Goal: Task Accomplishment & Management: Use online tool/utility

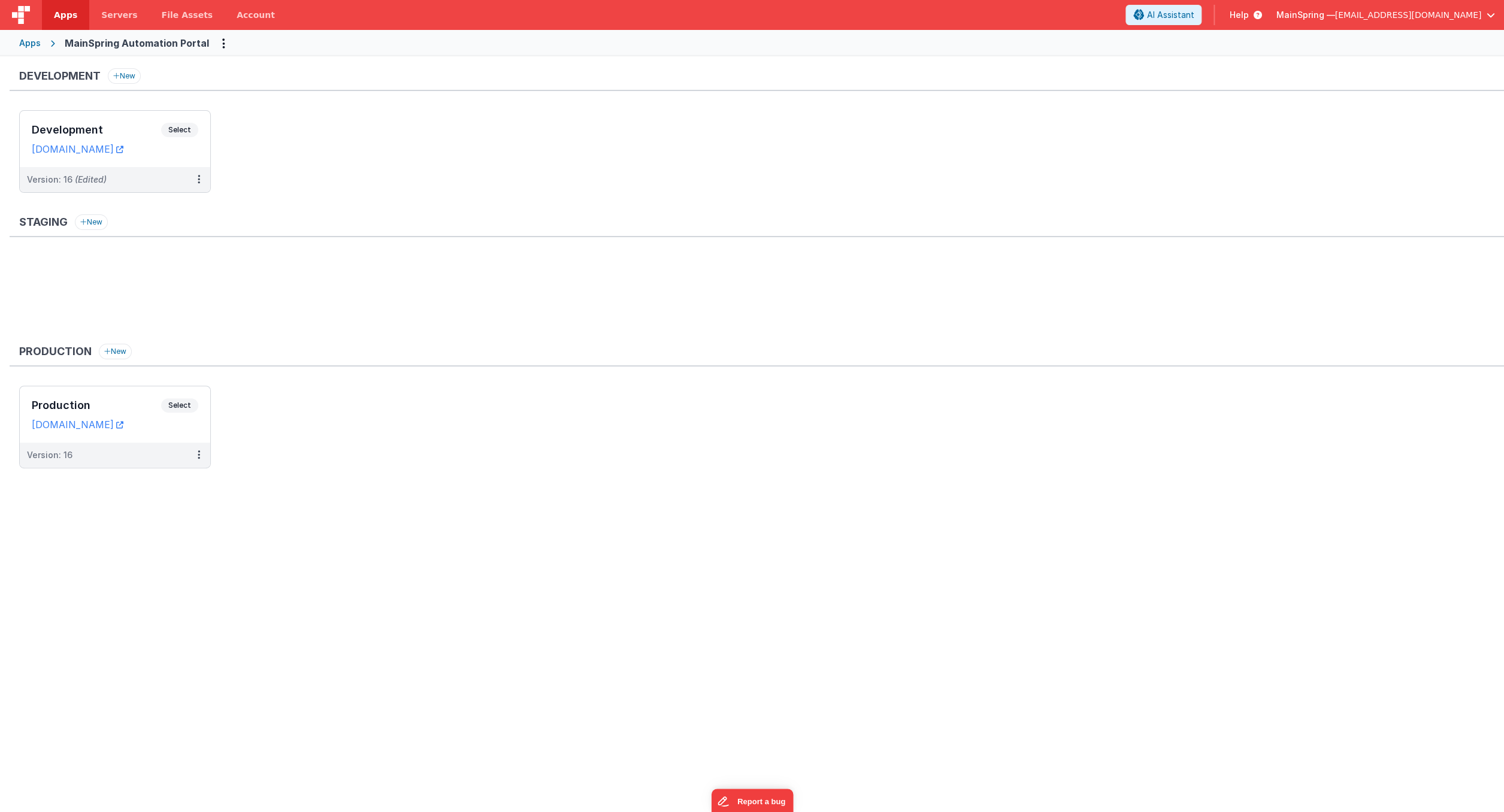
click at [17, 18] on img at bounding box center [21, 15] width 18 height 18
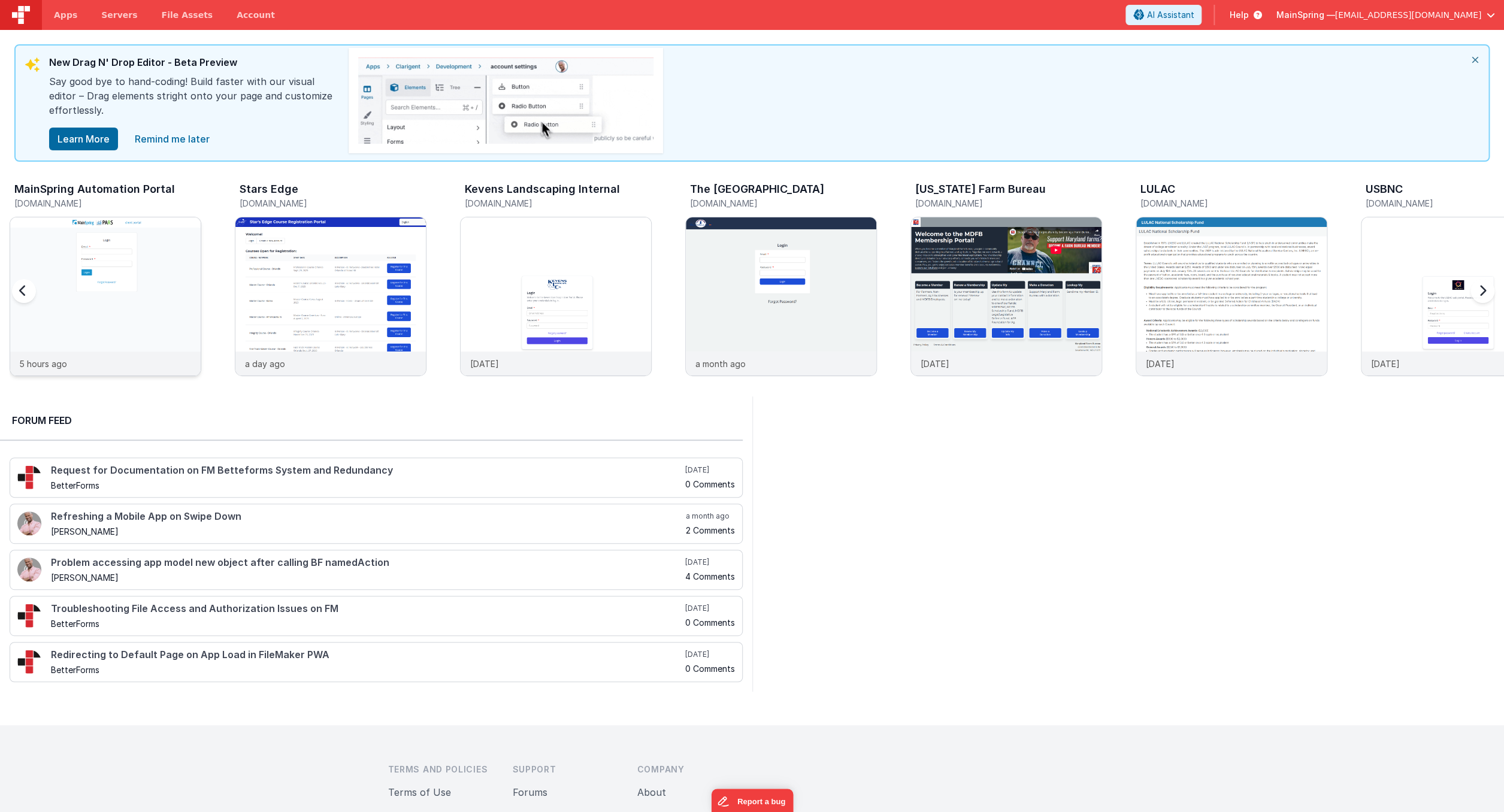
click at [97, 325] on img at bounding box center [106, 313] width 191 height 191
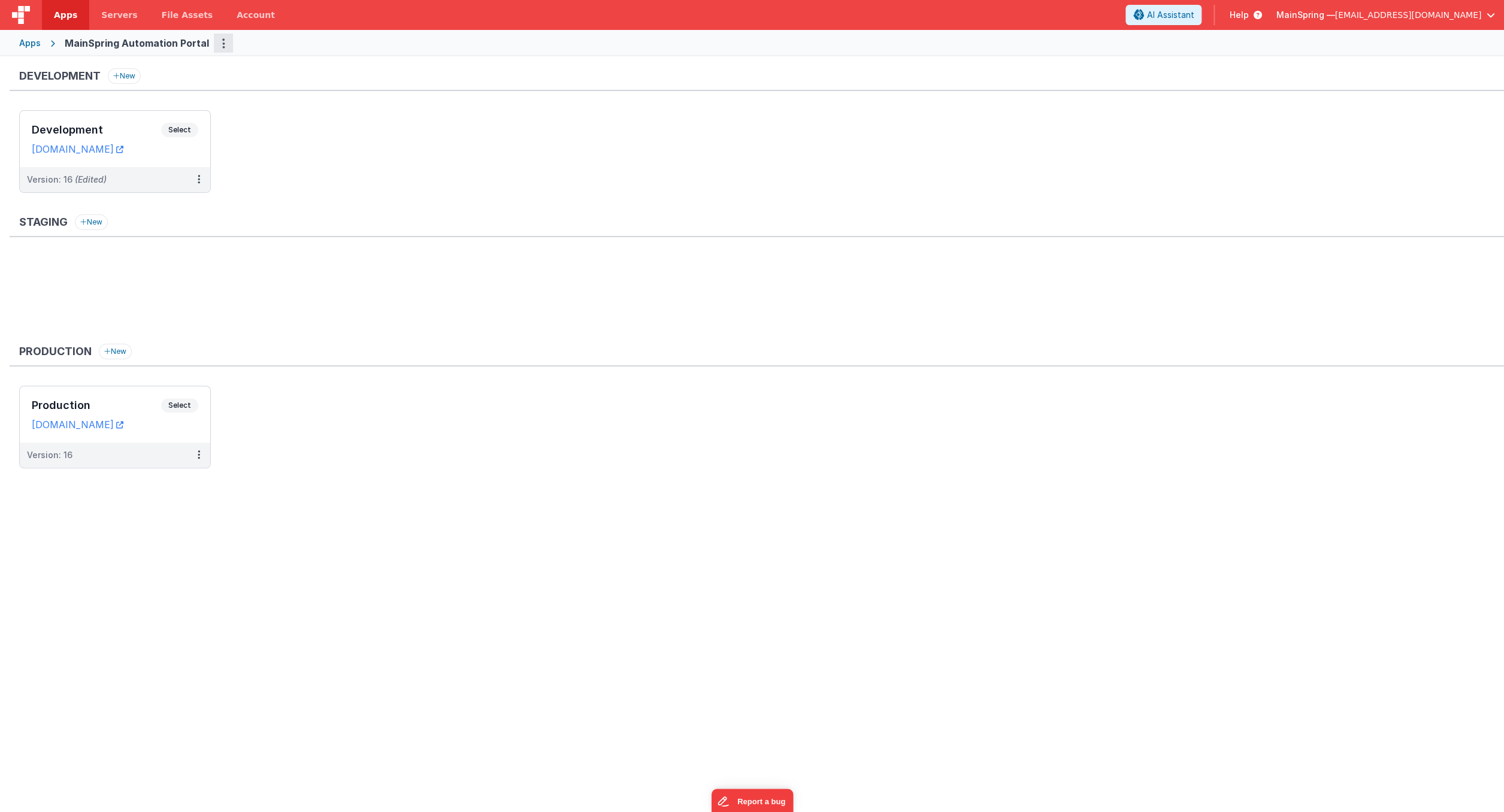
click at [215, 44] on button "Options" at bounding box center [223, 43] width 19 height 19
click at [365, 65] on button at bounding box center [752, 406] width 1504 height 812
click at [110, 24] on link "Servers" at bounding box center [119, 15] width 60 height 30
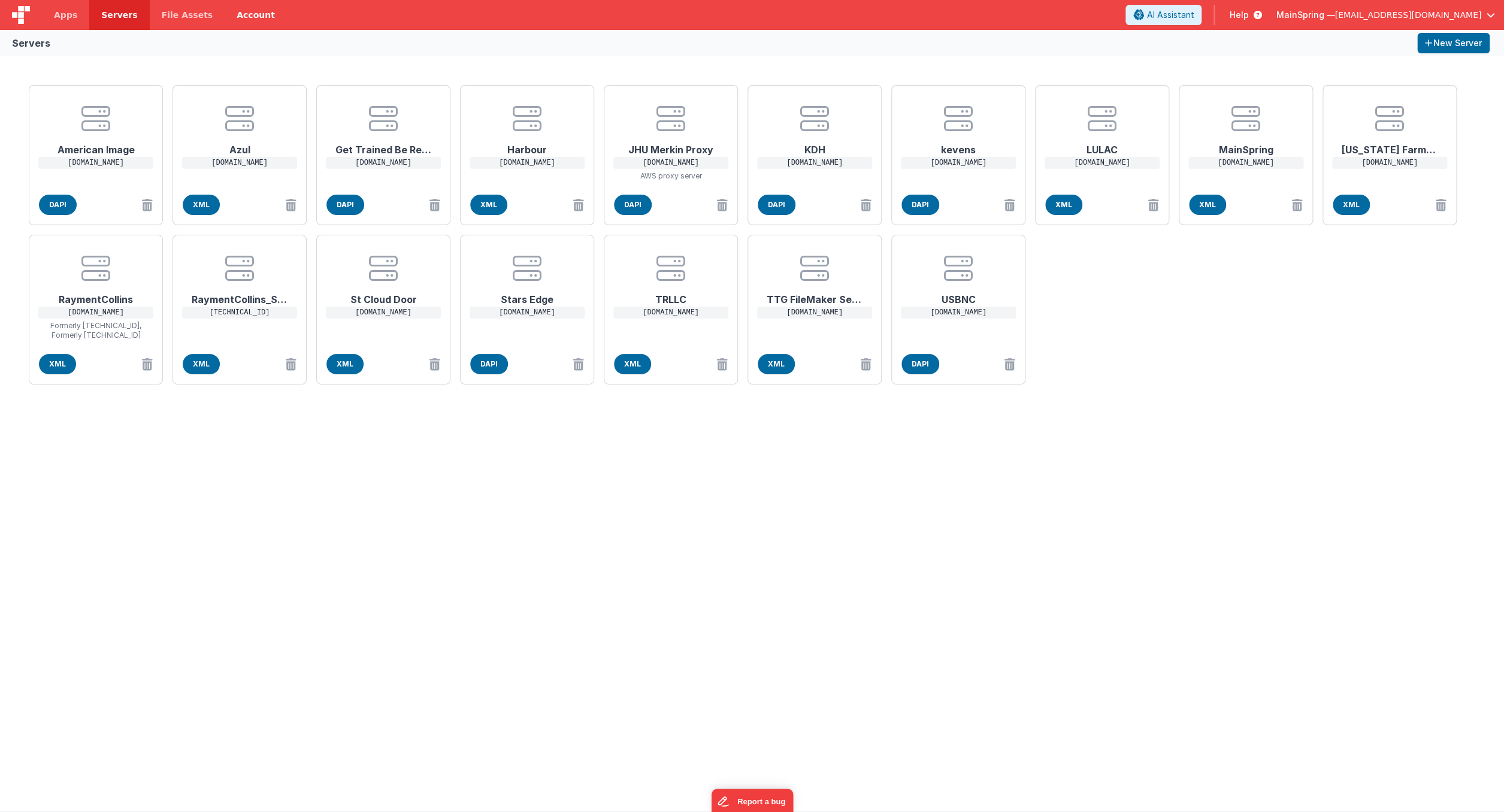
click at [242, 14] on link "Account" at bounding box center [256, 15] width 62 height 30
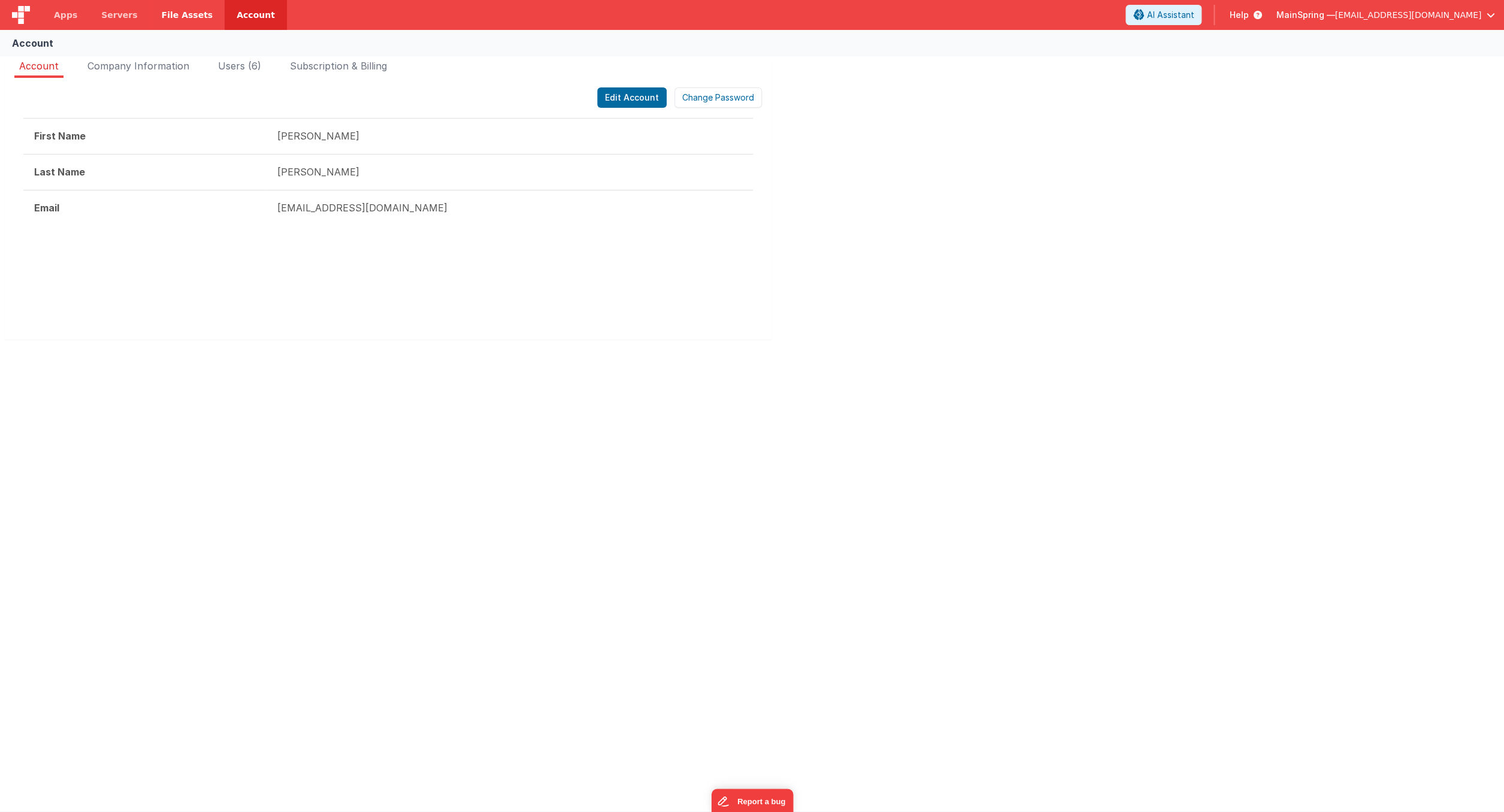
click at [170, 16] on span "File Assets" at bounding box center [187, 15] width 51 height 12
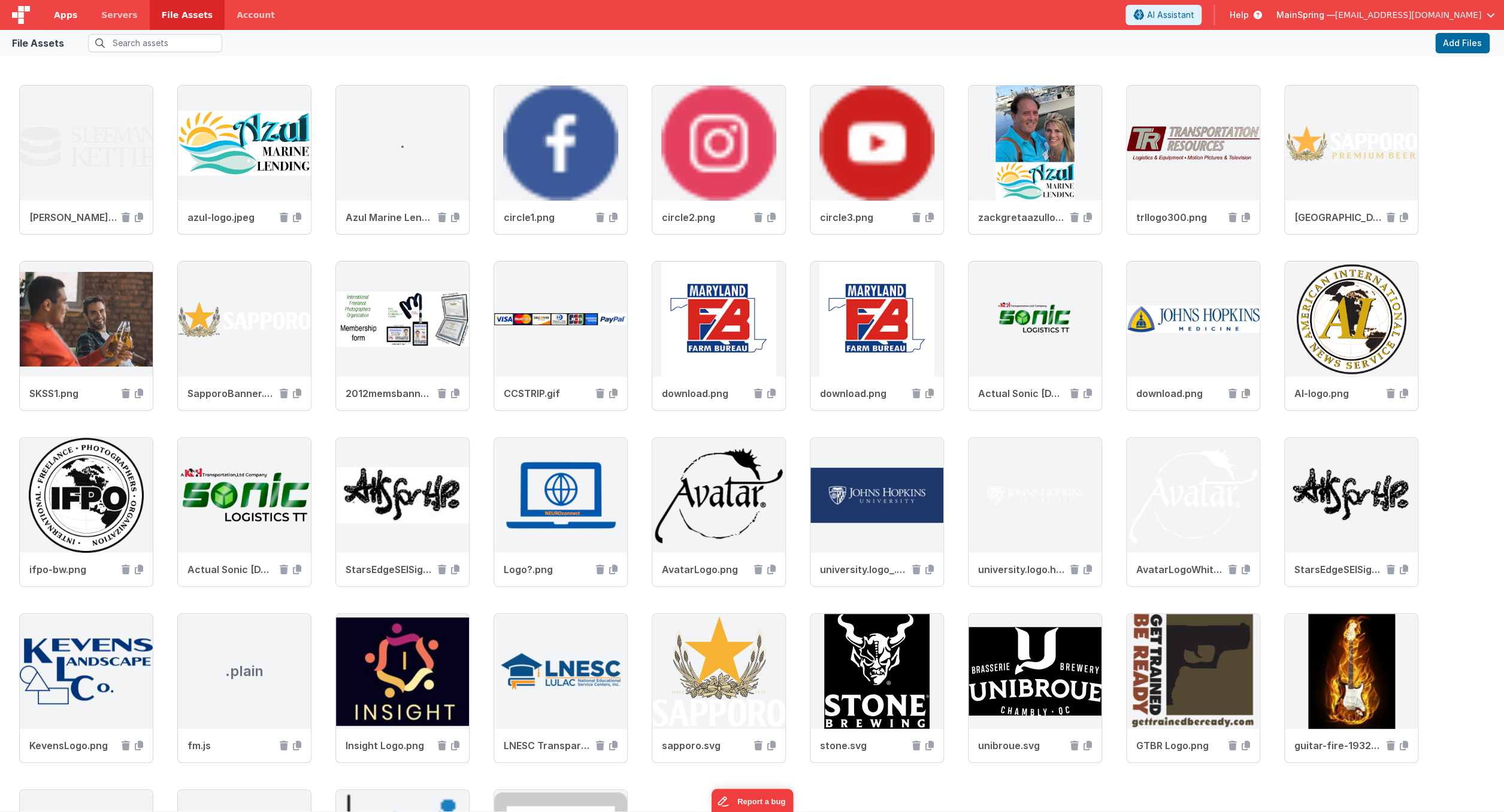
click at [58, 22] on link "Apps" at bounding box center [65, 15] width 47 height 30
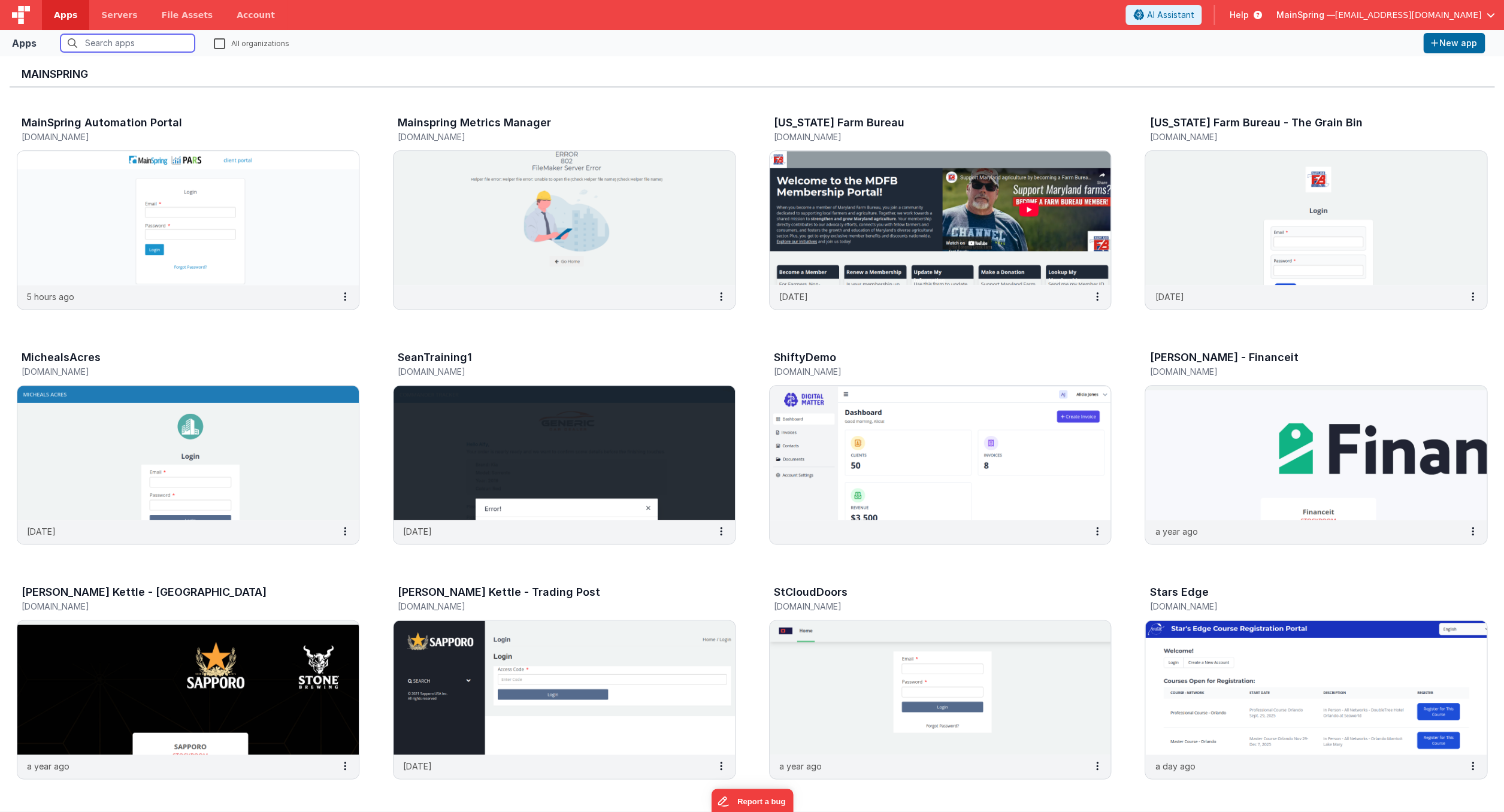
scroll to position [675, 0]
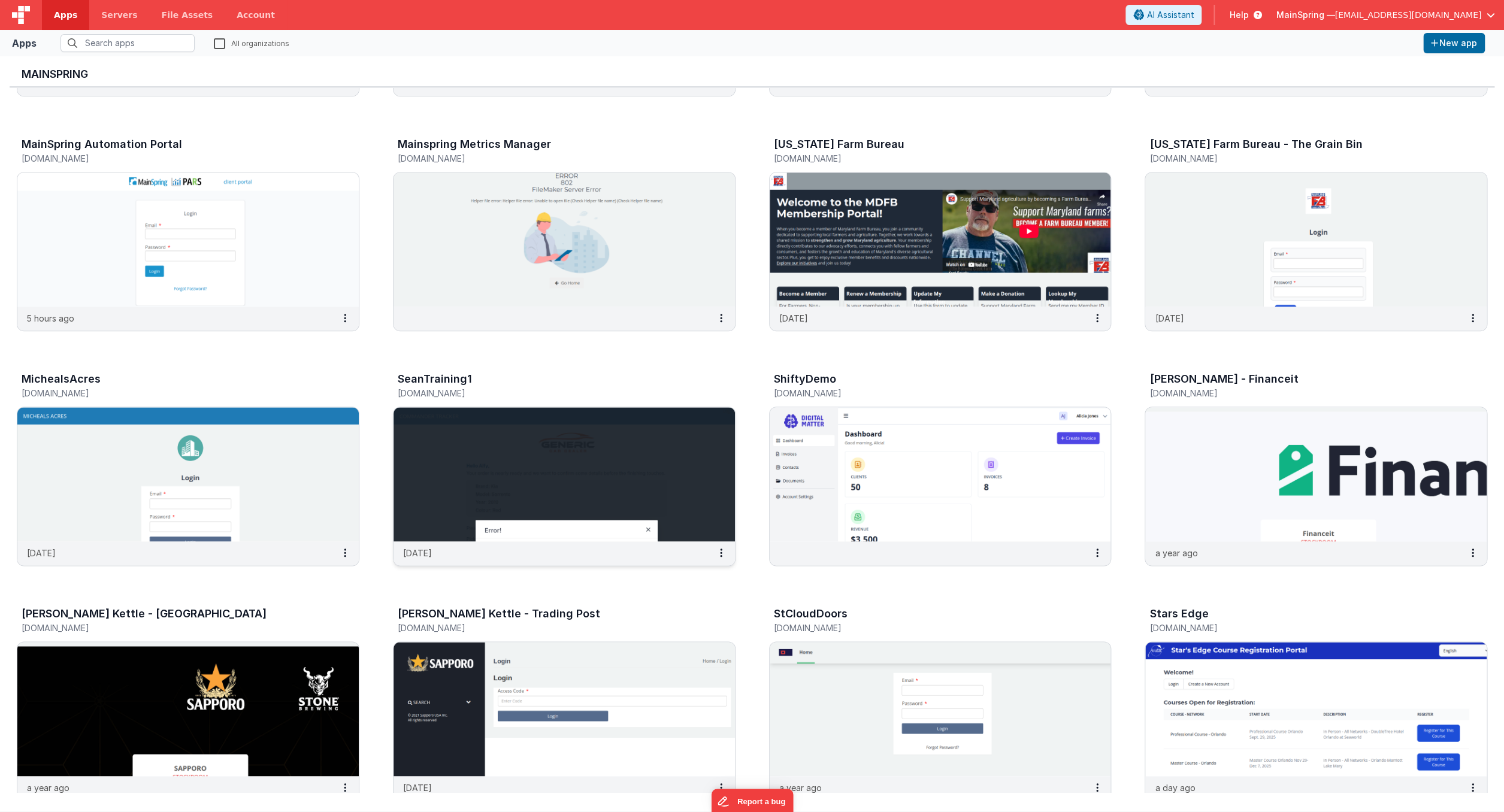
click at [453, 371] on div "SeanTraining1 seantraining1.clientportal.cloud" at bounding box center [564, 387] width 343 height 38
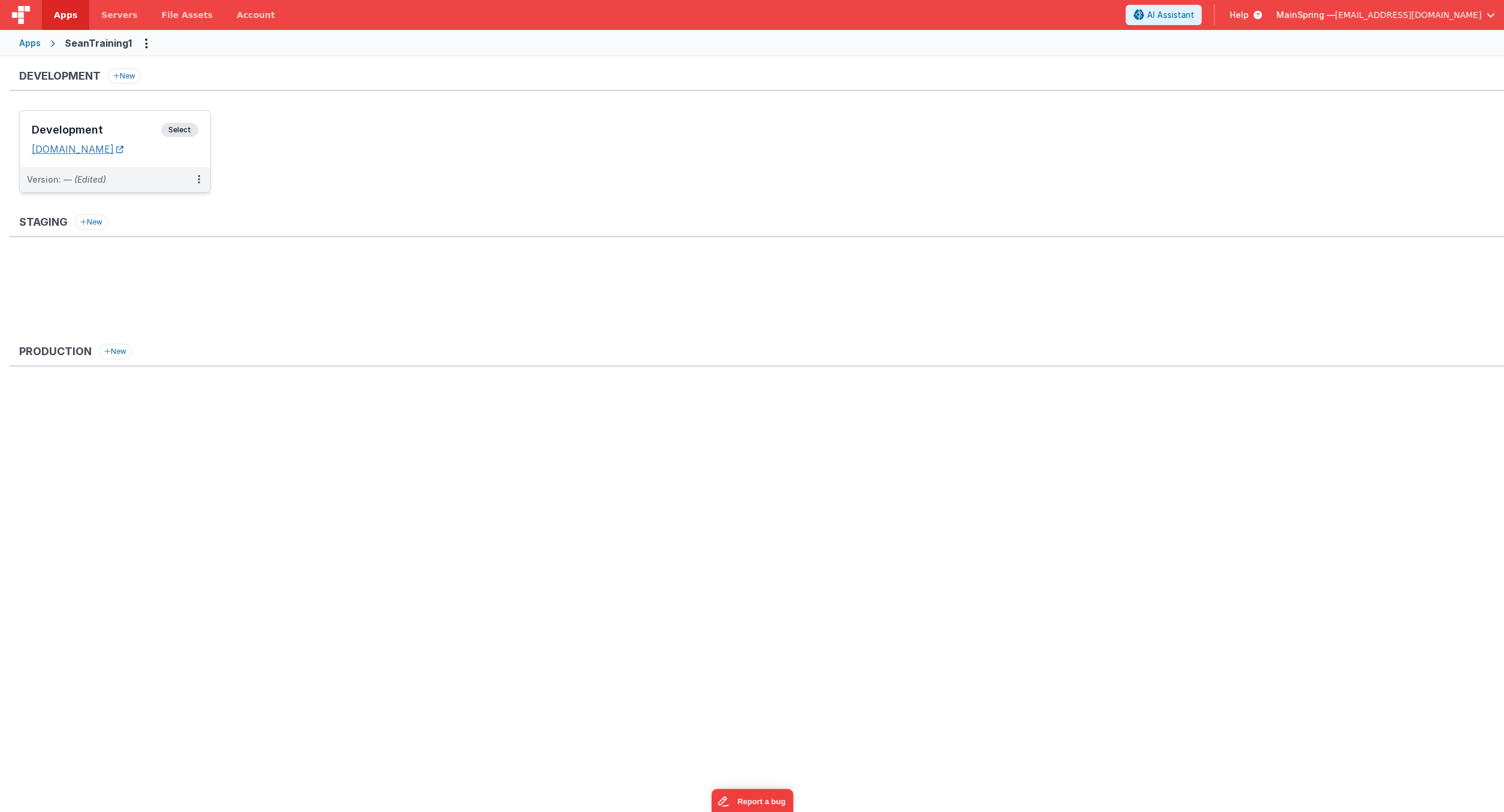
click at [72, 143] on link "[DOMAIN_NAME]" at bounding box center [78, 149] width 92 height 12
click at [1477, 15] on span "[EMAIL_ADDRESS][DOMAIN_NAME]" at bounding box center [1407, 15] width 147 height 12
click at [1091, 504] on button at bounding box center [752, 406] width 1504 height 812
click at [17, 13] on img at bounding box center [21, 15] width 18 height 18
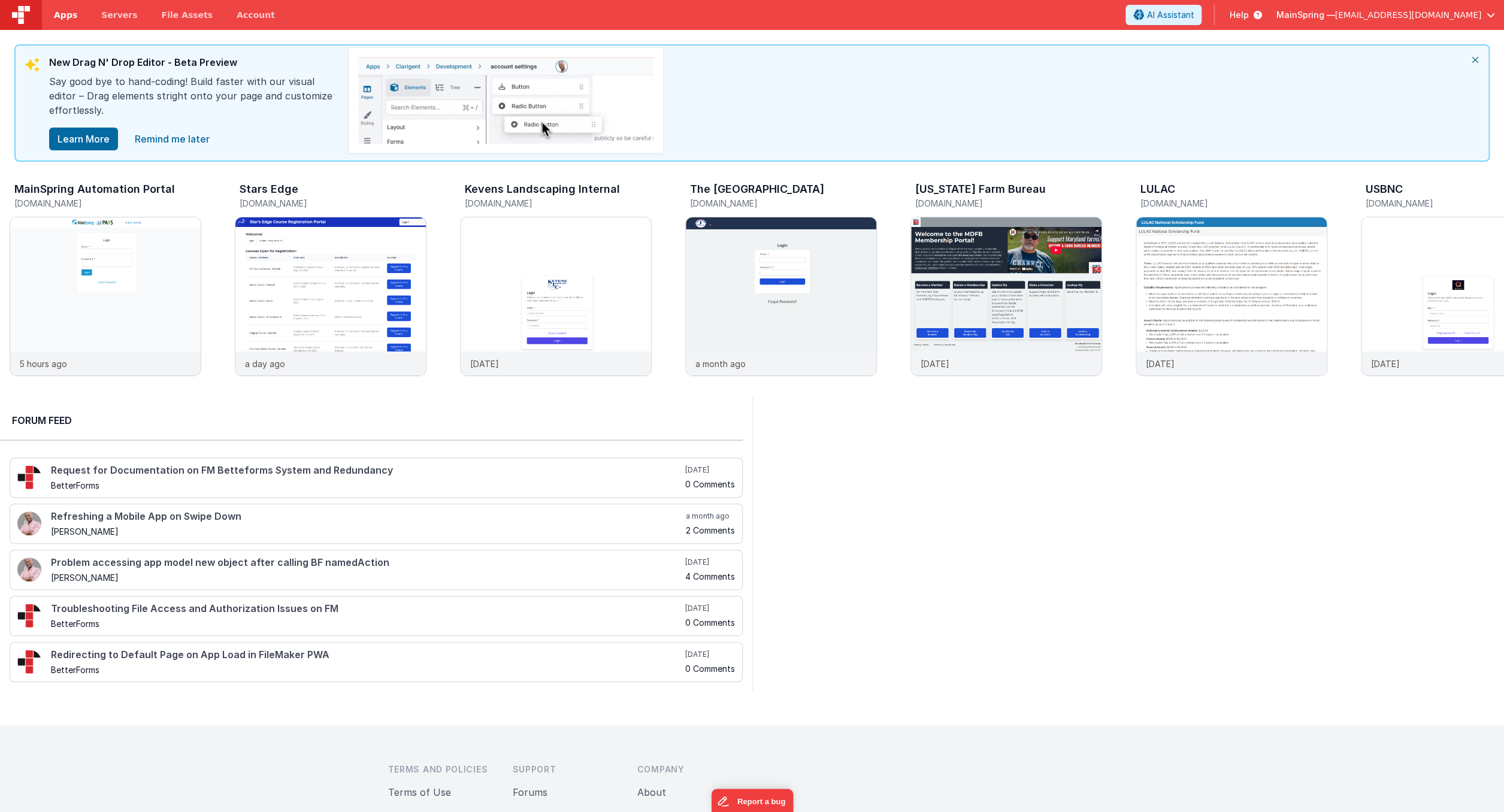
click at [55, 13] on span "Apps" at bounding box center [65, 15] width 24 height 12
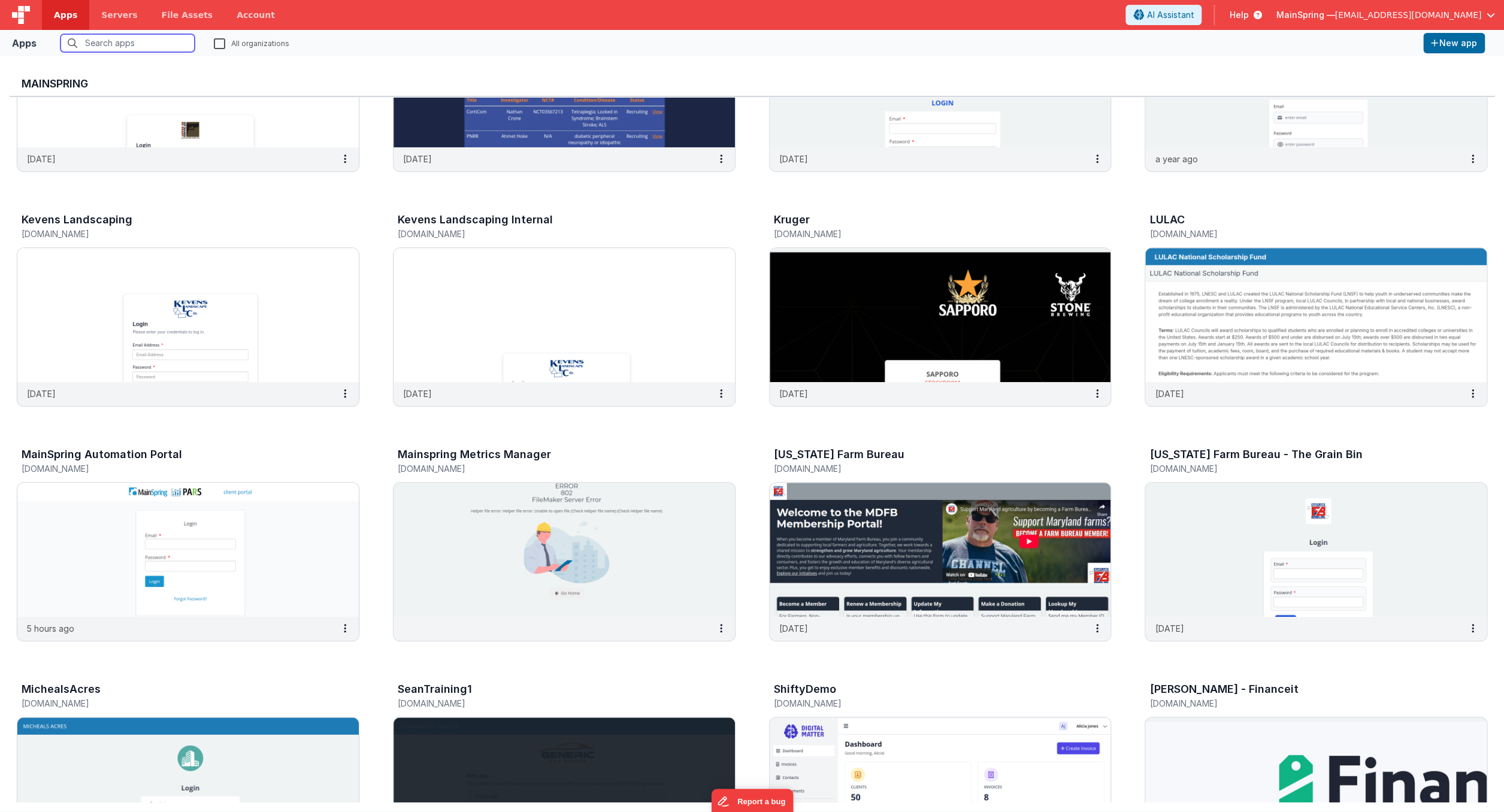
scroll to position [377, 0]
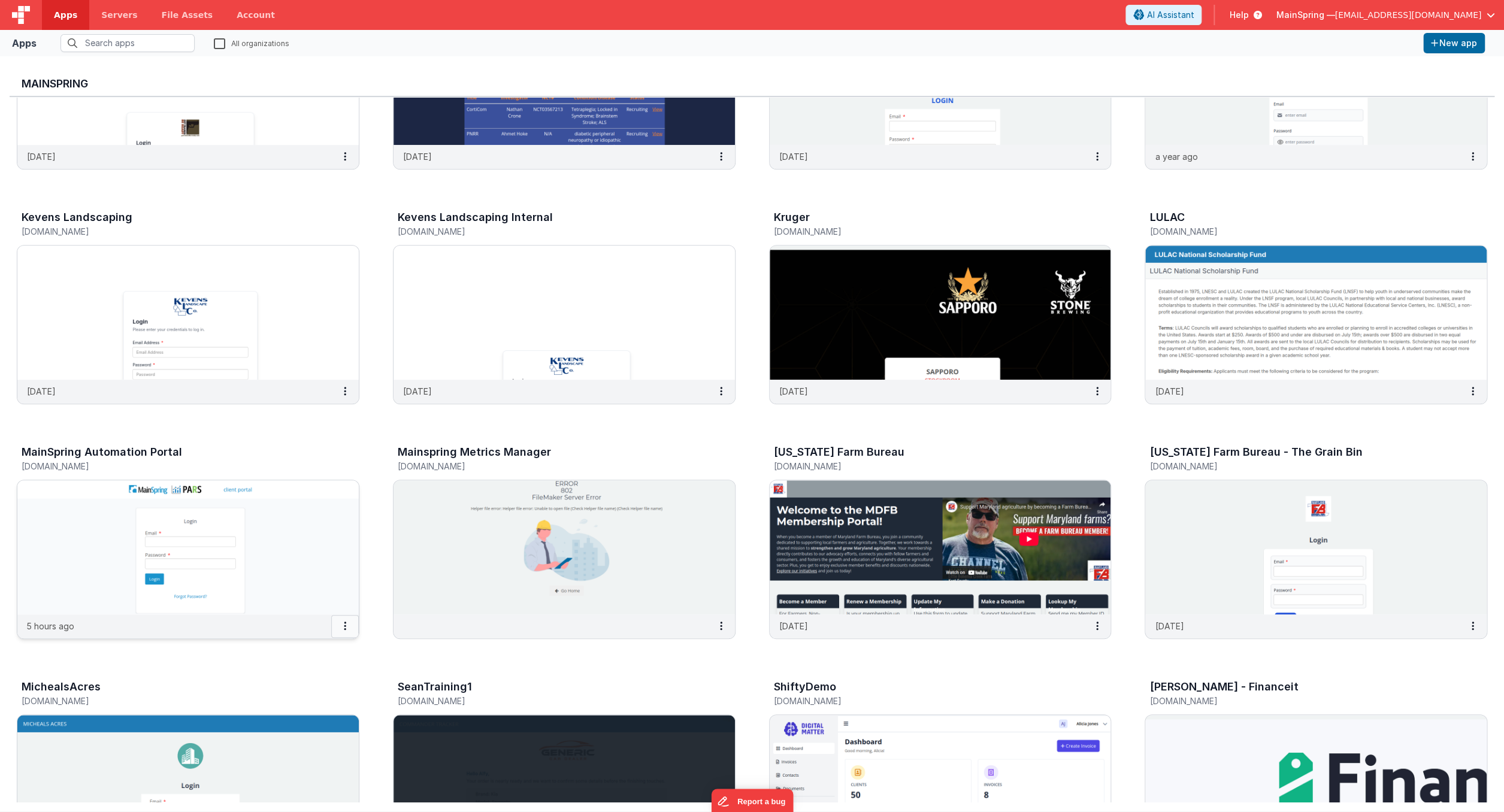
click at [348, 624] on button at bounding box center [345, 626] width 27 height 23
click at [321, 655] on link "Settings" at bounding box center [318, 649] width 83 height 22
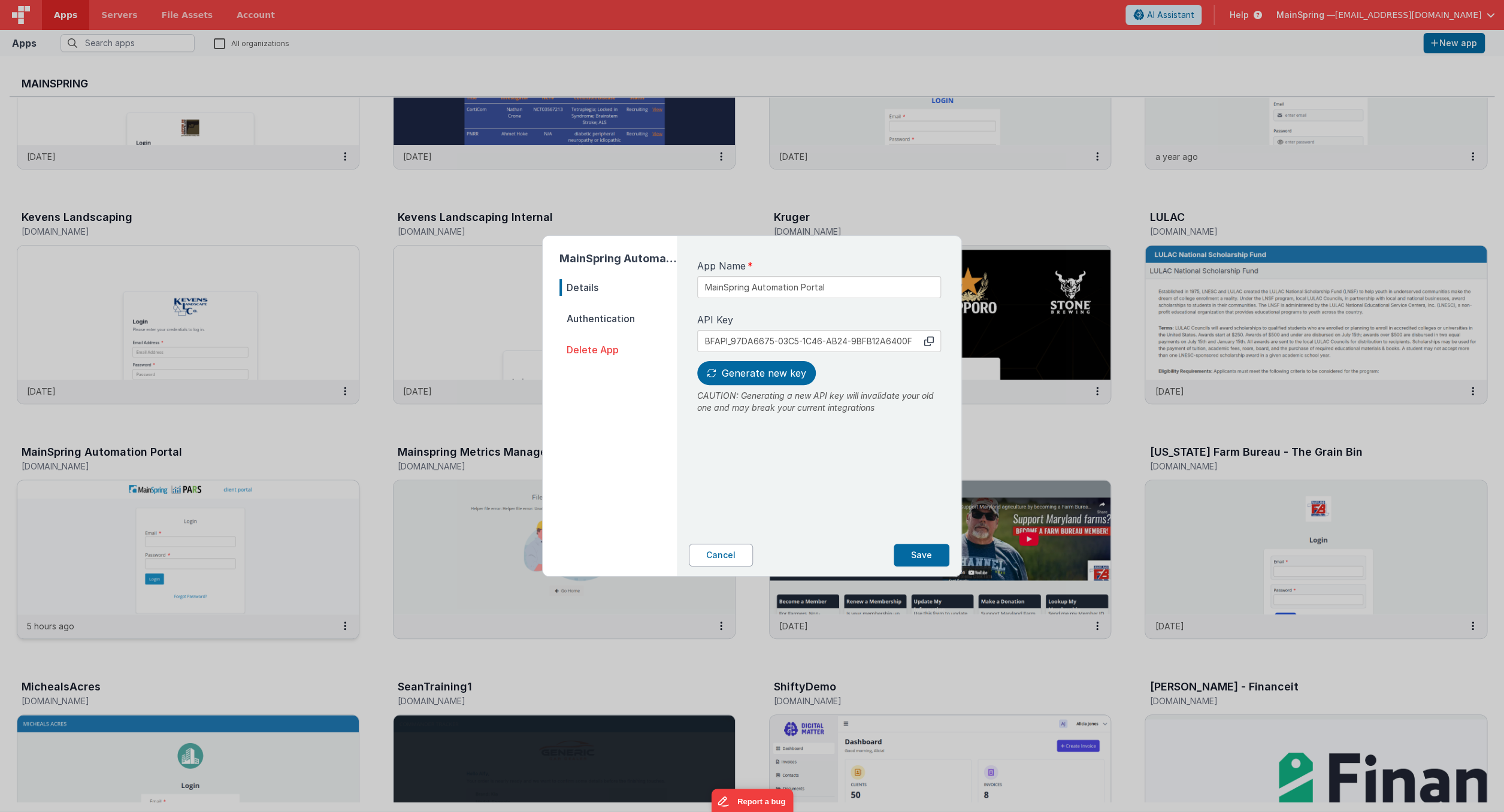
click at [724, 550] on button "Cancel" at bounding box center [720, 555] width 64 height 23
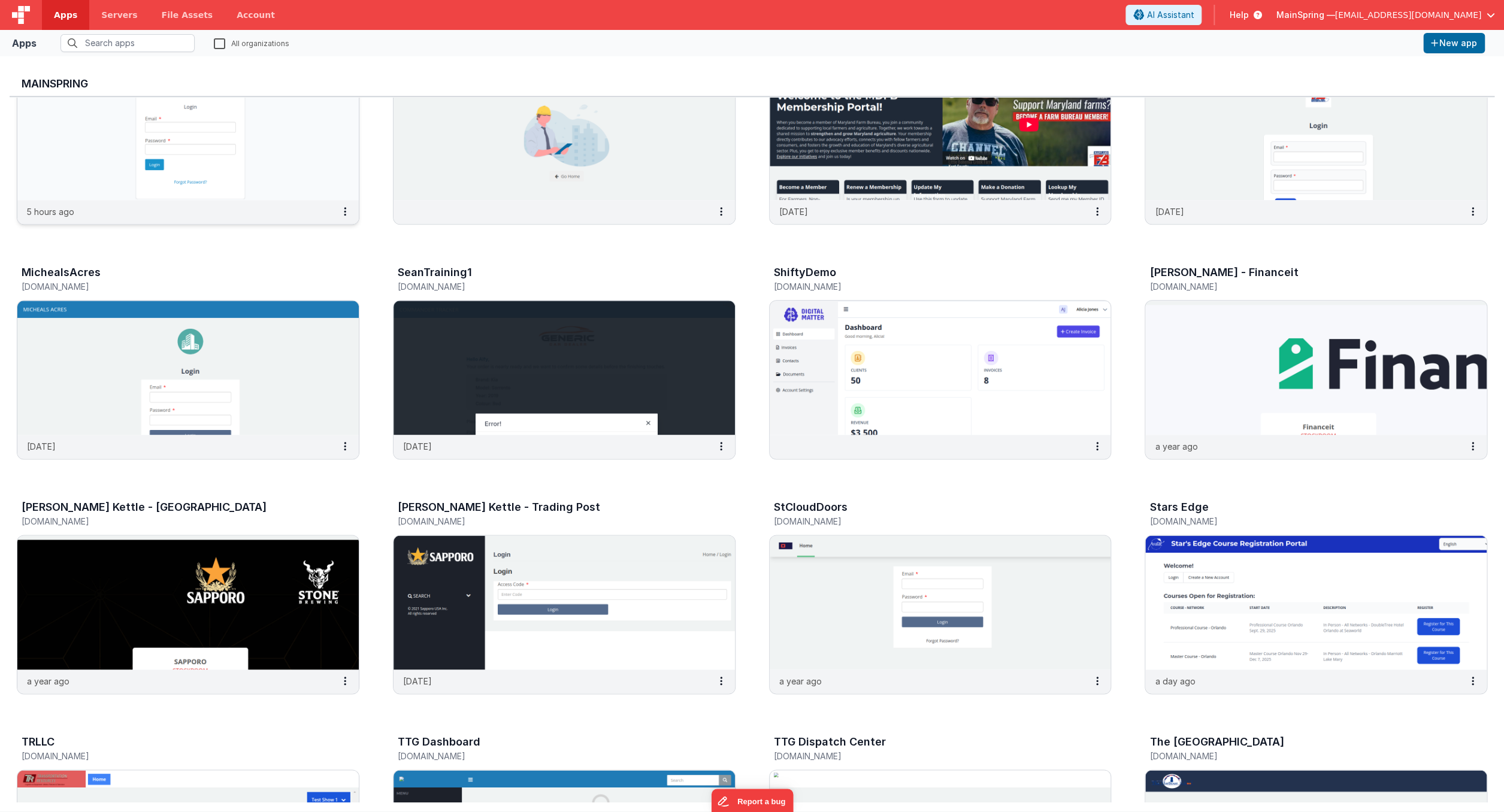
scroll to position [793, 0]
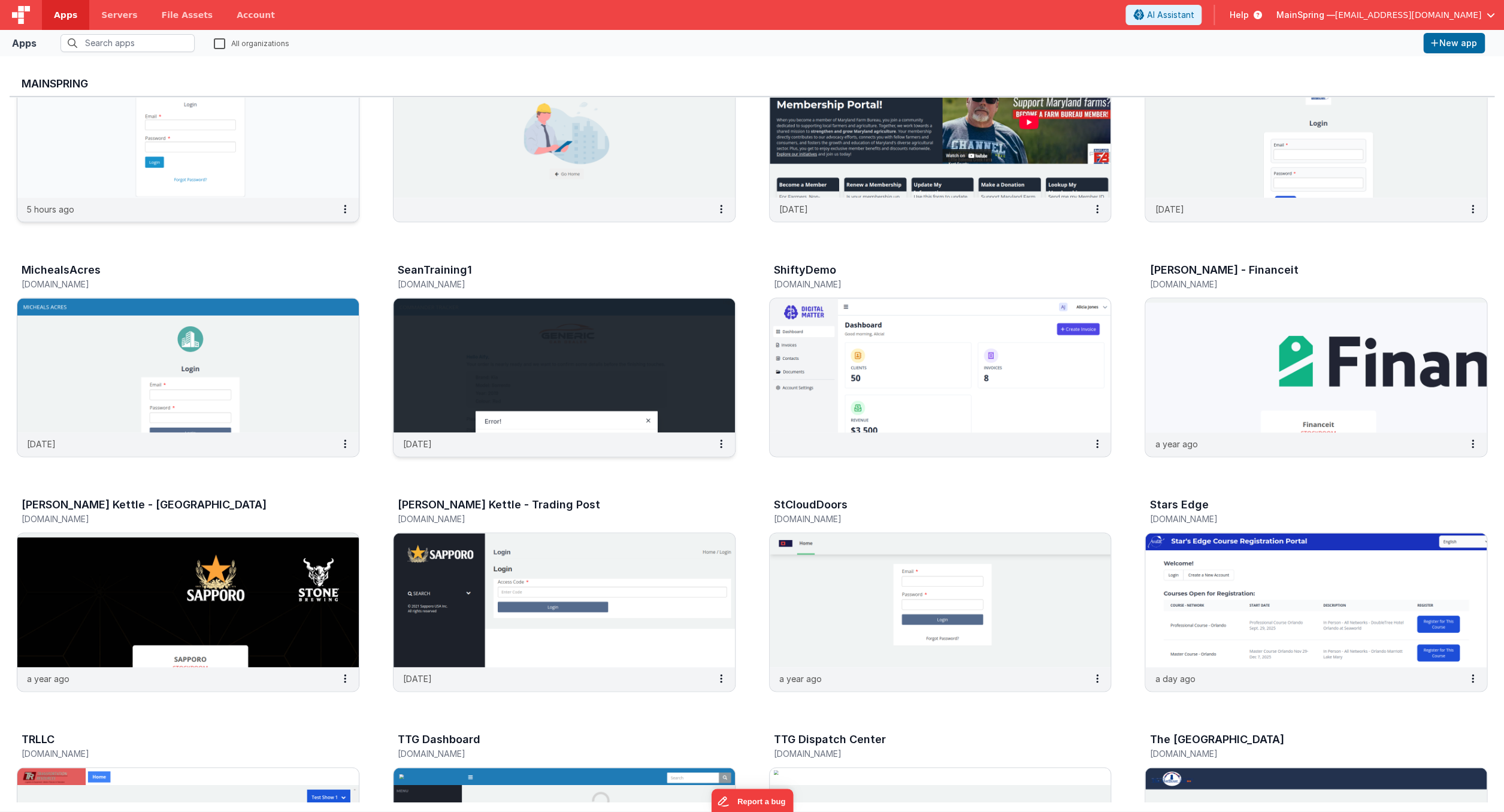
click at [562, 393] on img at bounding box center [564, 365] width 341 height 134
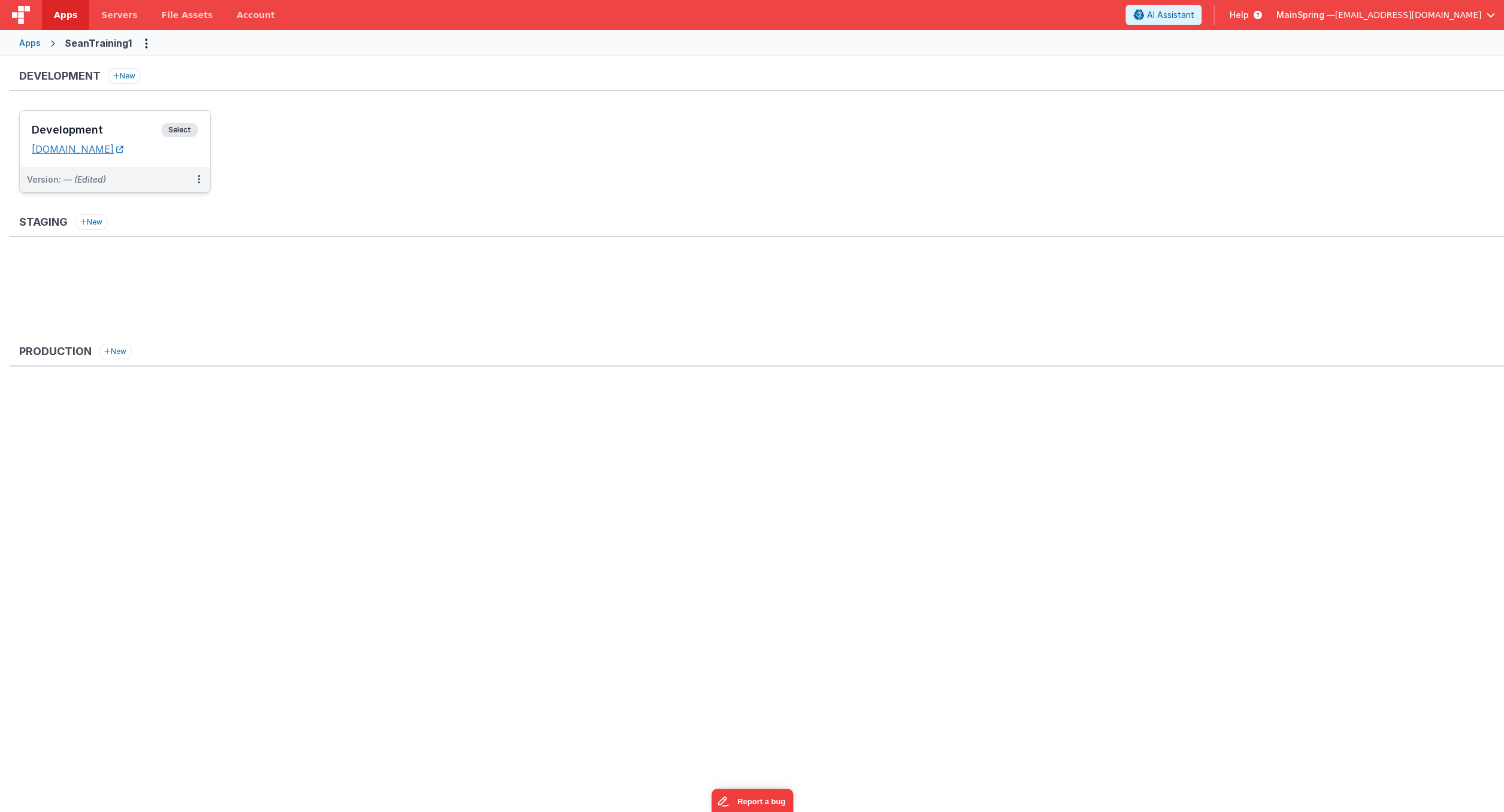
click at [109, 143] on link "[DOMAIN_NAME]" at bounding box center [78, 149] width 92 height 12
click at [50, 15] on link "Apps" at bounding box center [65, 15] width 47 height 30
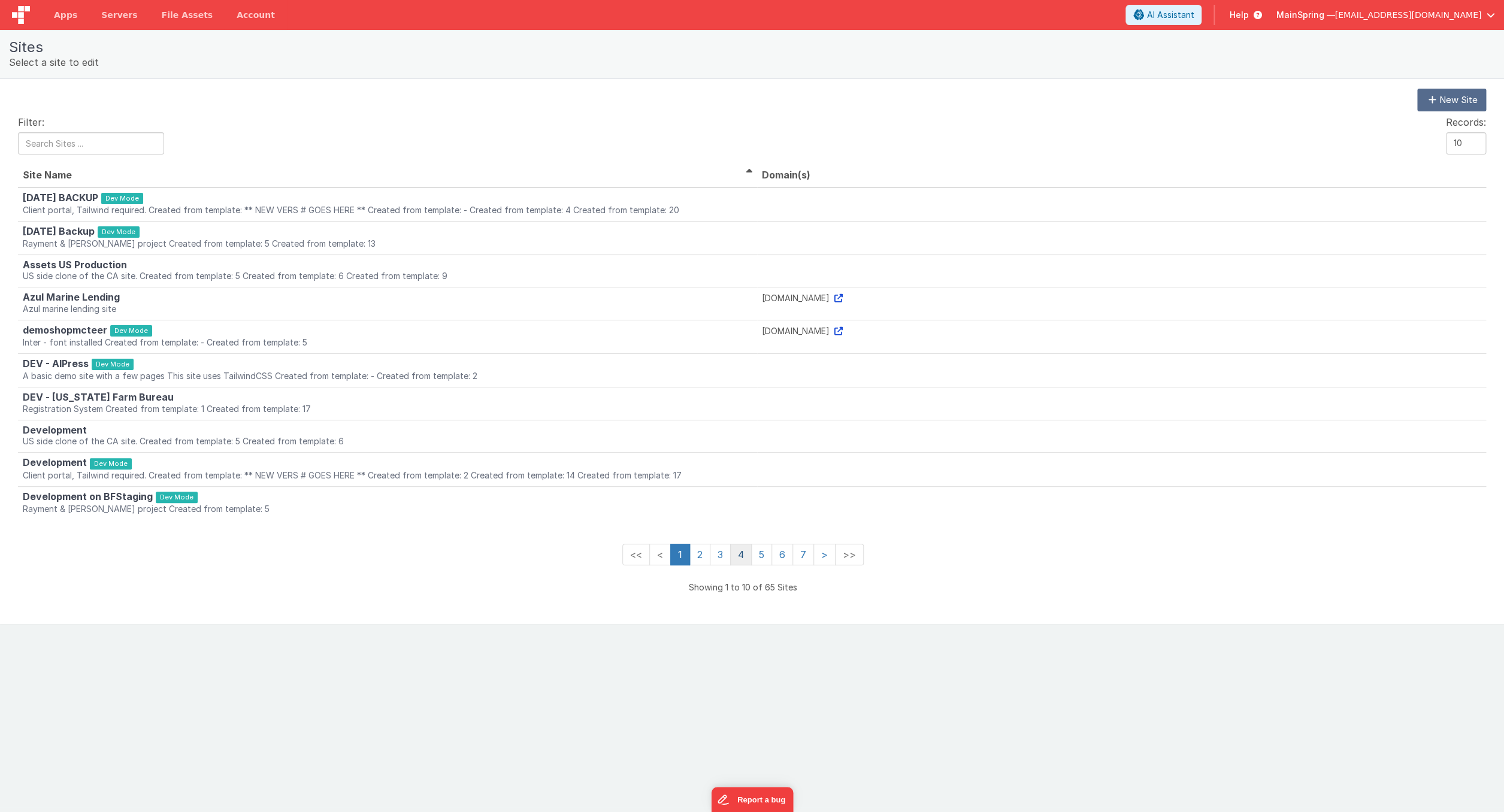
click at [742, 558] on link "4" at bounding box center [741, 554] width 22 height 22
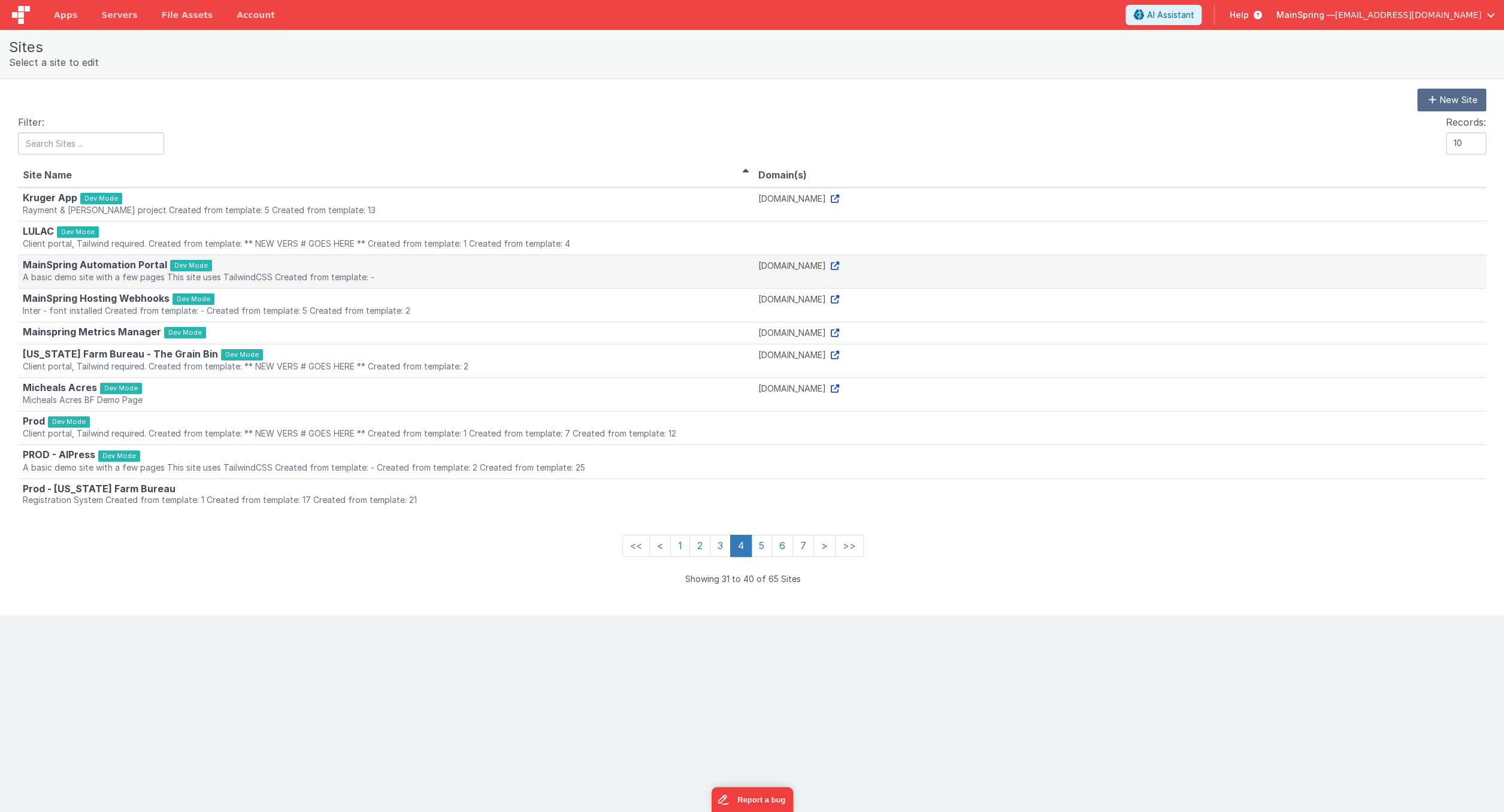
click at [77, 267] on strong "MainSpring Automation Portal" at bounding box center [95, 264] width 144 height 12
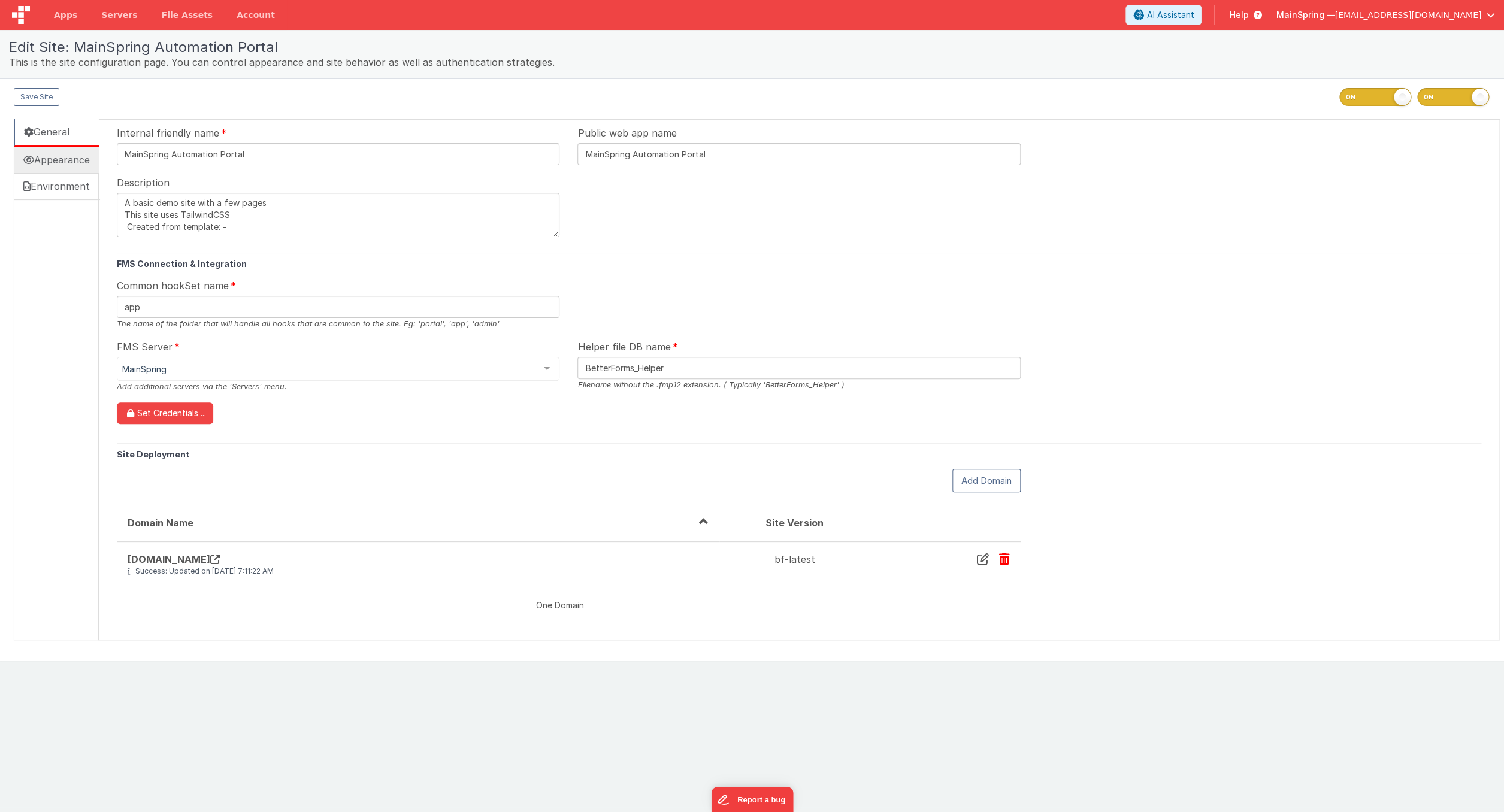
click at [55, 161] on link "Appearance" at bounding box center [57, 160] width 85 height 27
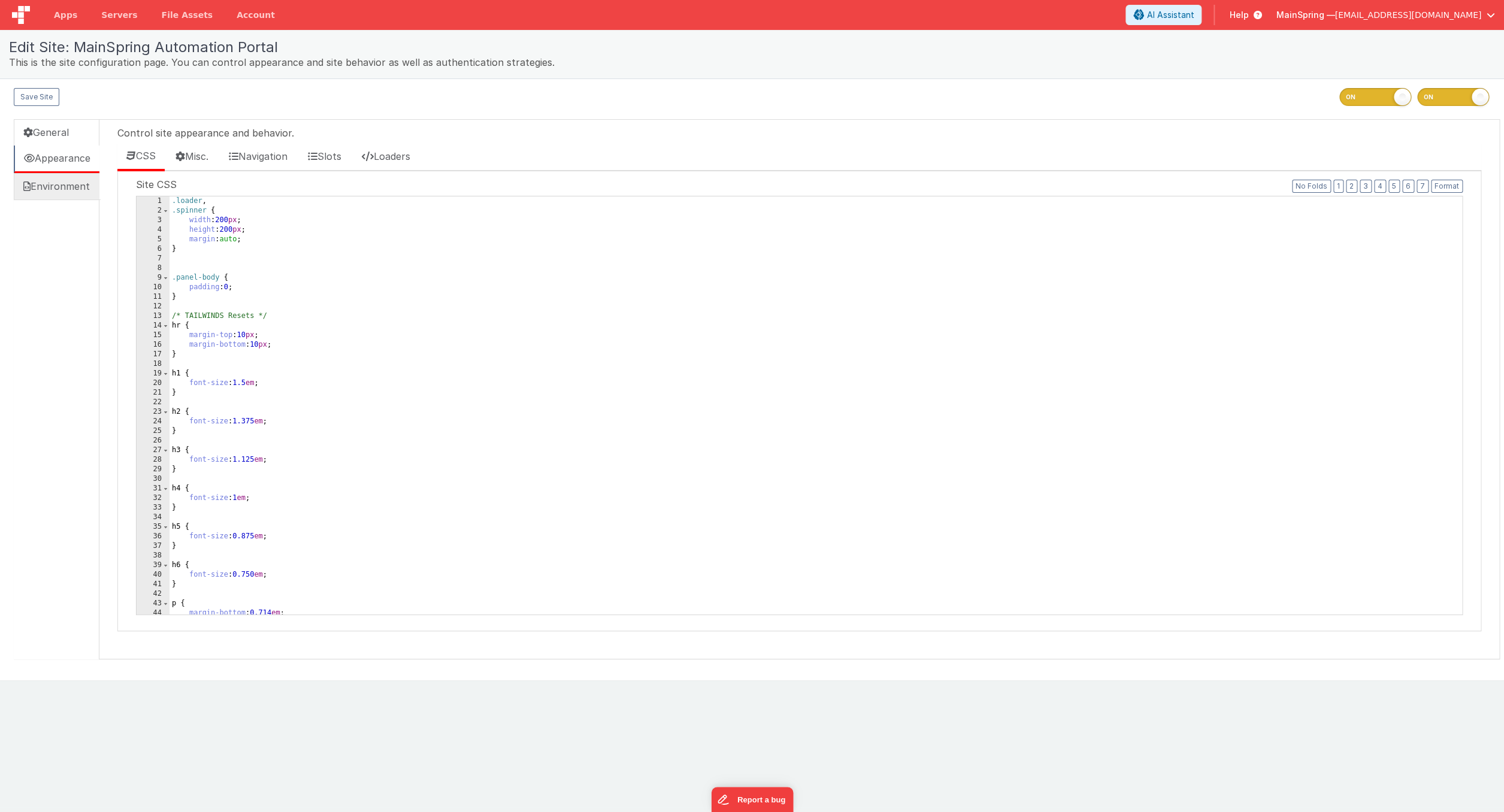
click at [69, 185] on link "Environment" at bounding box center [57, 186] width 86 height 27
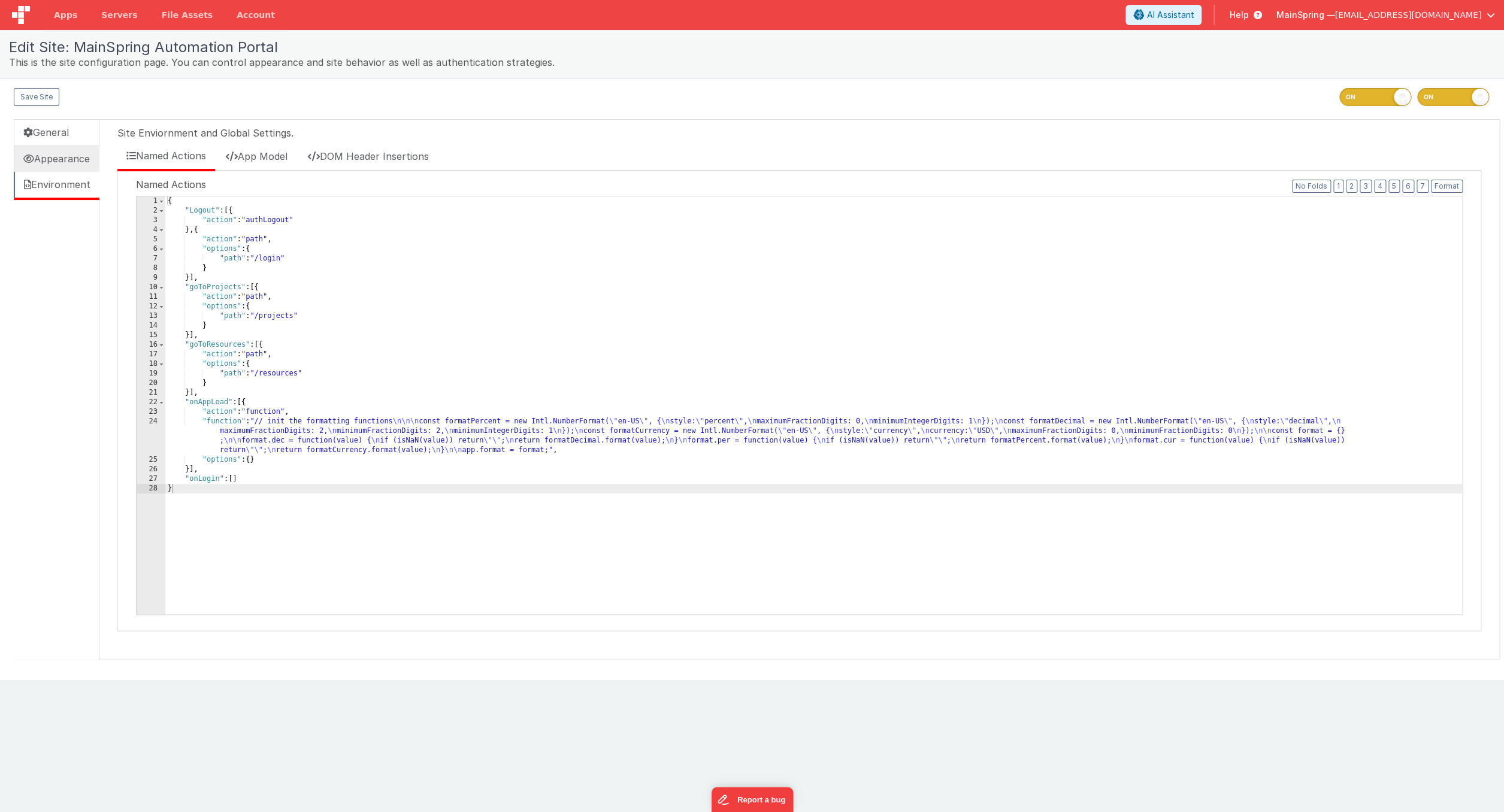
click at [75, 167] on link "Appearance" at bounding box center [57, 159] width 86 height 27
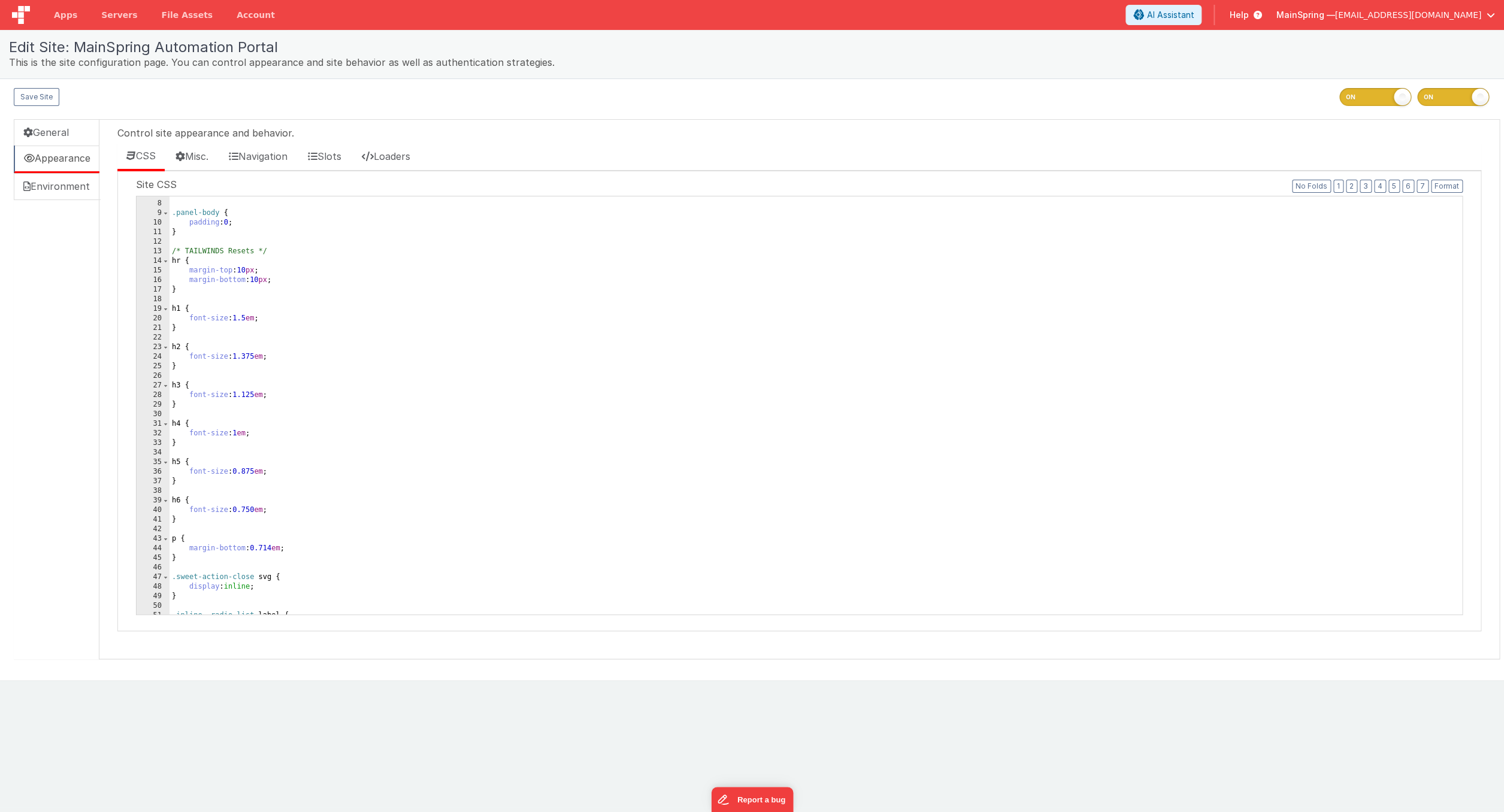
scroll to position [64, 0]
click at [267, 154] on link "Navigation" at bounding box center [258, 157] width 78 height 29
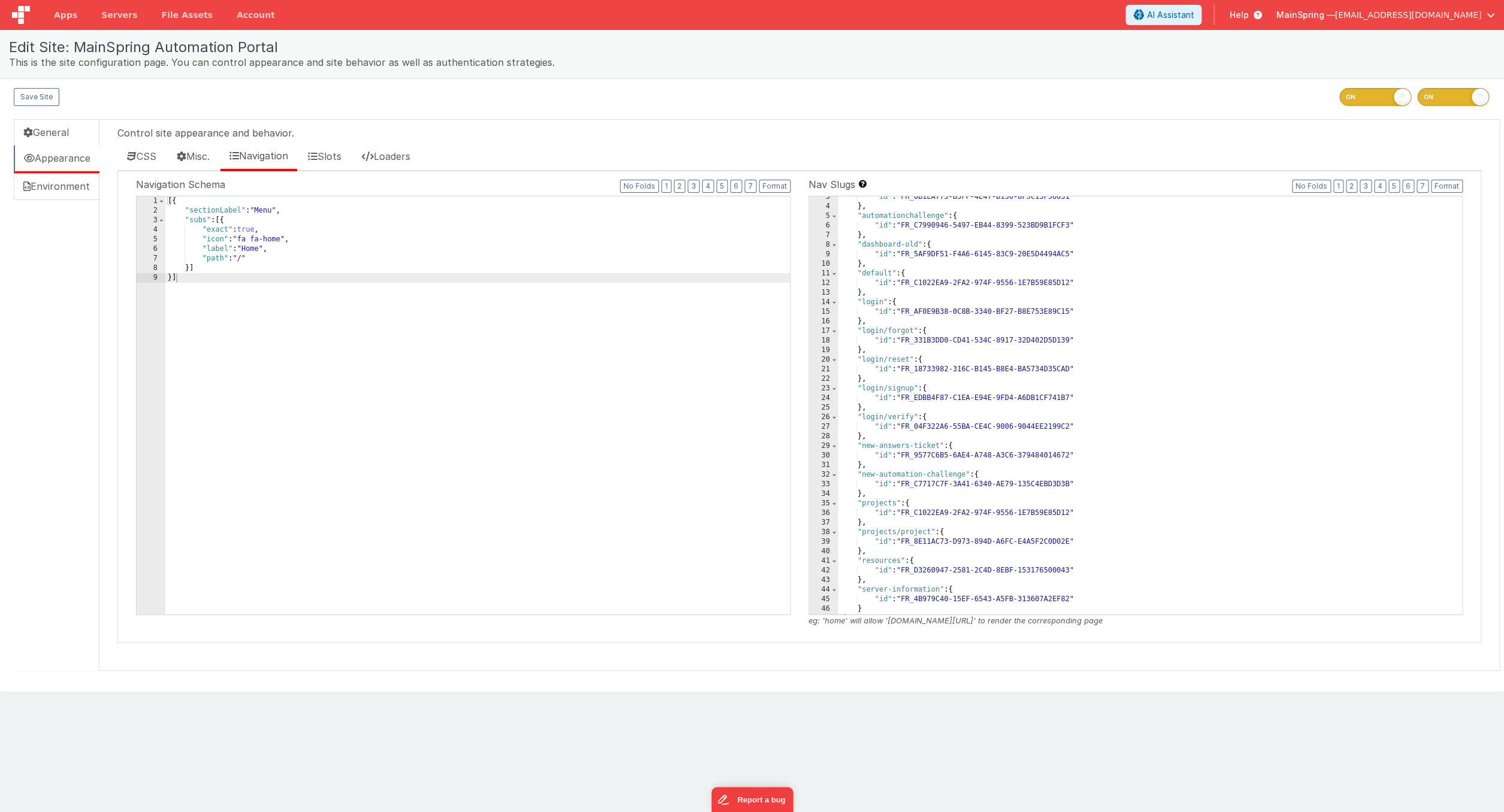
scroll to position [32, 0]
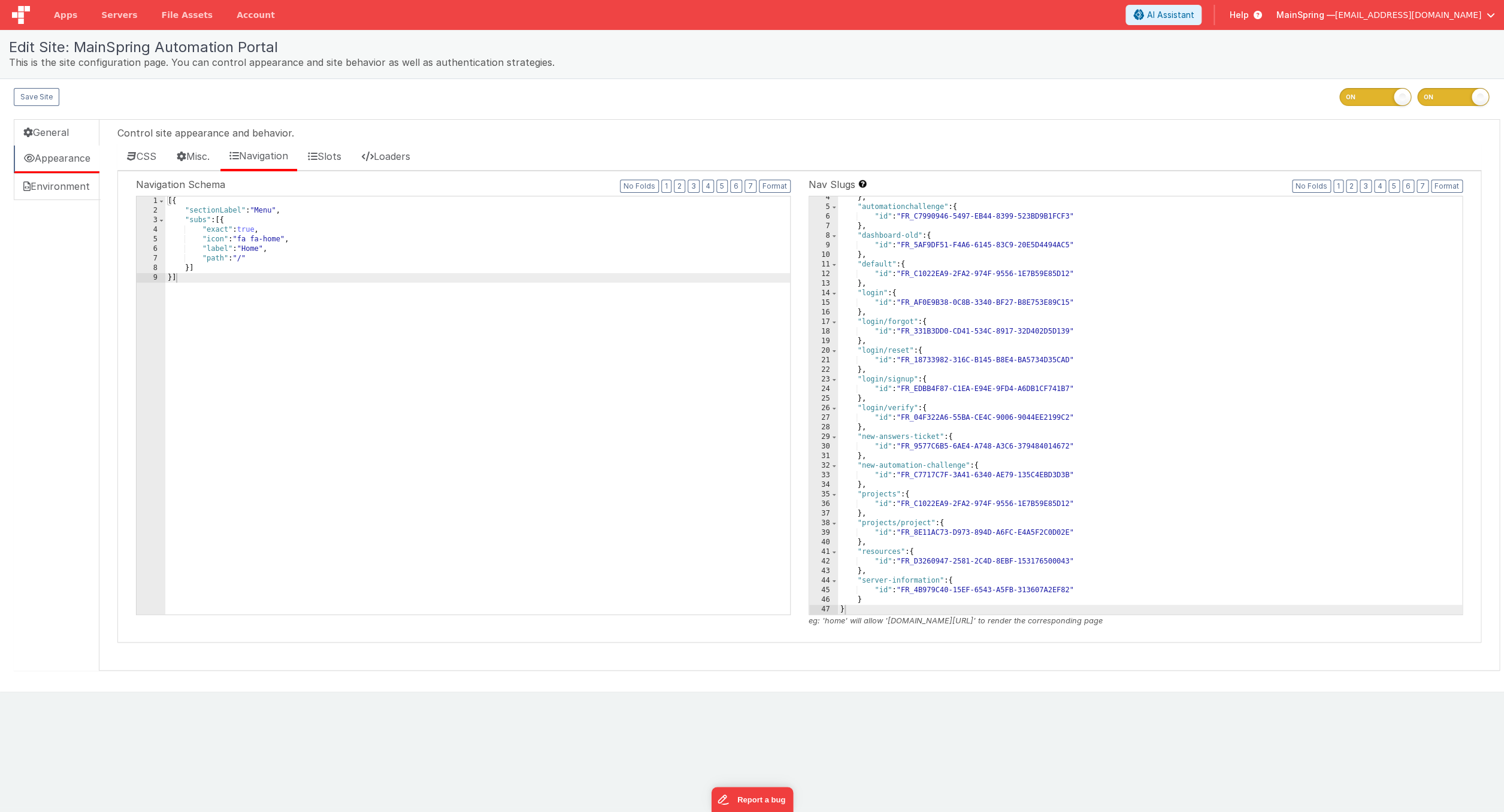
click at [977, 535] on div "} , "automationchallenge" : { "id" : "FR_C7990946-5497-EB44-8399-523BD9B1FCF3" …" at bounding box center [1150, 411] width 625 height 437
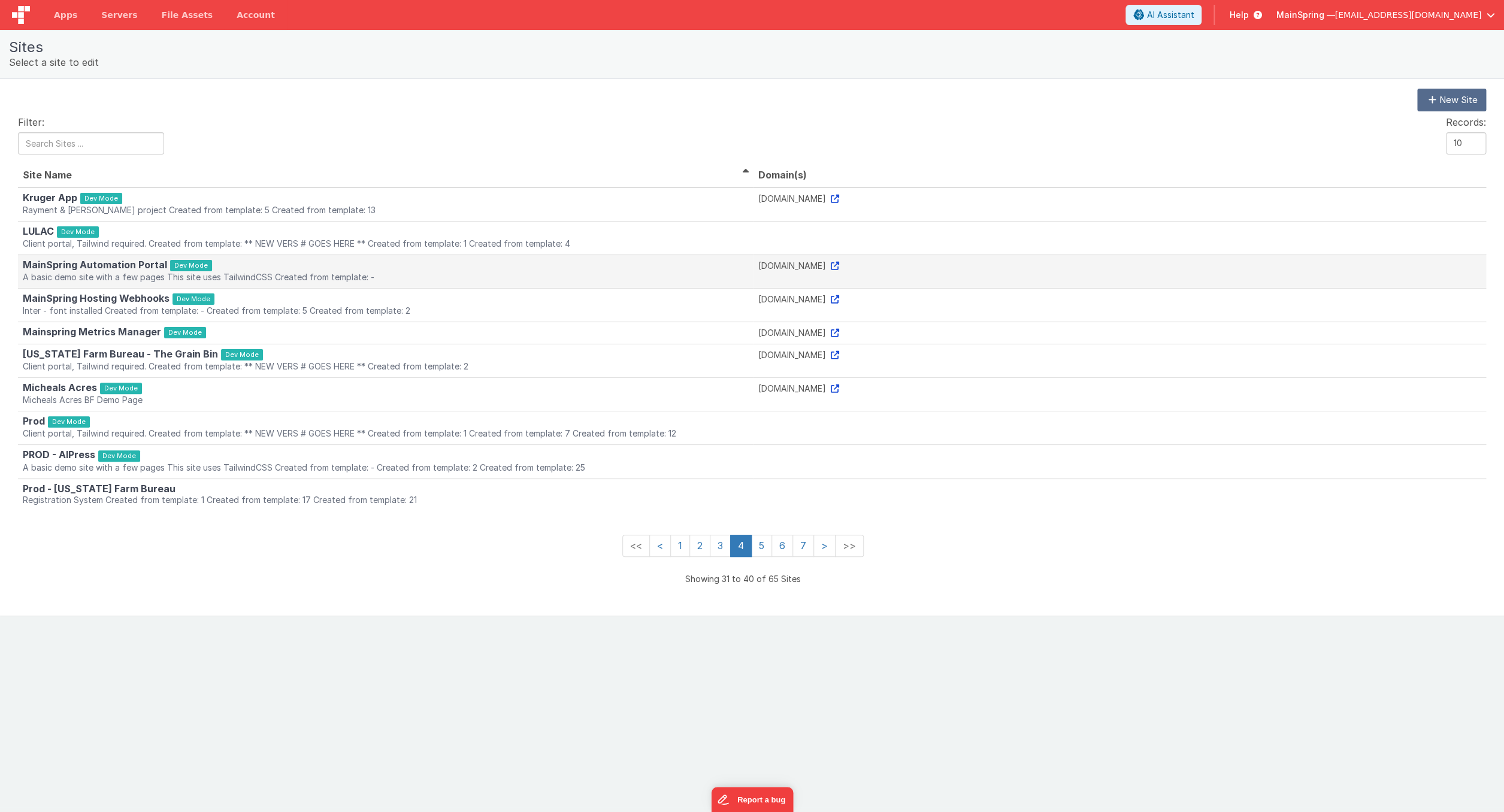
click at [83, 269] on strong "MainSpring Automation Portal" at bounding box center [95, 264] width 144 height 12
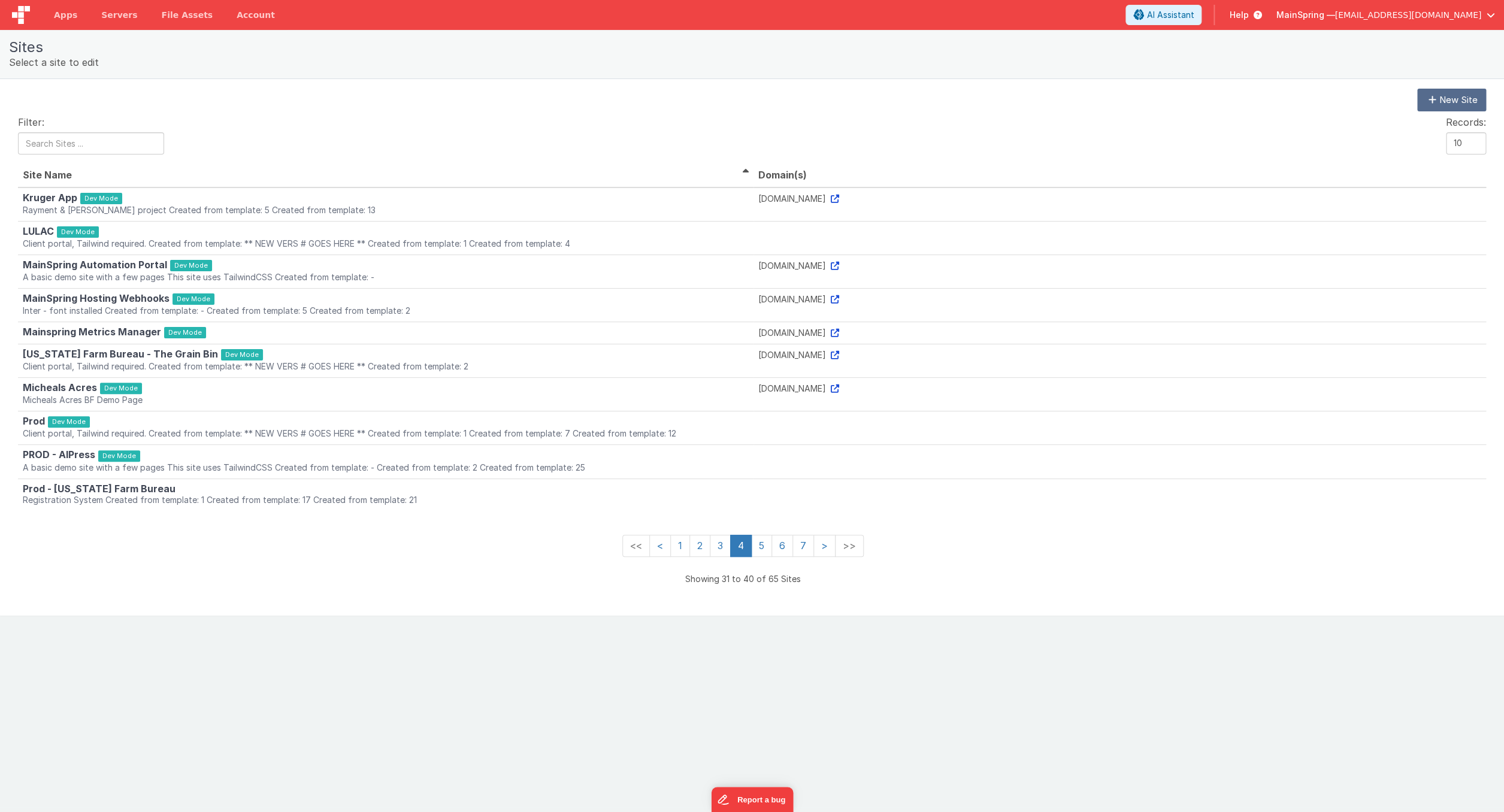
click at [1456, 13] on span "[EMAIL_ADDRESS][DOMAIN_NAME]" at bounding box center [1407, 15] width 147 height 12
click at [1362, 103] on div "Account" at bounding box center [1398, 109] width 177 height 12
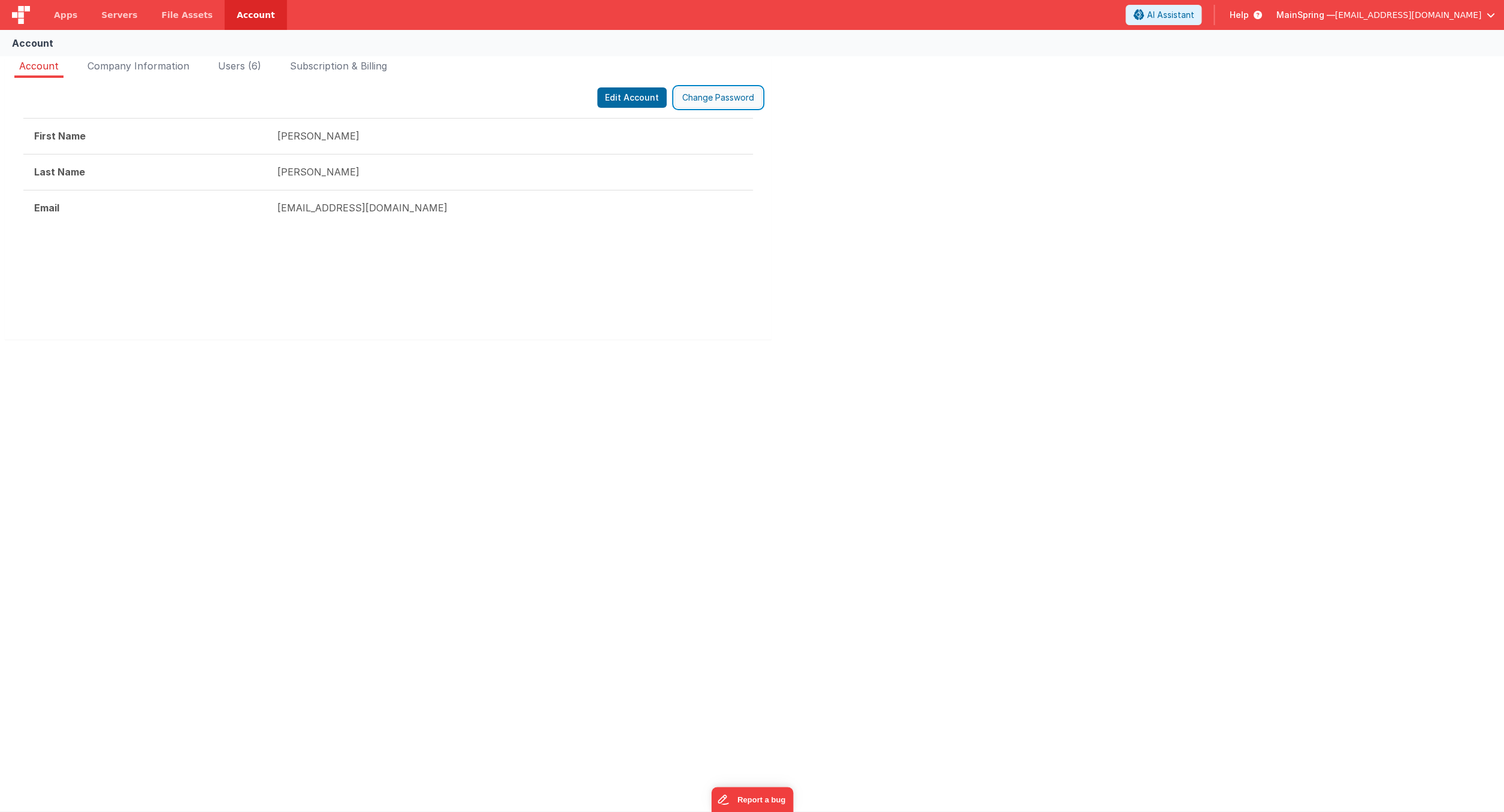
click at [727, 106] on button "Change Password" at bounding box center [718, 98] width 88 height 20
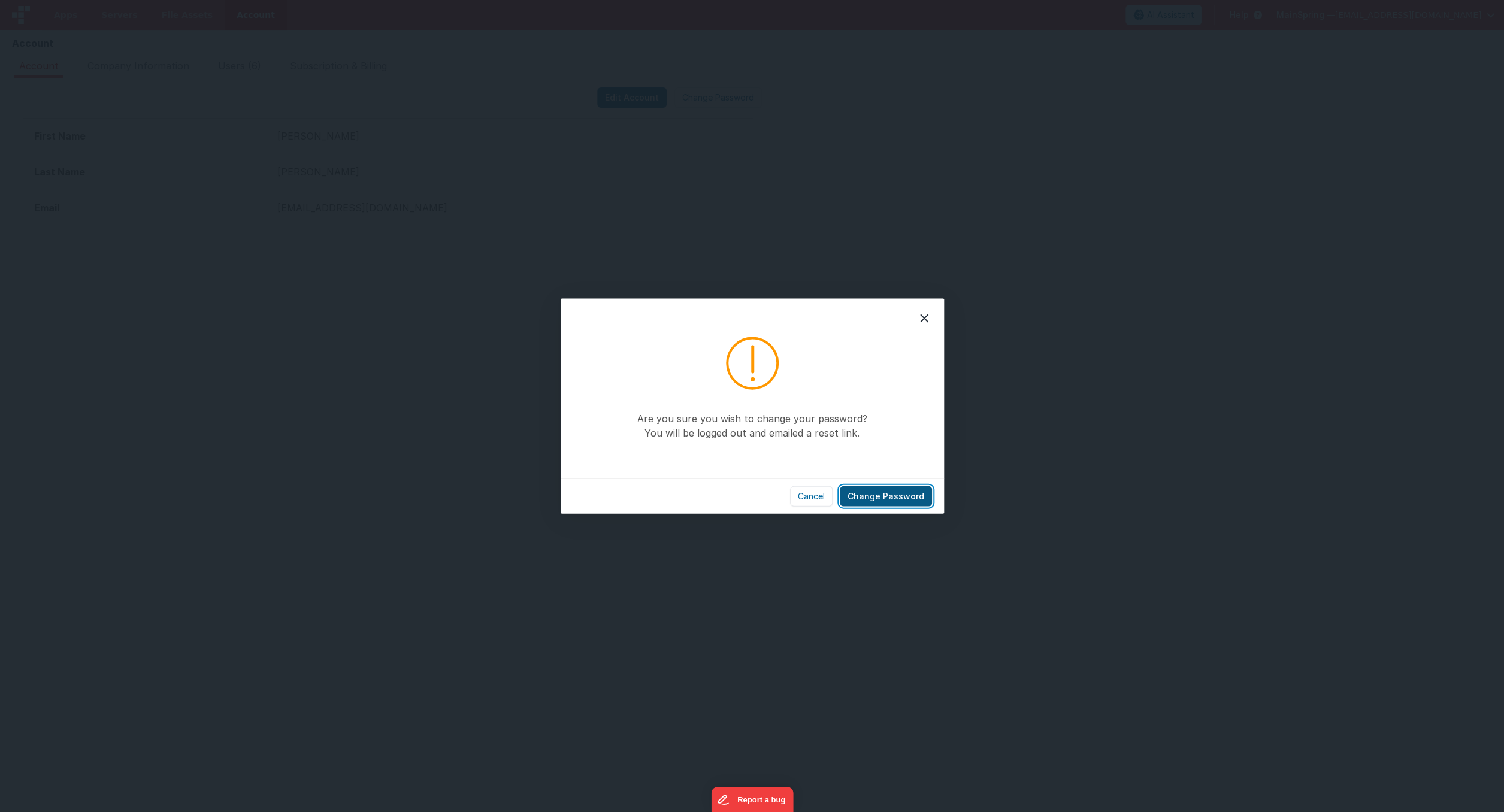
click at [888, 494] on button "Change Password" at bounding box center [885, 496] width 92 height 20
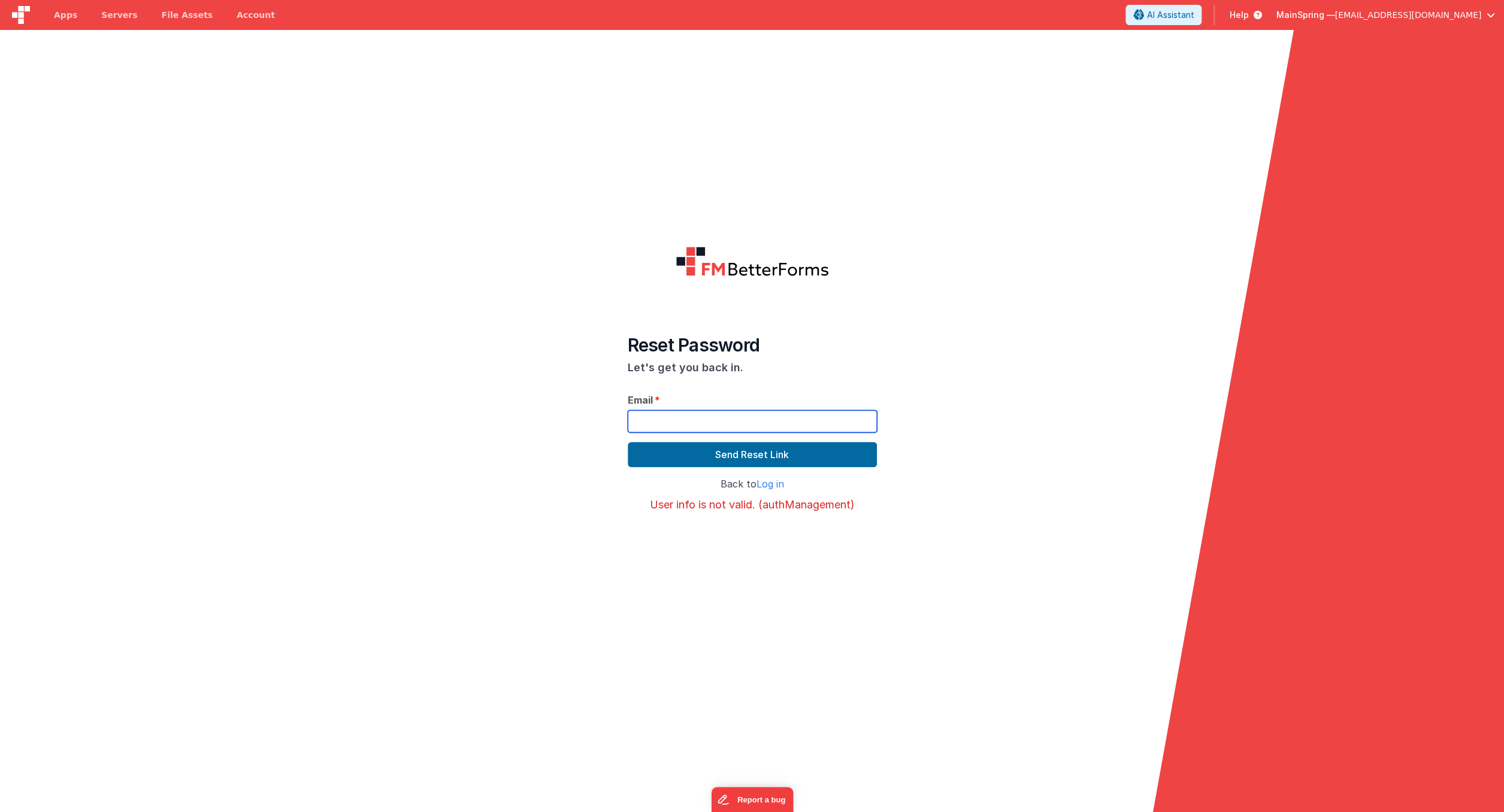
type input "[EMAIL_ADDRESS][DOMAIN_NAME]"
click at [775, 456] on button "Send Reset Link" at bounding box center [752, 454] width 249 height 25
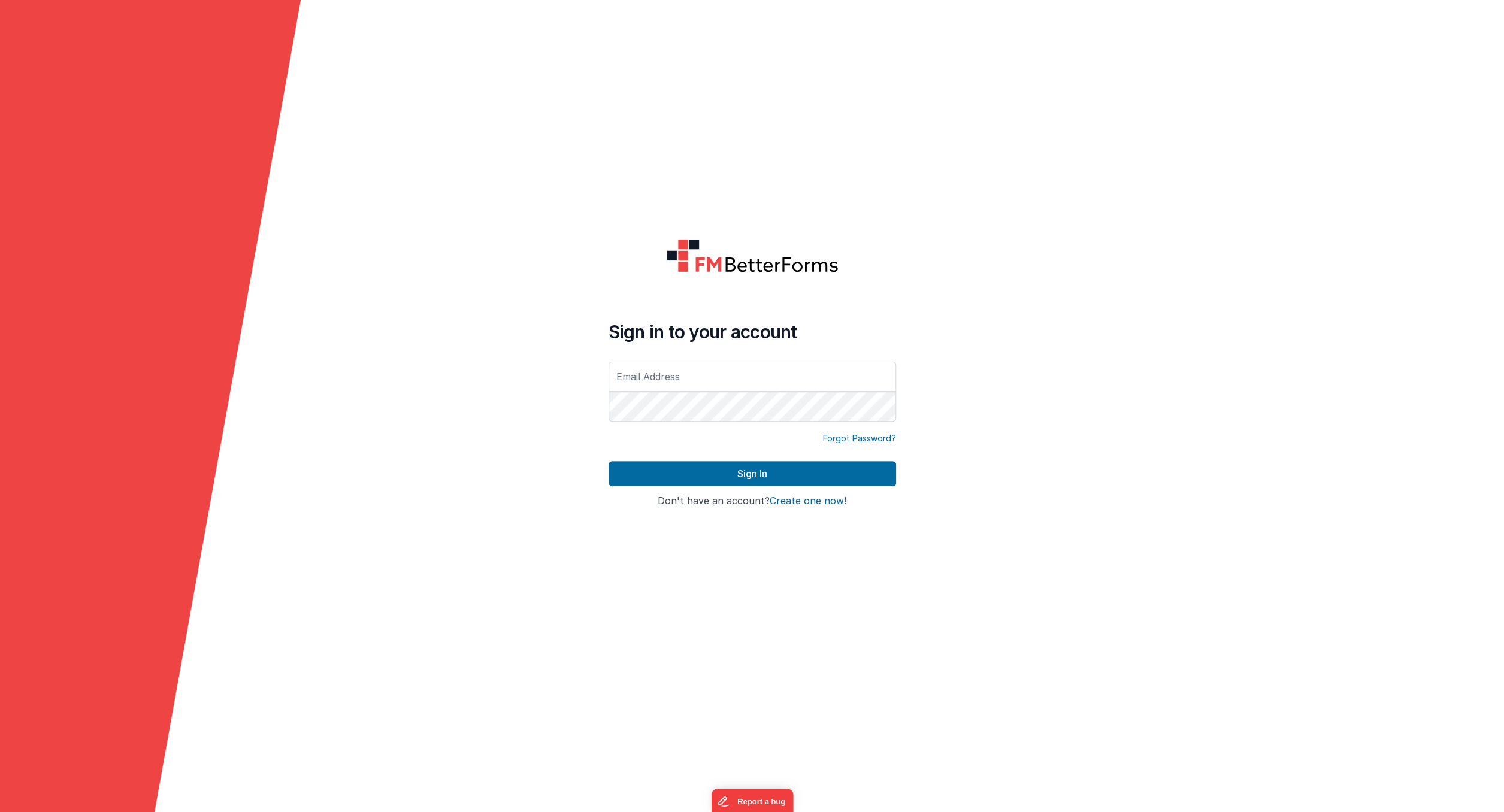
type input "[EMAIL_ADDRESS][DOMAIN_NAME]"
click at [770, 472] on button "Sign In" at bounding box center [752, 473] width 287 height 25
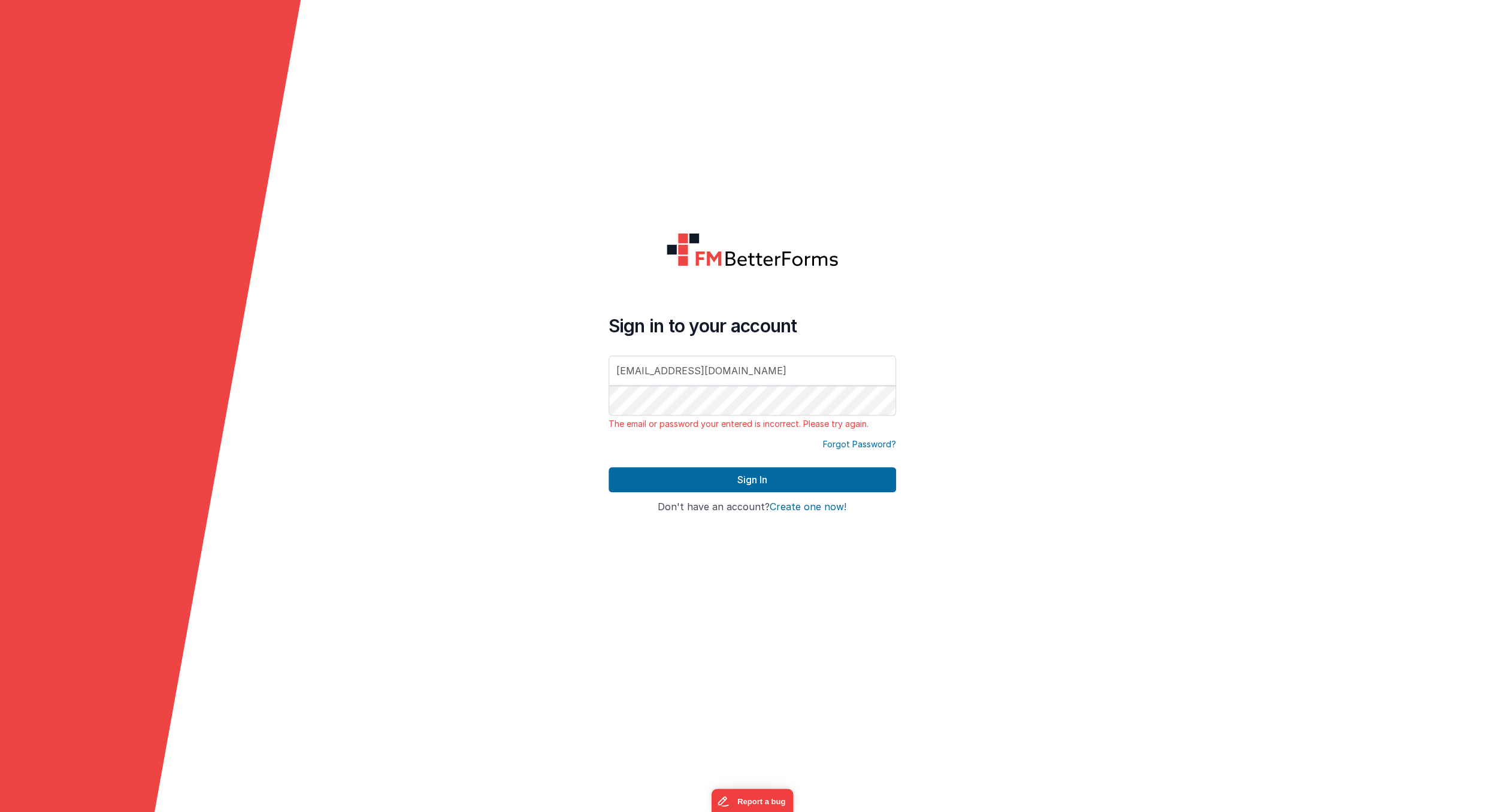
click at [1146, 152] on form "Sign in to your account smoore@gomainspring.com The email or password your ente…" at bounding box center [752, 406] width 1504 height 812
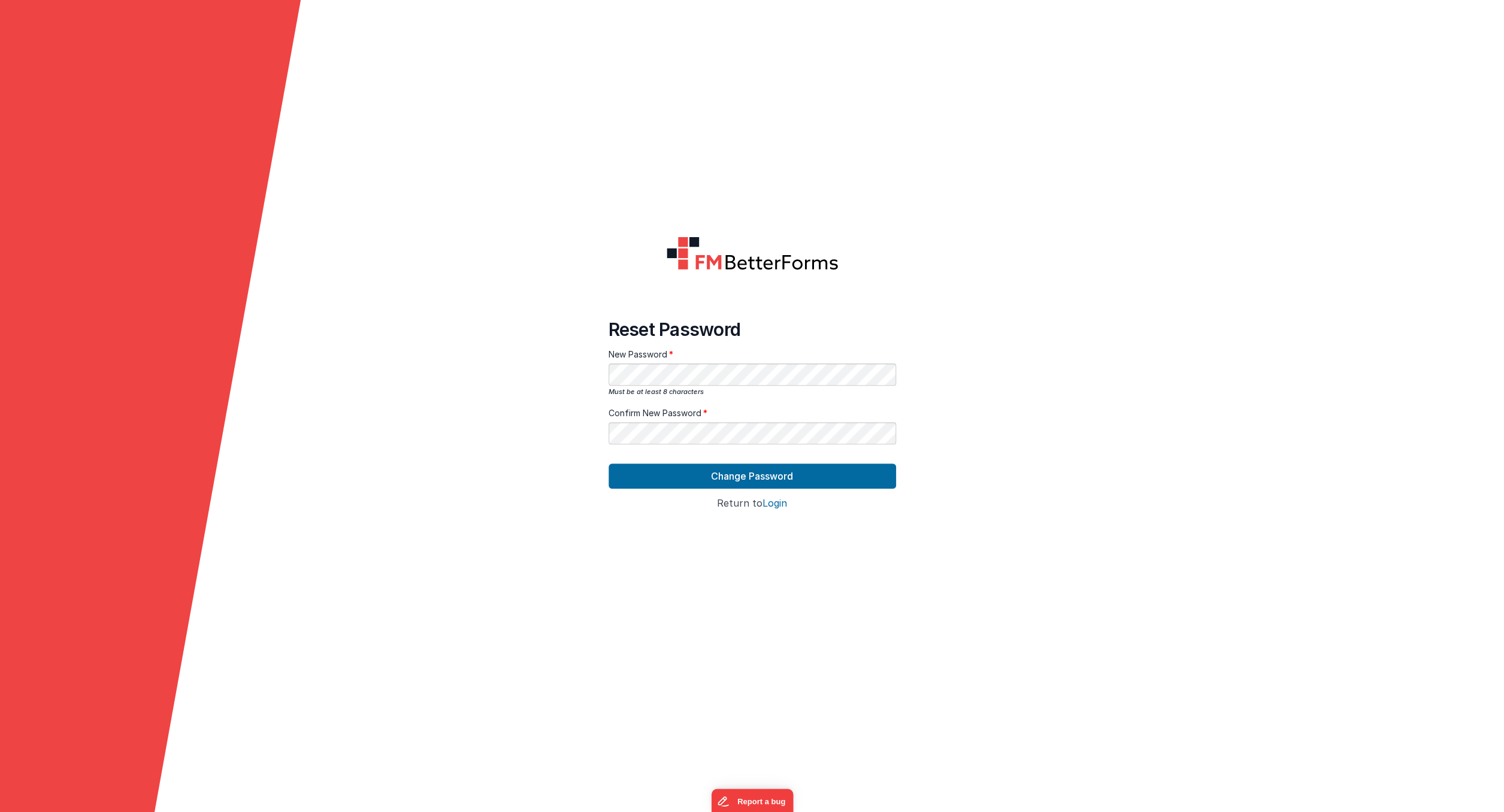
click at [1085, 373] on form "Reset Password New Password Must be at least 8 characters Confirm New Password …" at bounding box center [752, 406] width 1504 height 812
click at [1034, 417] on form "Reset Password New Password Must be at least 8 characters Confirm New Password …" at bounding box center [752, 406] width 1504 height 812
click at [856, 472] on button "Change Password" at bounding box center [752, 476] width 287 height 25
click at [769, 478] on button "Change Password" at bounding box center [752, 476] width 287 height 25
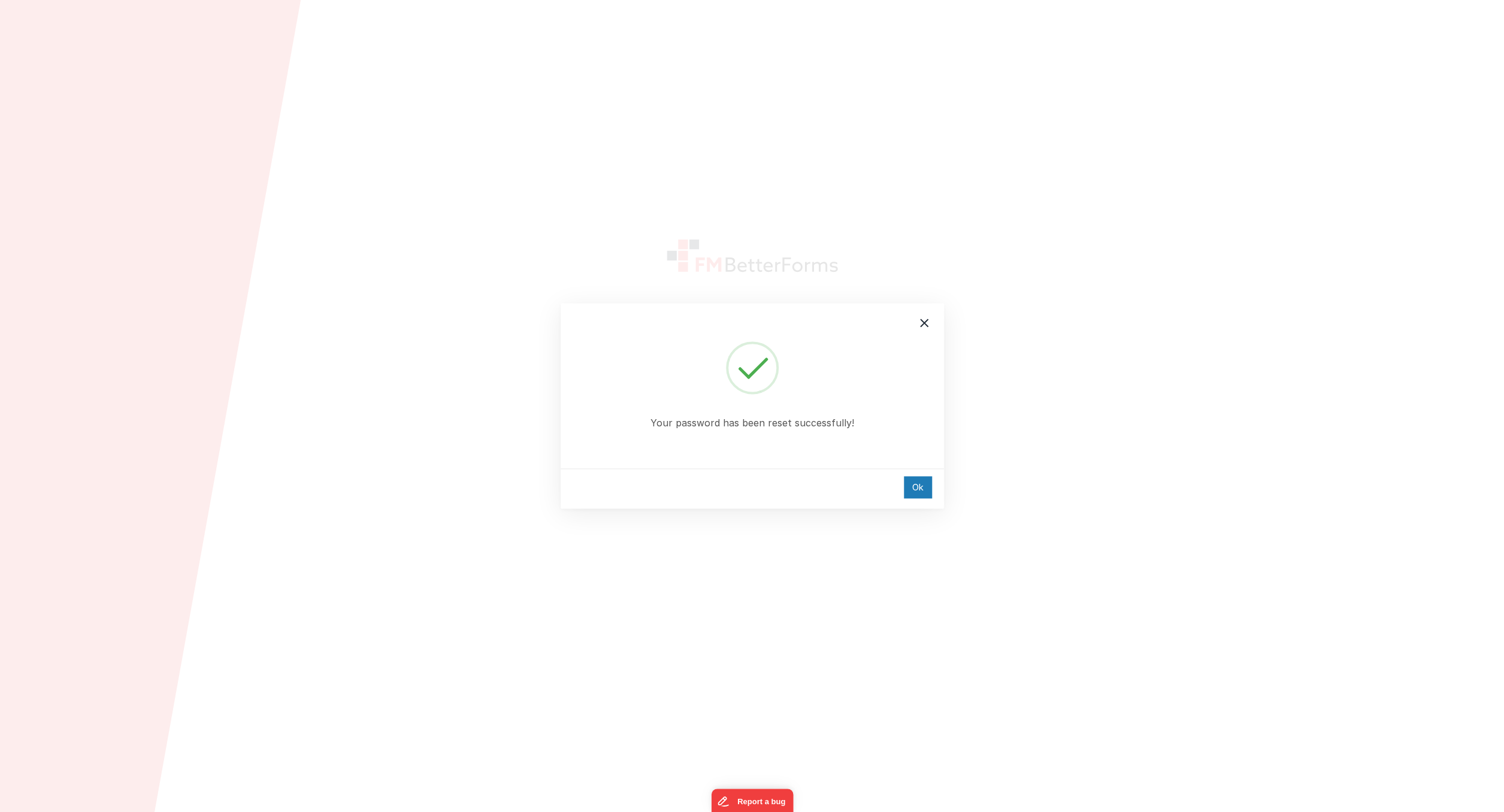
type input "[EMAIL_ADDRESS][DOMAIN_NAME]"
click at [929, 486] on div "Ok" at bounding box center [918, 487] width 28 height 22
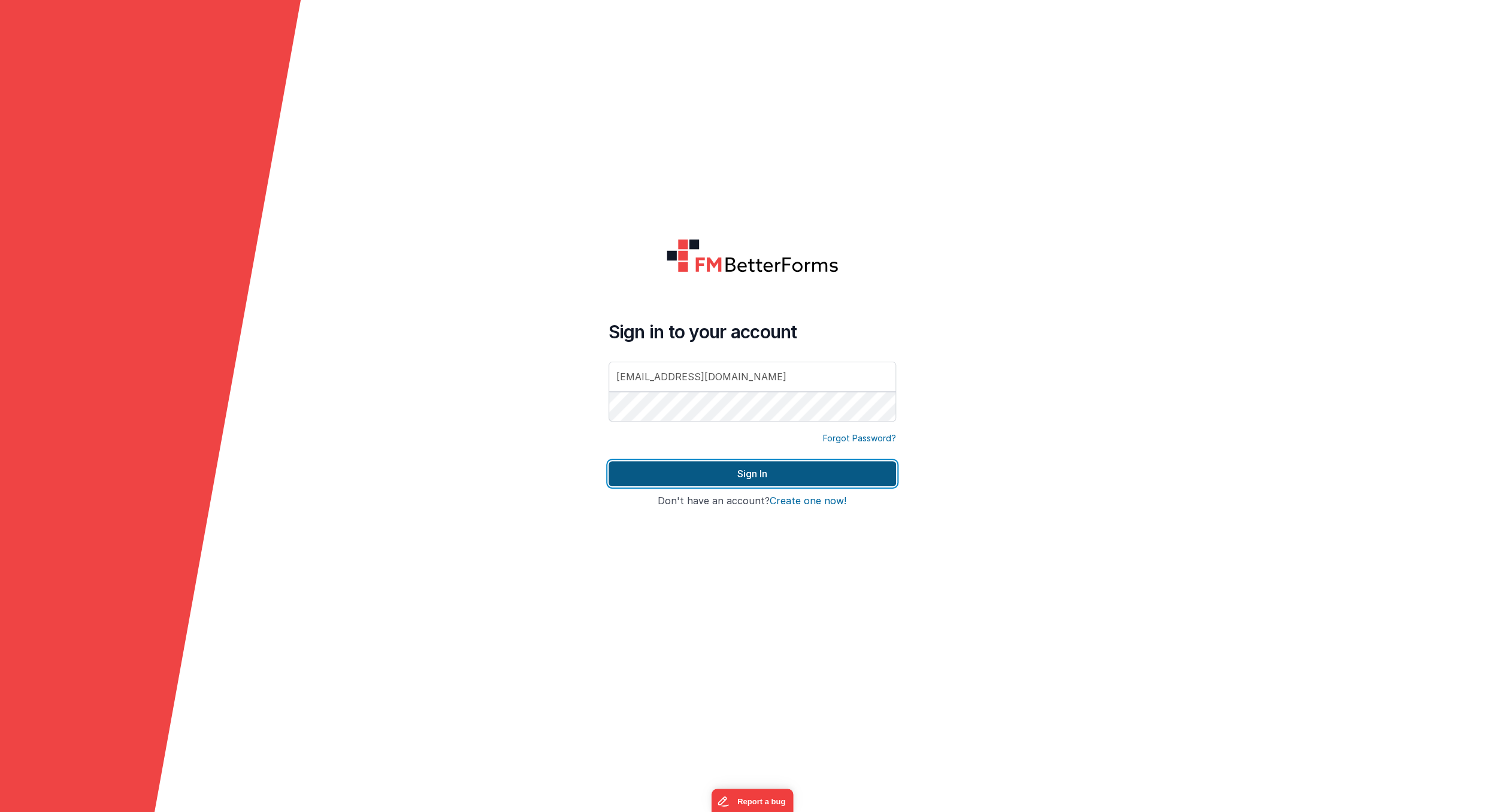
click at [766, 475] on button "Sign In" at bounding box center [752, 473] width 287 height 25
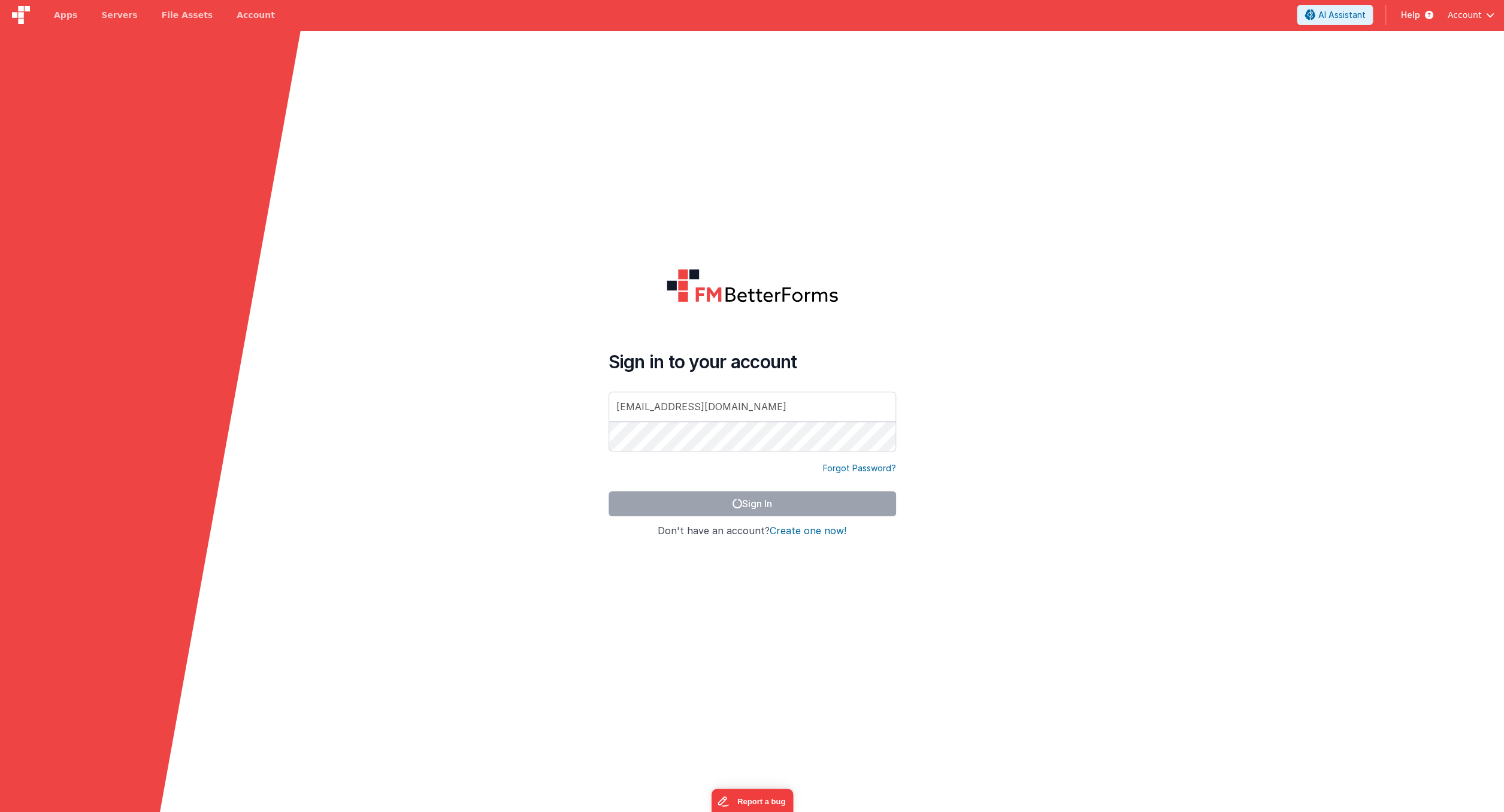
click at [1044, 287] on form "Sign in to your account [EMAIL_ADDRESS][DOMAIN_NAME] Forgot Password? Sign In S…" at bounding box center [752, 436] width 1504 height 812
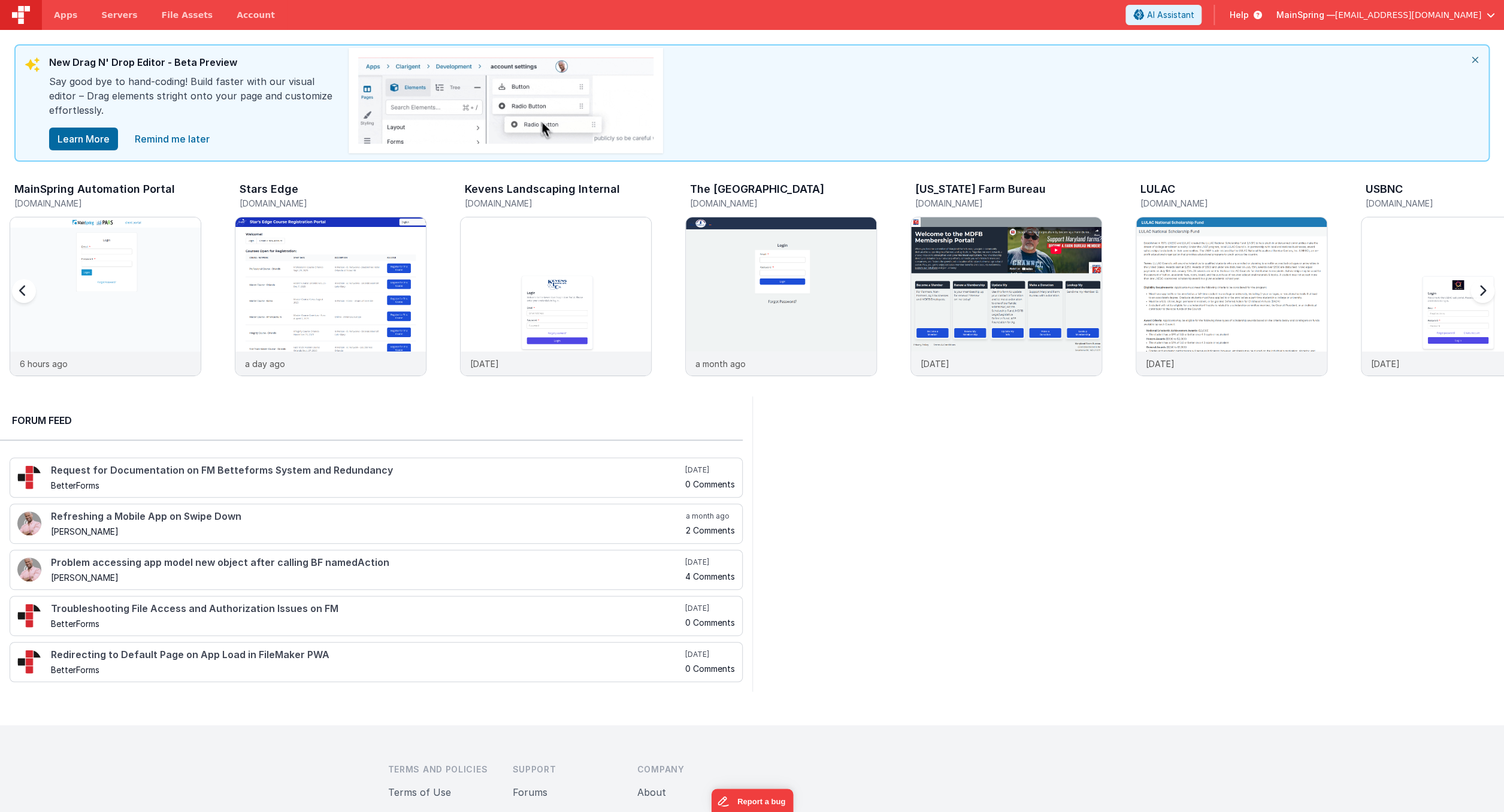
click at [1468, 58] on icon "close" at bounding box center [1475, 60] width 26 height 29
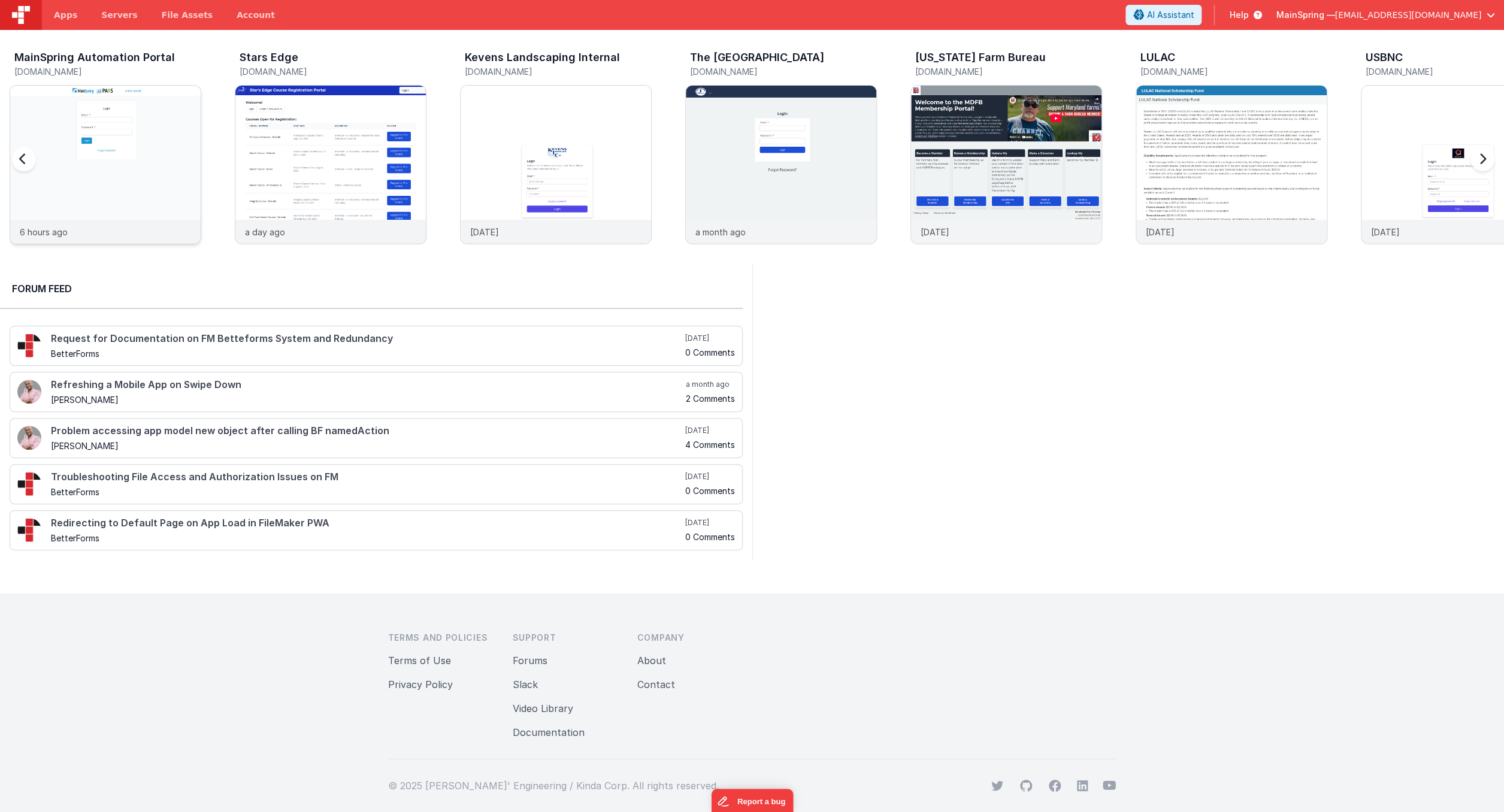
click at [128, 212] on img at bounding box center [106, 181] width 191 height 191
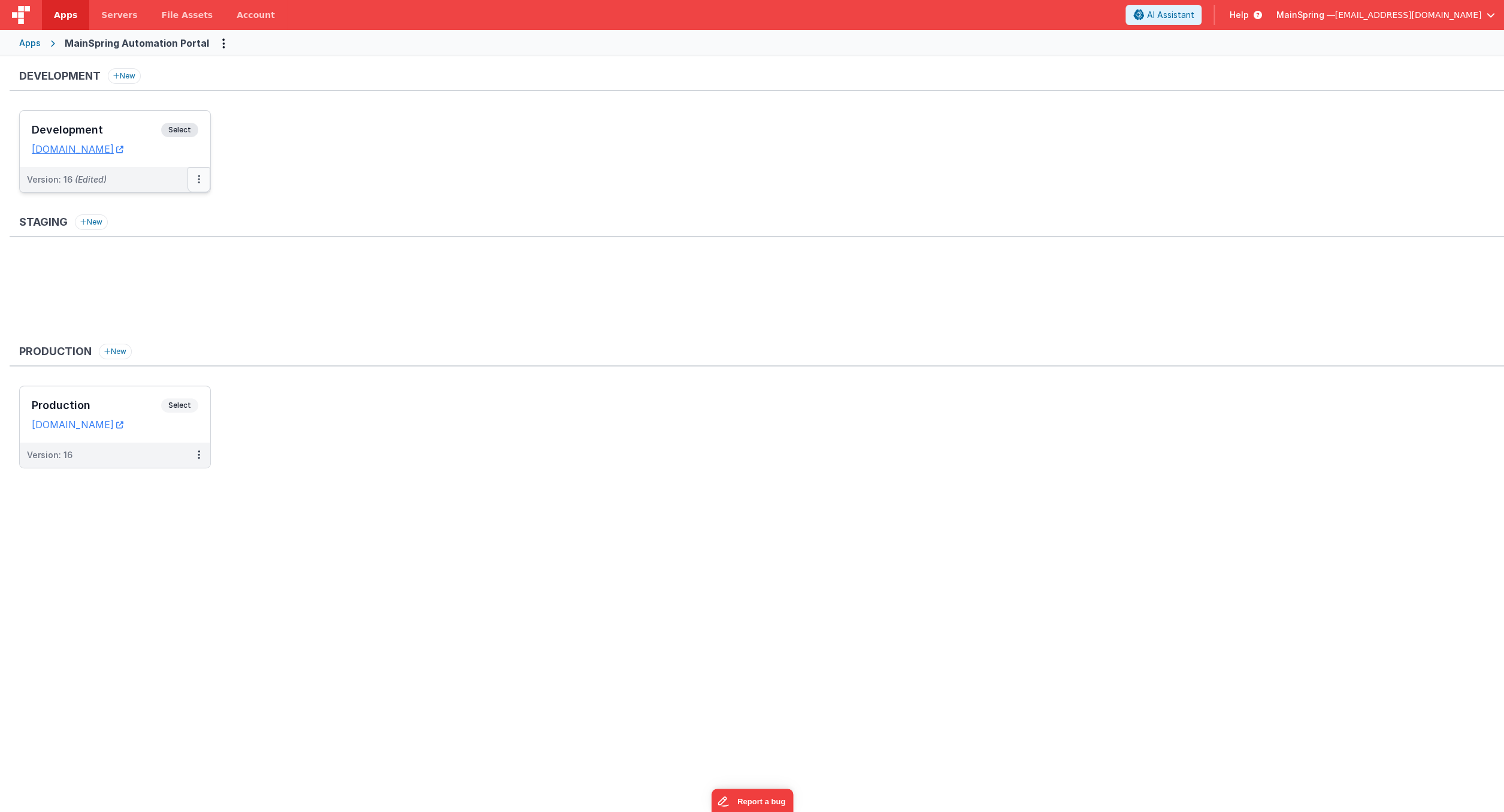
click at [202, 181] on button at bounding box center [199, 180] width 23 height 25
click at [162, 205] on link "Edit" at bounding box center [158, 206] width 106 height 22
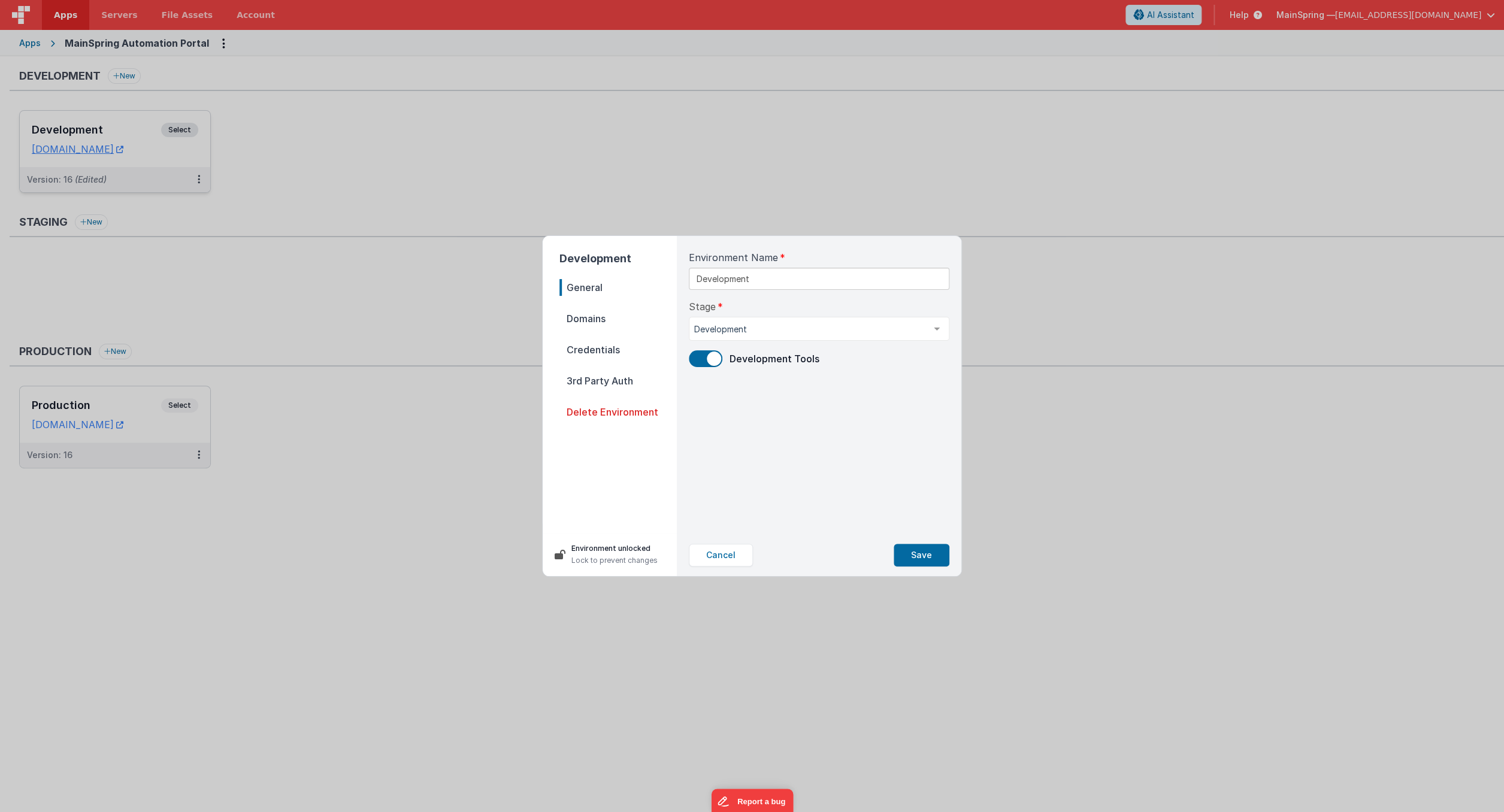
click at [580, 318] on span "Domains" at bounding box center [618, 318] width 118 height 17
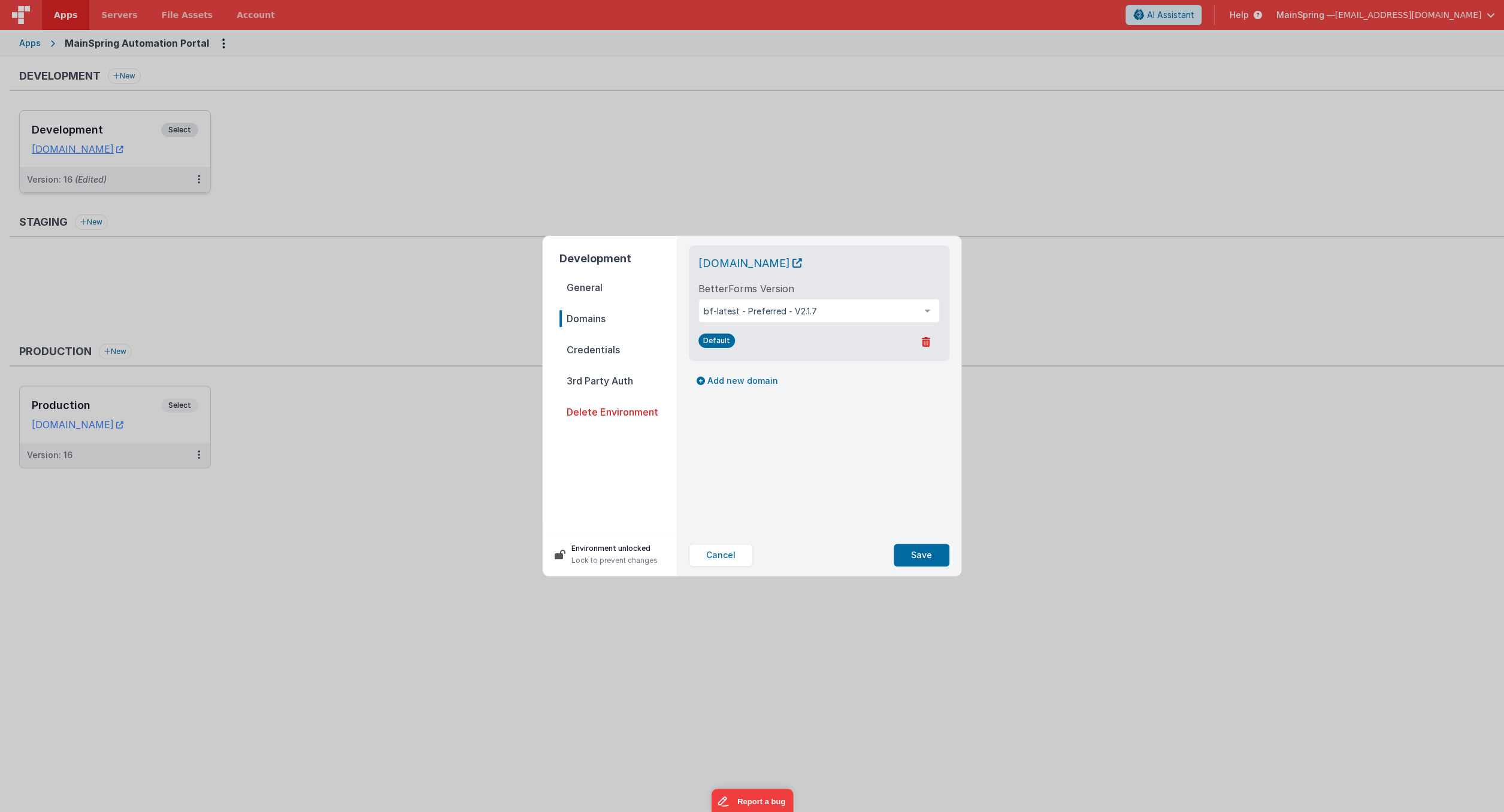
click at [593, 349] on span "Credentials" at bounding box center [618, 349] width 118 height 17
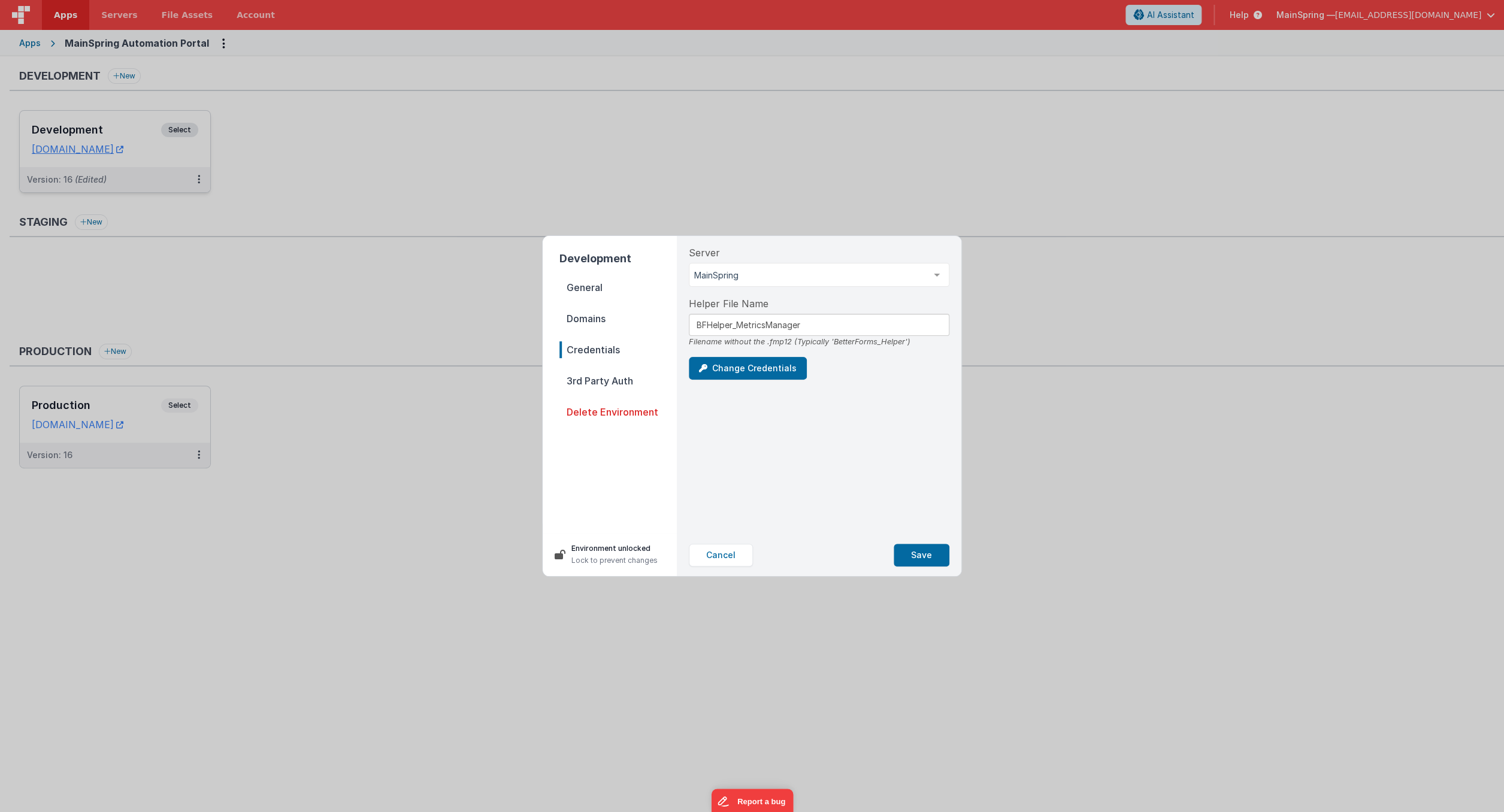
click at [604, 379] on span "3rd Party Auth" at bounding box center [618, 381] width 118 height 17
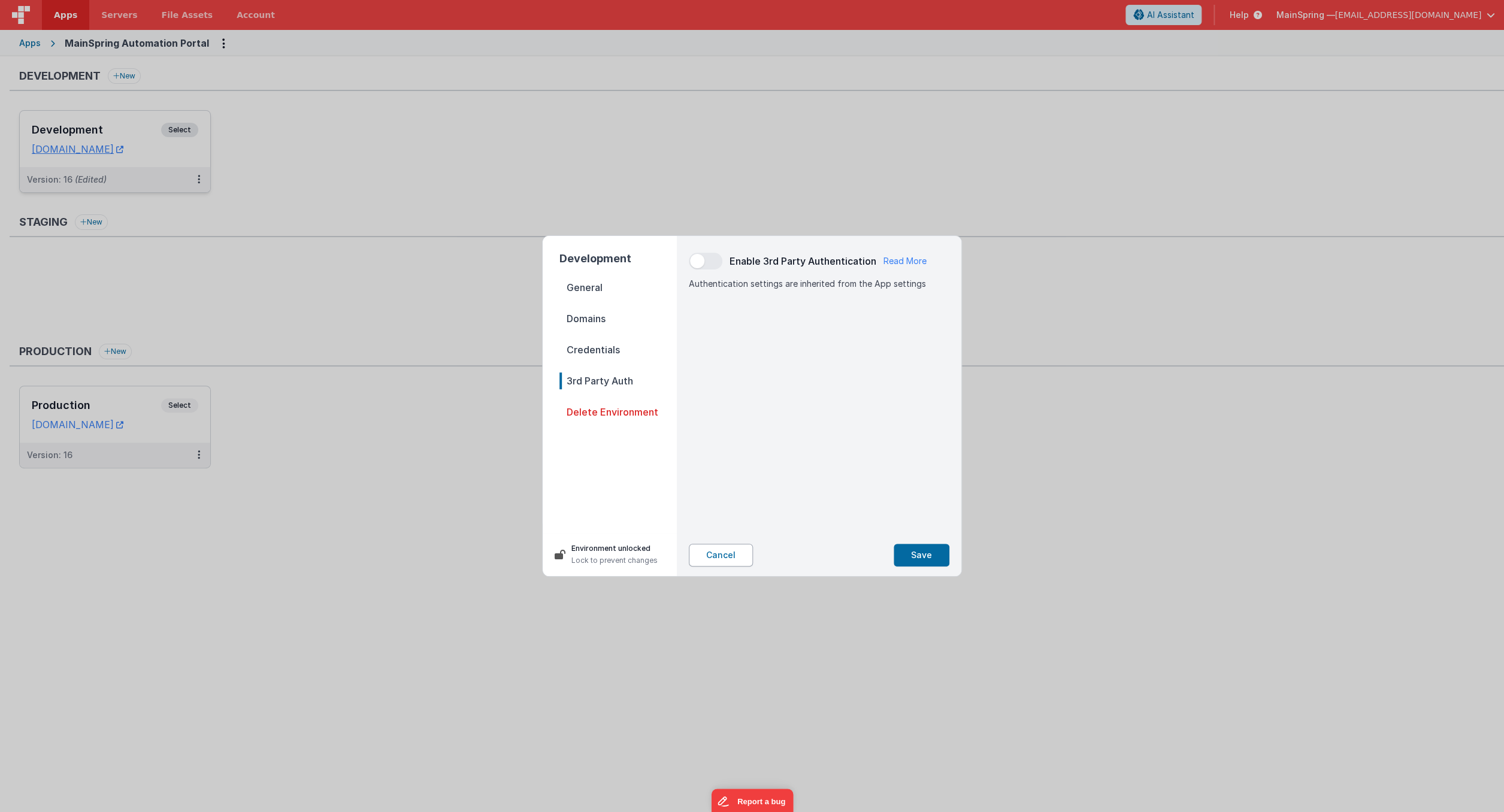
click at [719, 551] on button "Cancel" at bounding box center [720, 555] width 64 height 23
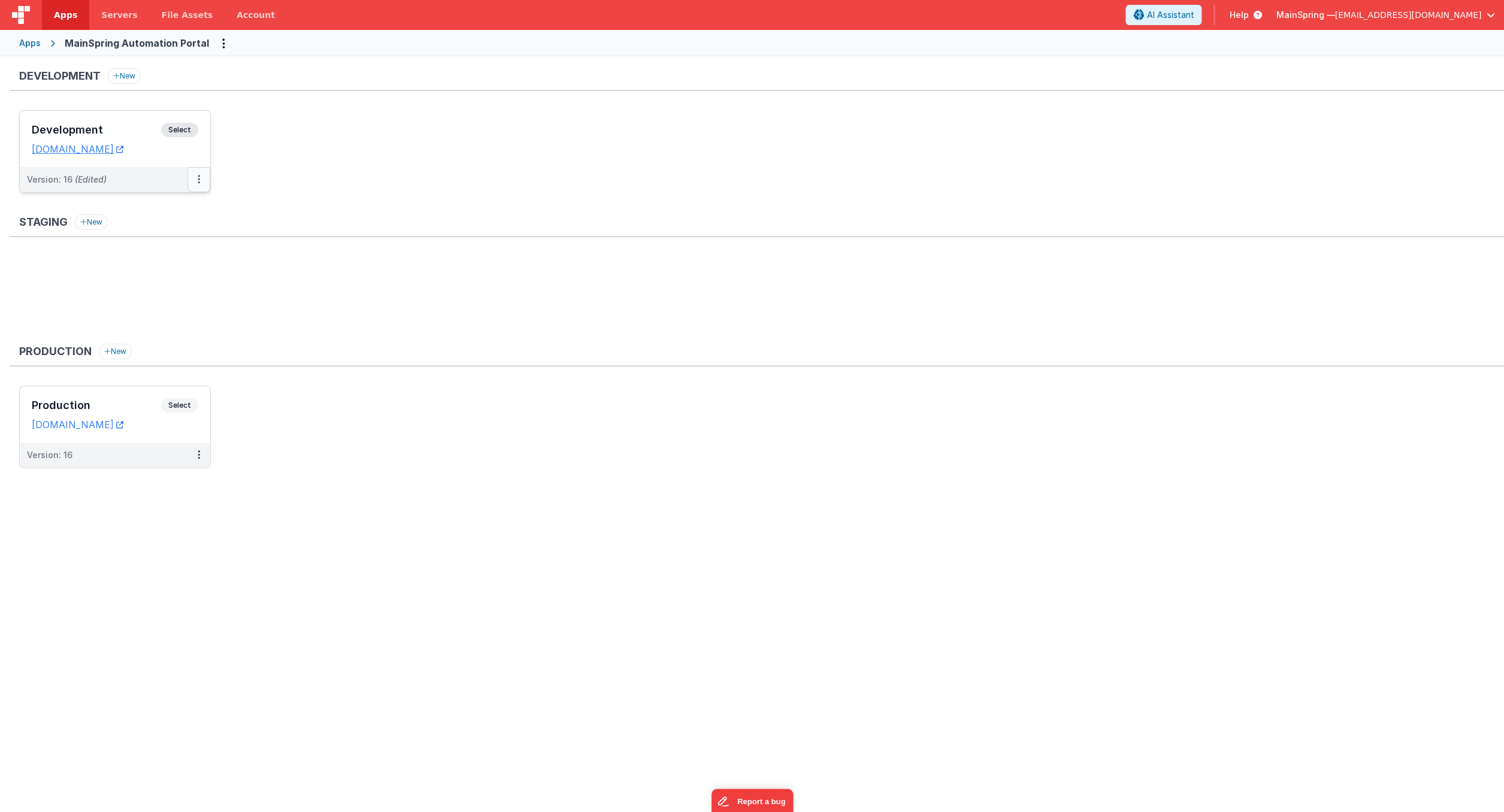
click at [193, 180] on button at bounding box center [199, 180] width 23 height 25
click at [202, 180] on button at bounding box center [199, 180] width 23 height 25
click at [316, 172] on div at bounding box center [752, 406] width 1504 height 812
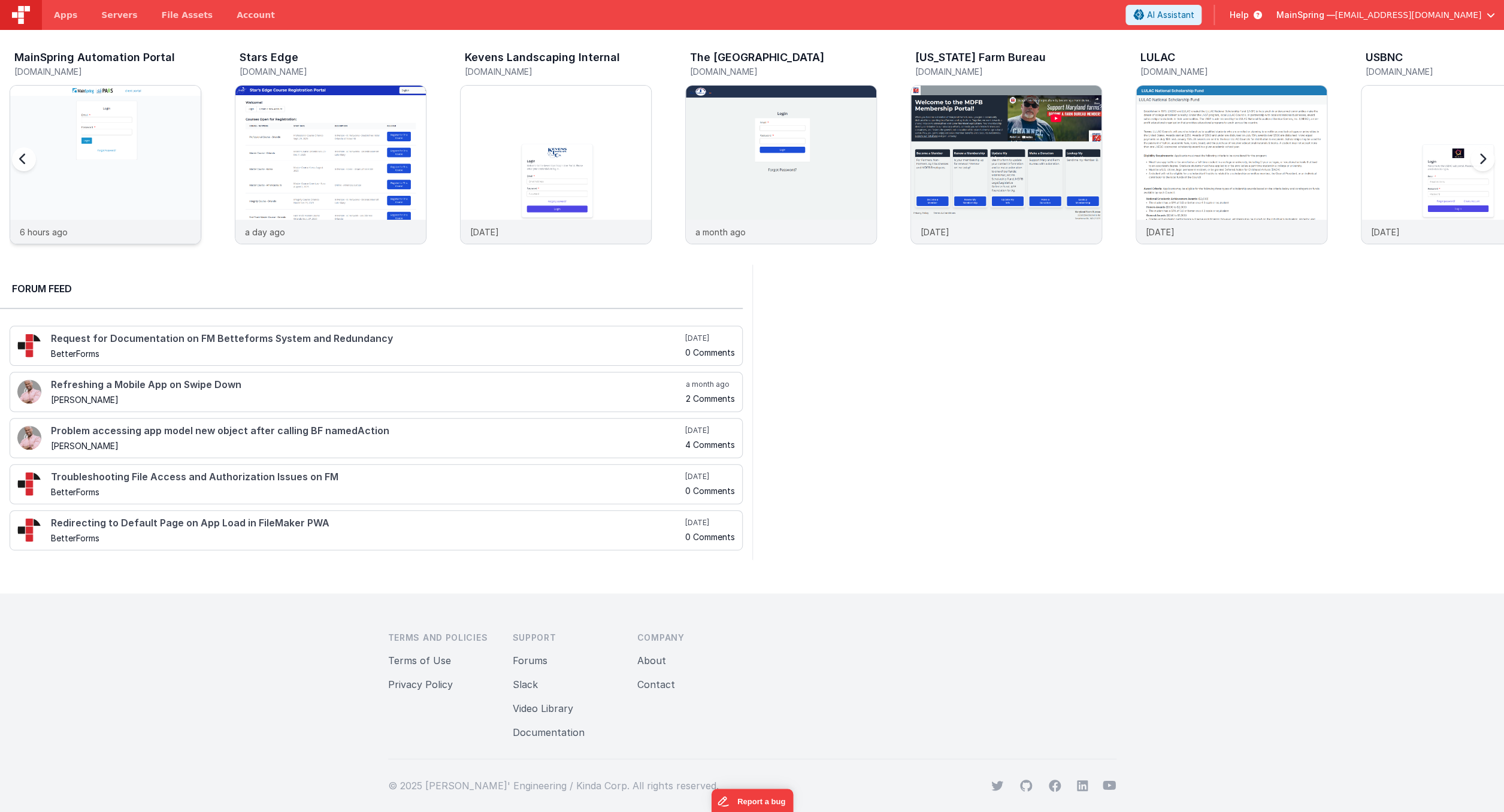
click at [111, 163] on img at bounding box center [106, 181] width 191 height 191
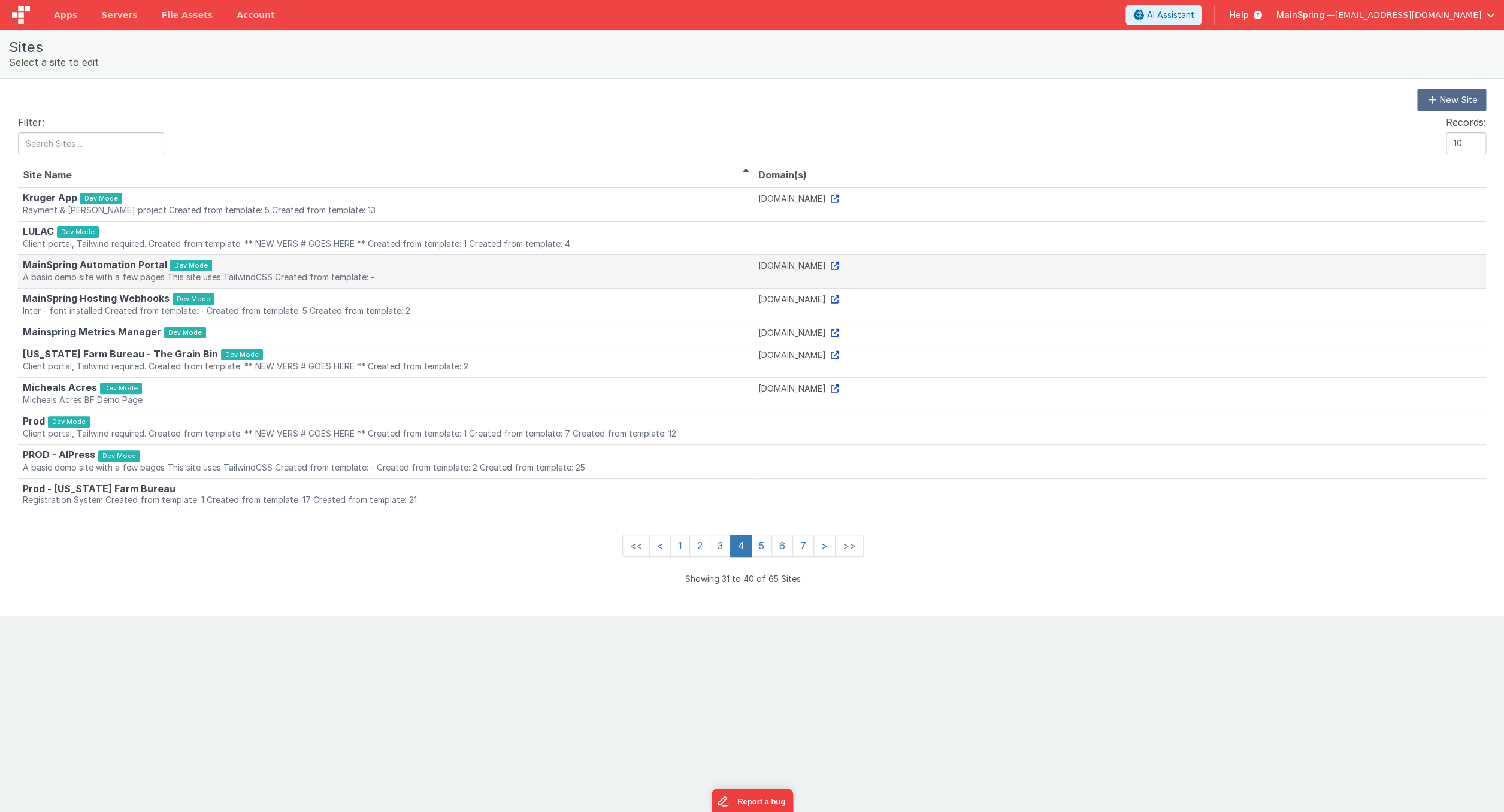
click at [83, 266] on strong "MainSpring Automation Portal" at bounding box center [95, 264] width 144 height 12
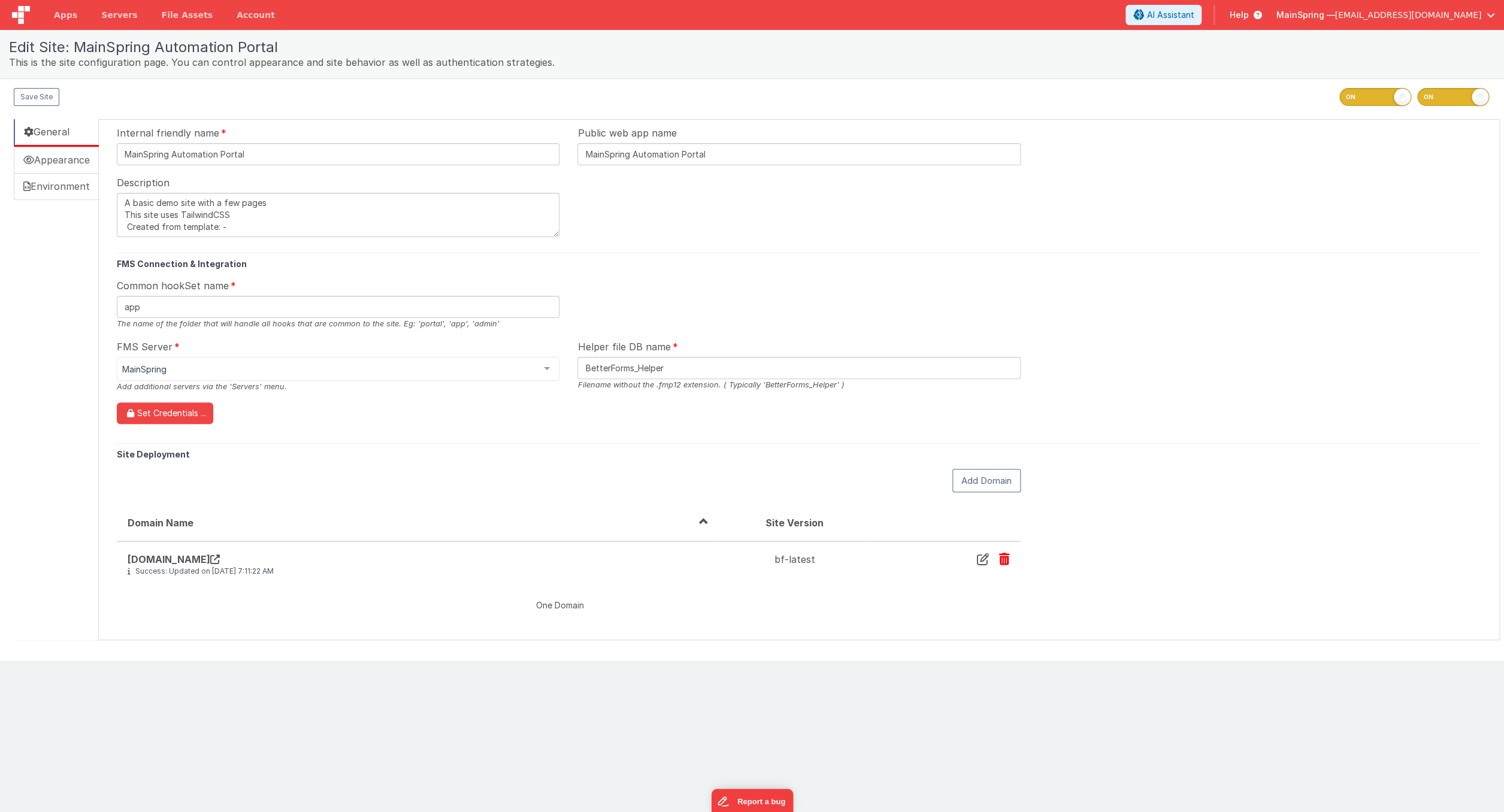
click at [60, 132] on link "General" at bounding box center [57, 133] width 85 height 28
click at [57, 154] on link "Appearance" at bounding box center [57, 160] width 85 height 27
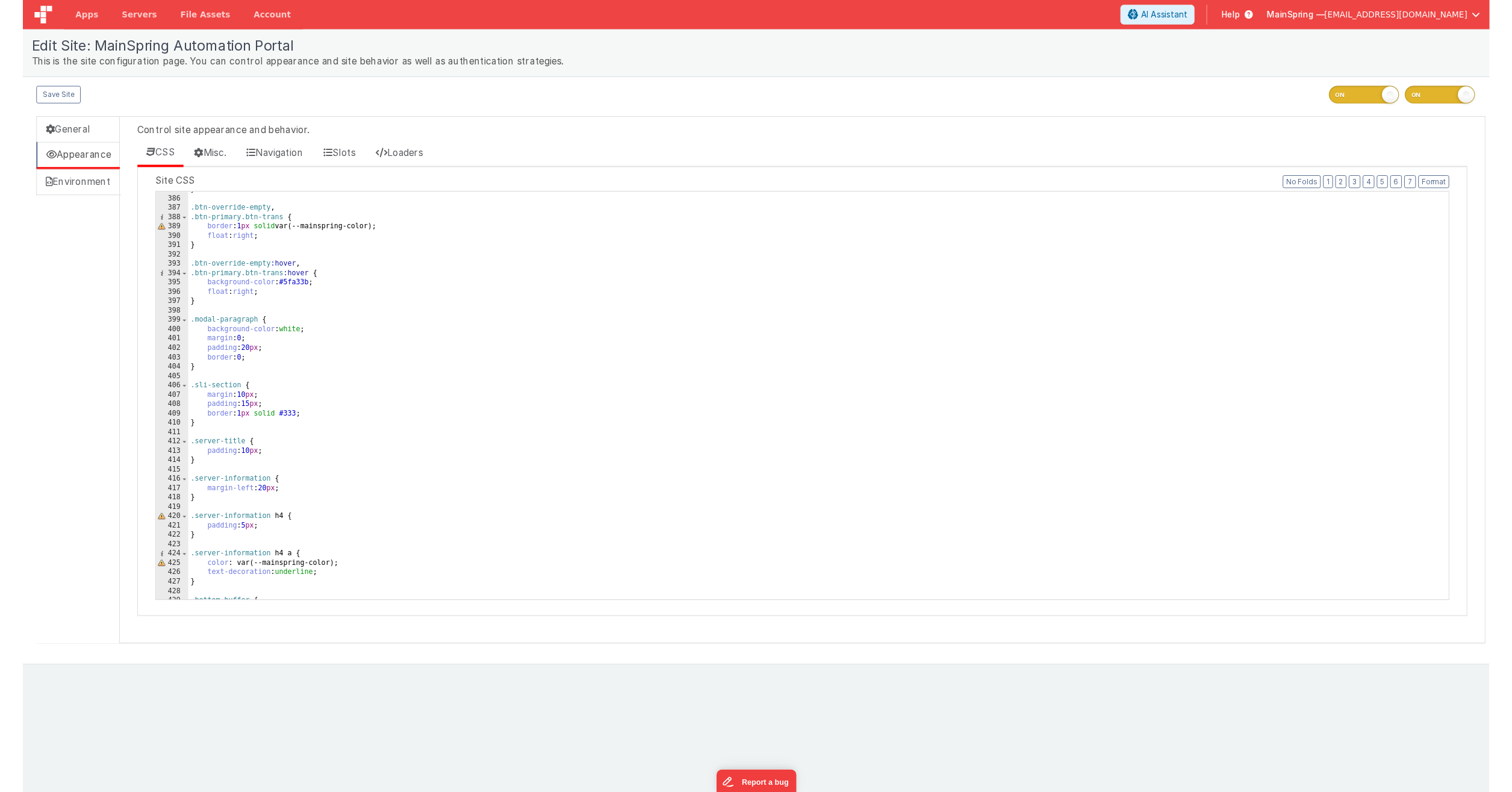
scroll to position [3983, 0]
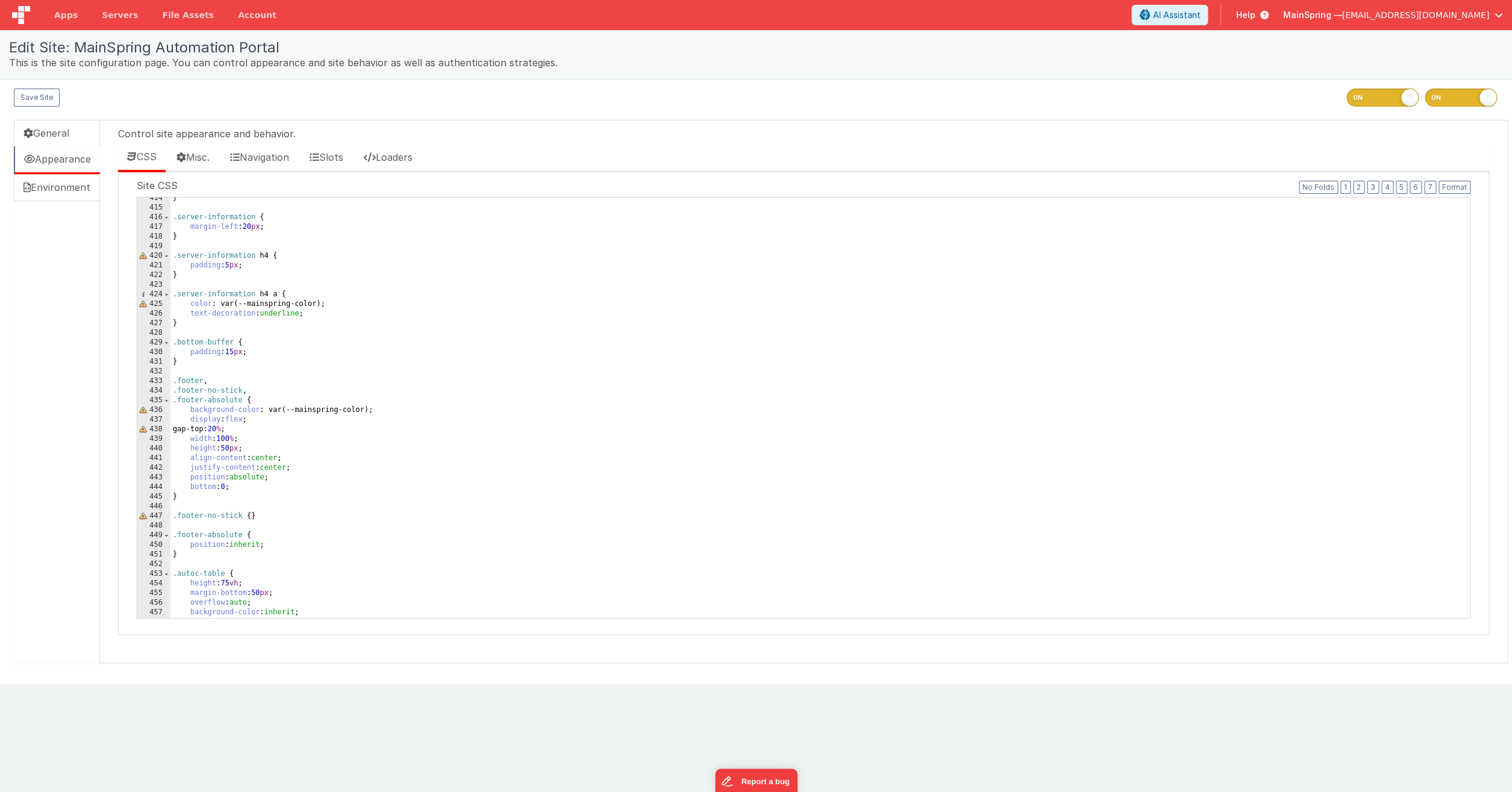
click at [389, 656] on form "Control site appearance and behavior. CSS Misc. Navigation Slots Loaders Site C…" at bounding box center [803, 391] width 1389 height 530
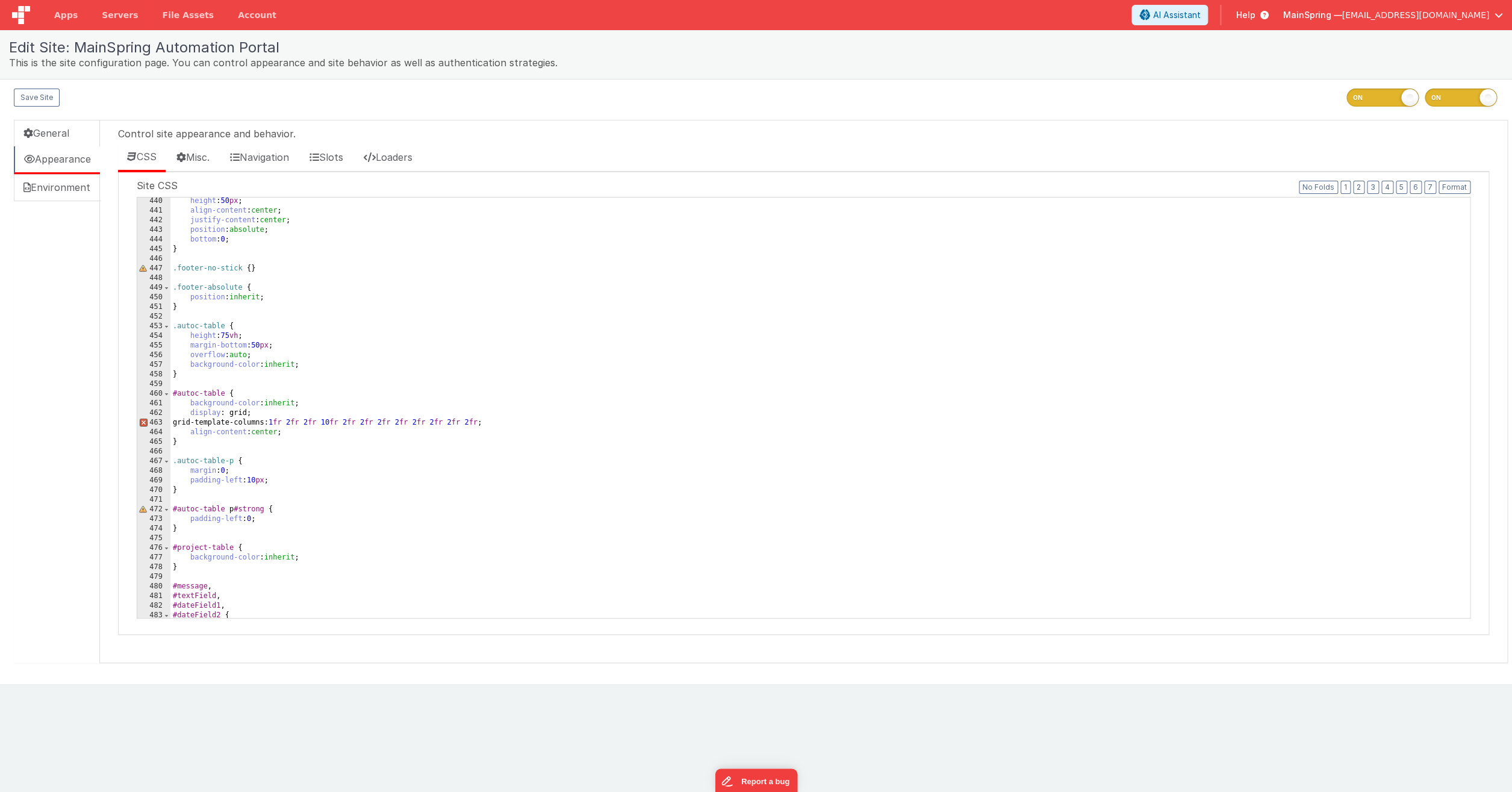
scroll to position [4208, 0]
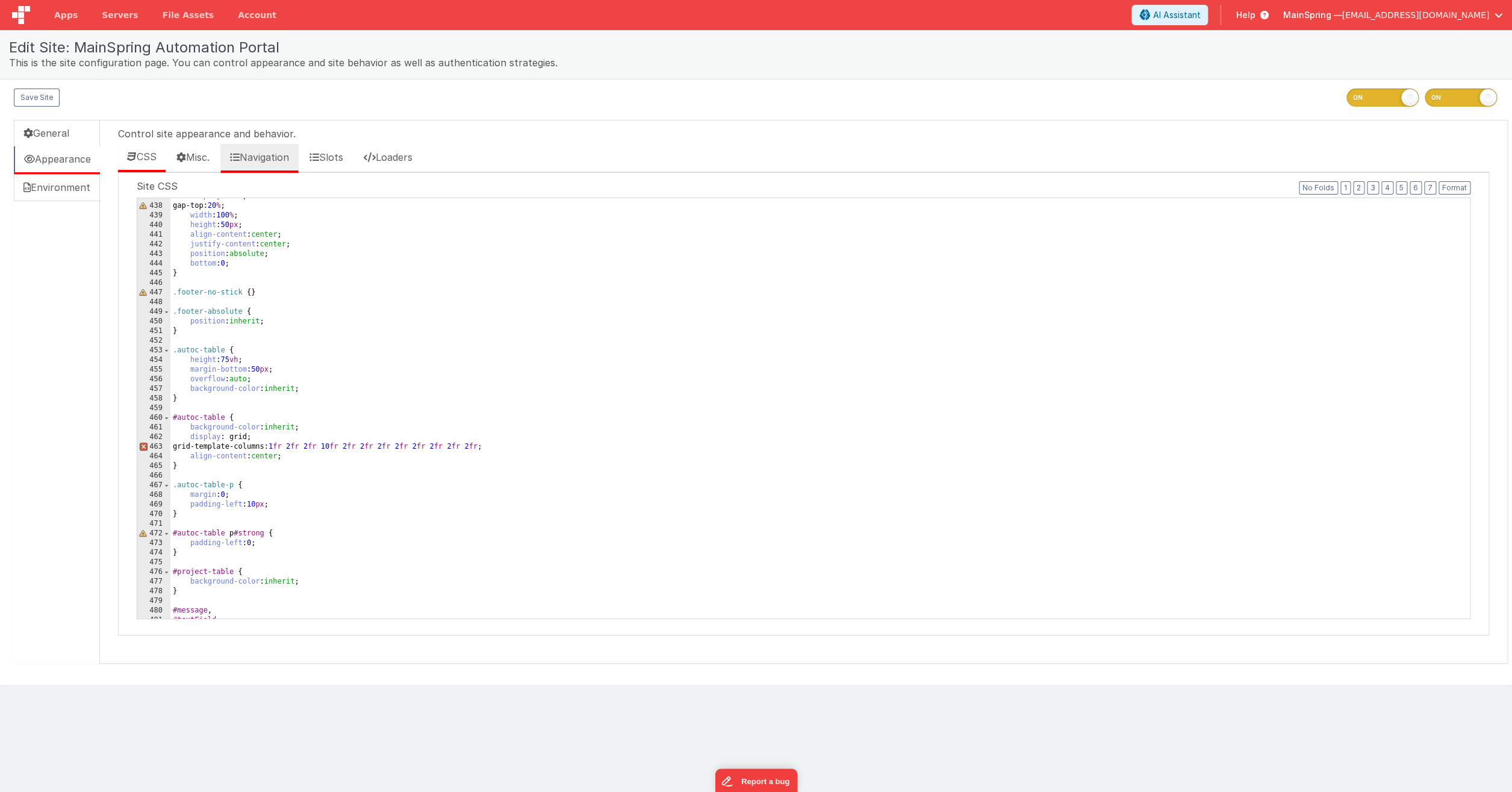
click at [289, 151] on link "Navigation" at bounding box center [259, 158] width 78 height 29
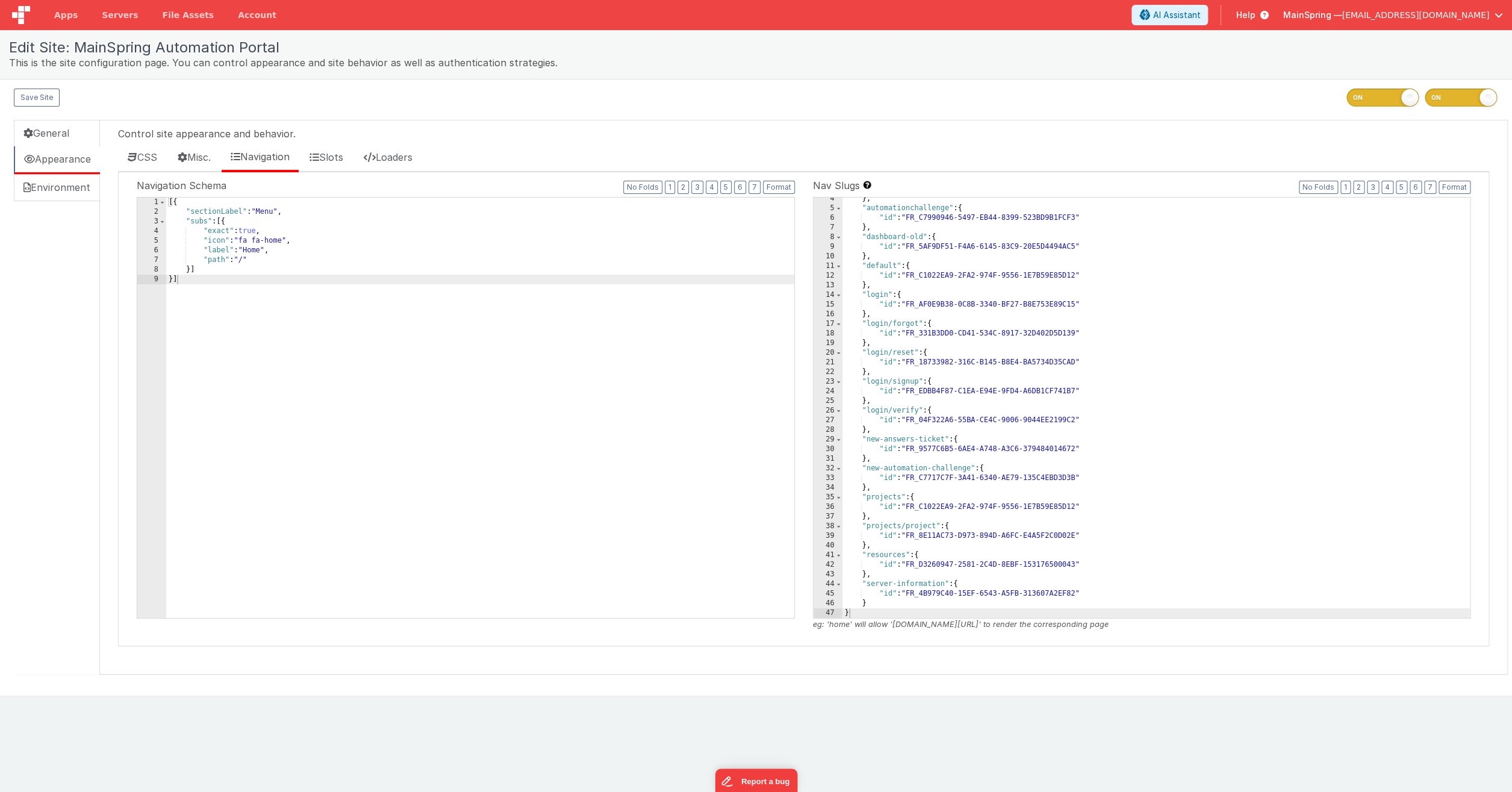
scroll to position [33, 0]
click at [992, 541] on div "} , "automationchallenge" : { "id" : "FR_C7990946-5497-EB44-8399-523BD9B1FCF3" …" at bounding box center [1156, 414] width 628 height 440
drag, startPoint x: 1079, startPoint y: 538, endPoint x: 913, endPoint y: 537, distance: 166.0
click at [913, 537] on div "} , "automationchallenge" : { "id" : "FR_C7990946-5497-EB44-8399-523BD9B1FCF3" …" at bounding box center [1156, 414] width 628 height 440
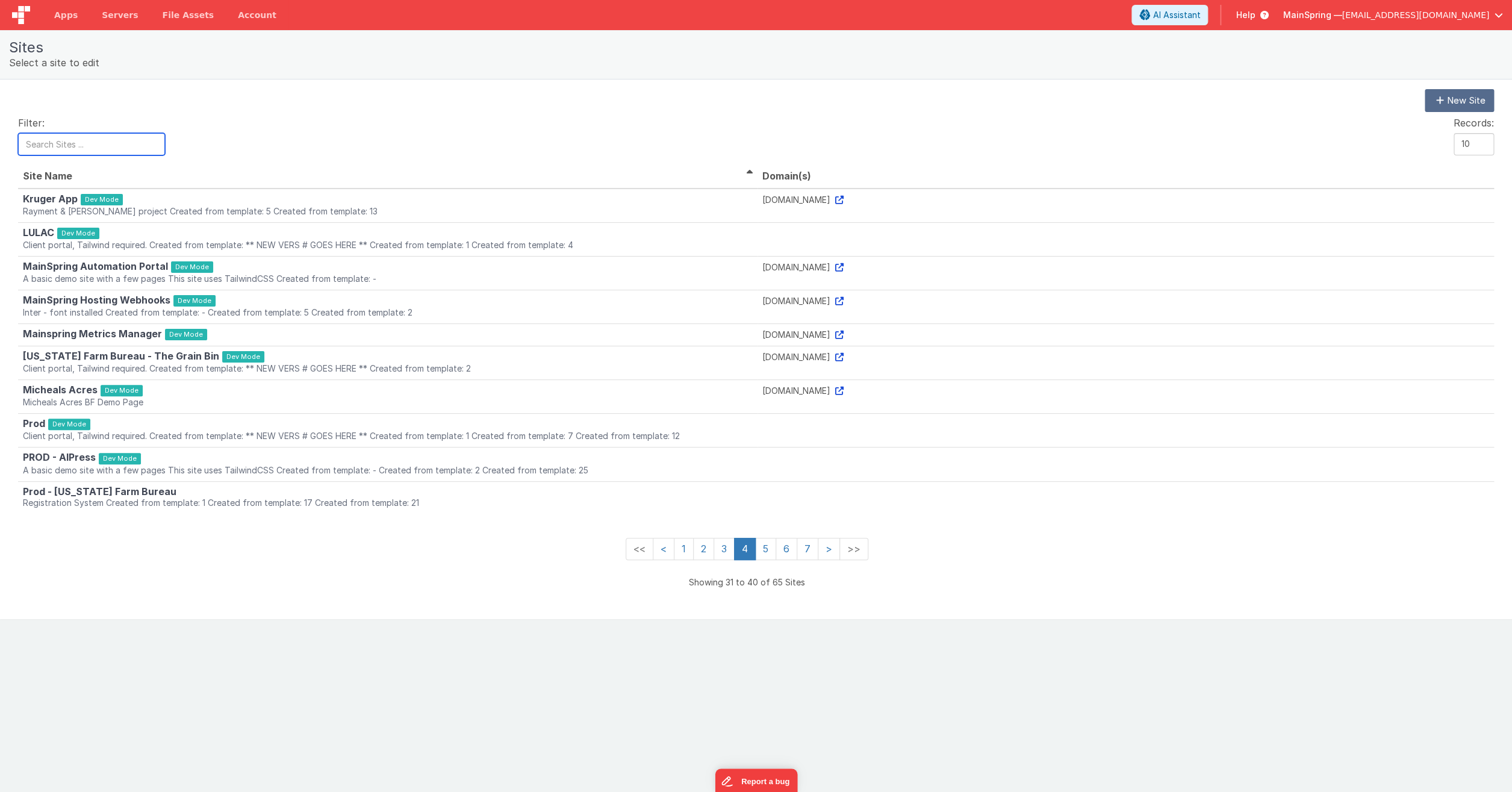
click at [63, 149] on input "Filter:" at bounding box center [91, 144] width 147 height 22
paste input "FR_8E11AC73-D973-894D-A6FC-E4A5F2C0D02E"
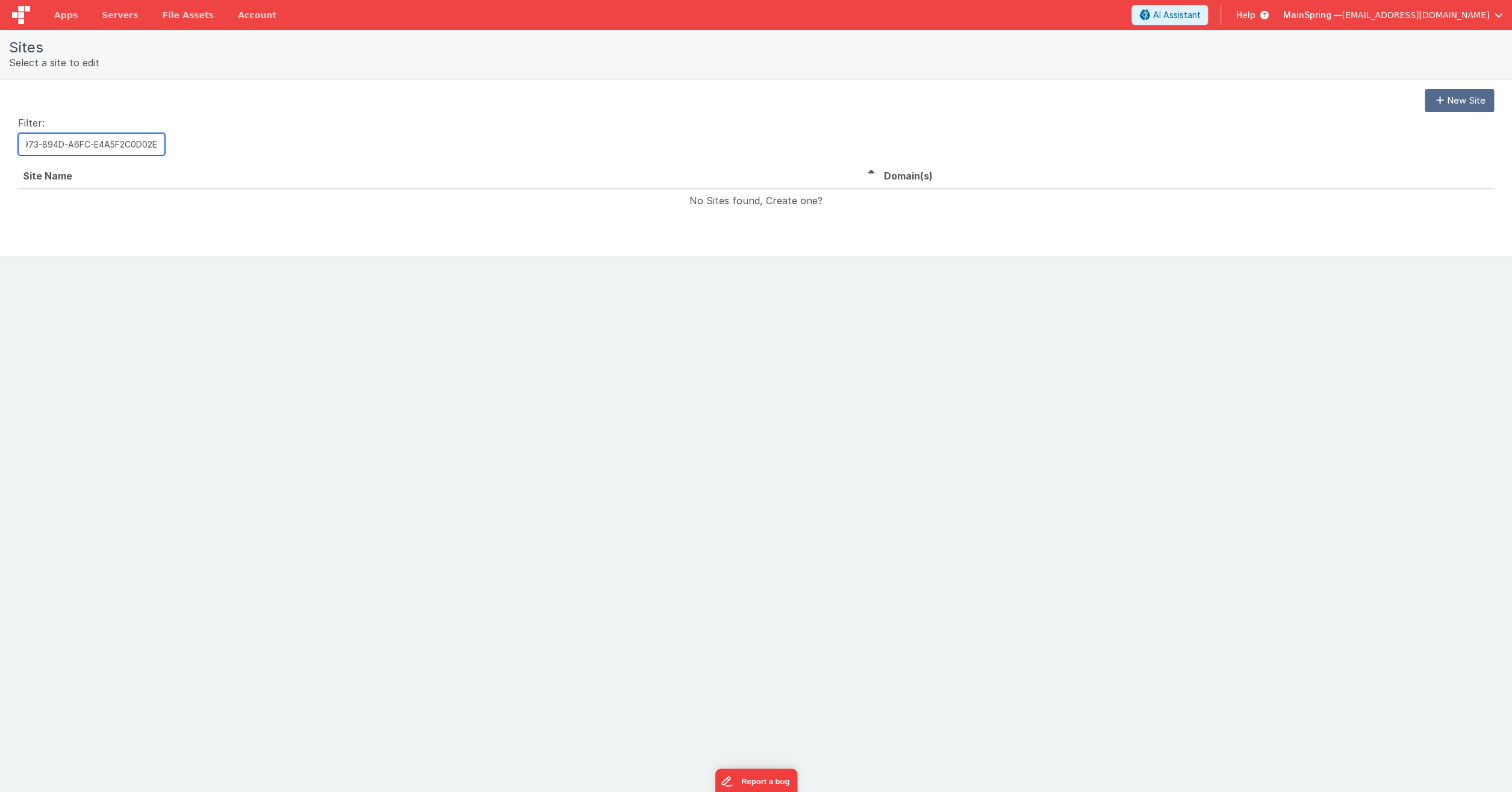
type input "FR_8E11AC73-D973-894D-A6FC-E4A5F2C0D02E"
click at [104, 150] on input "FR_8E11AC73-D973-894D-A6FC-E4A5F2C0D02E" at bounding box center [91, 144] width 147 height 22
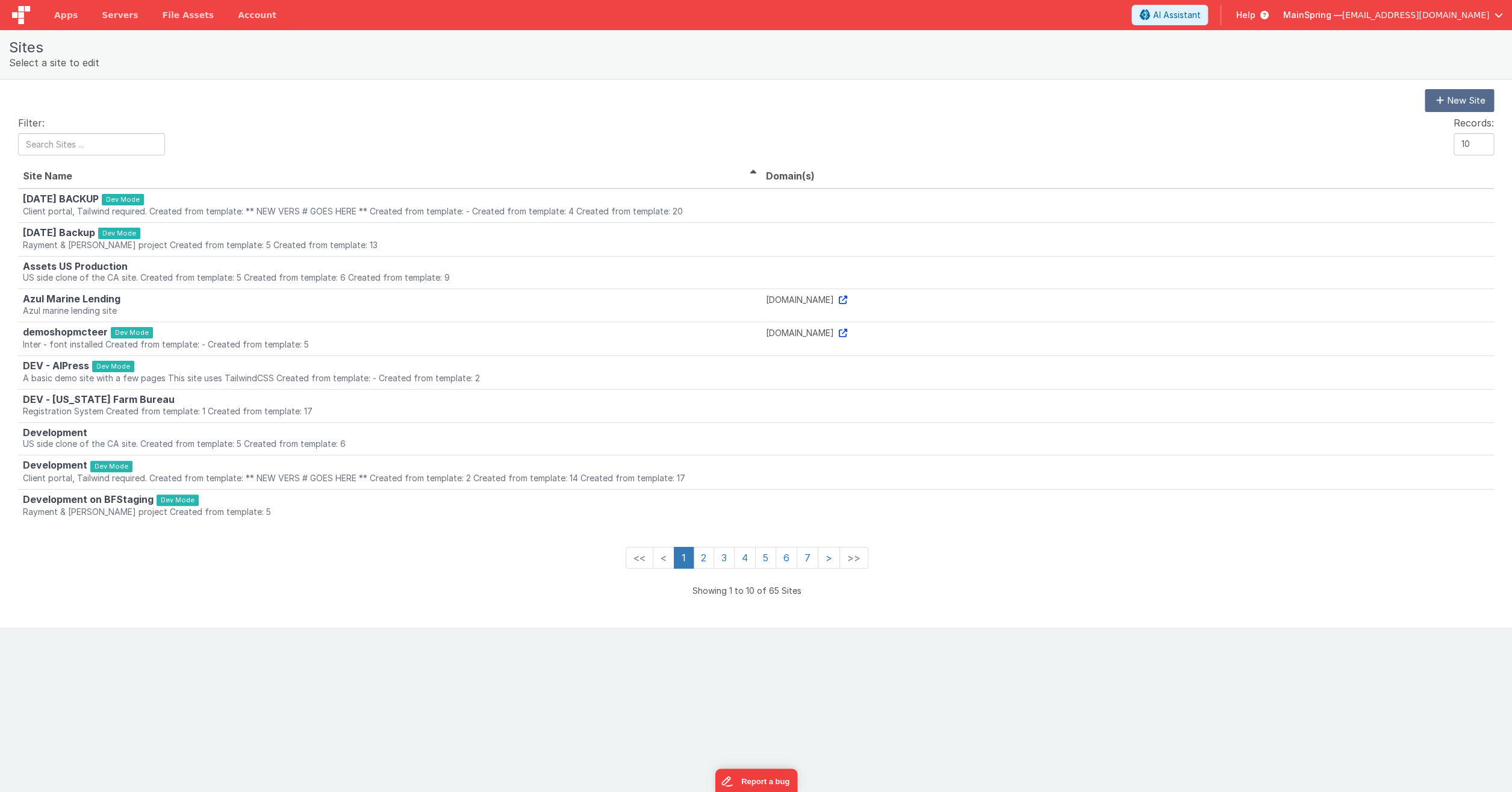
click at [279, 128] on div "Filter: Records: 10 25 50 100" at bounding box center [755, 140] width 1493 height 49
click at [786, 556] on link "6" at bounding box center [786, 557] width 22 height 22
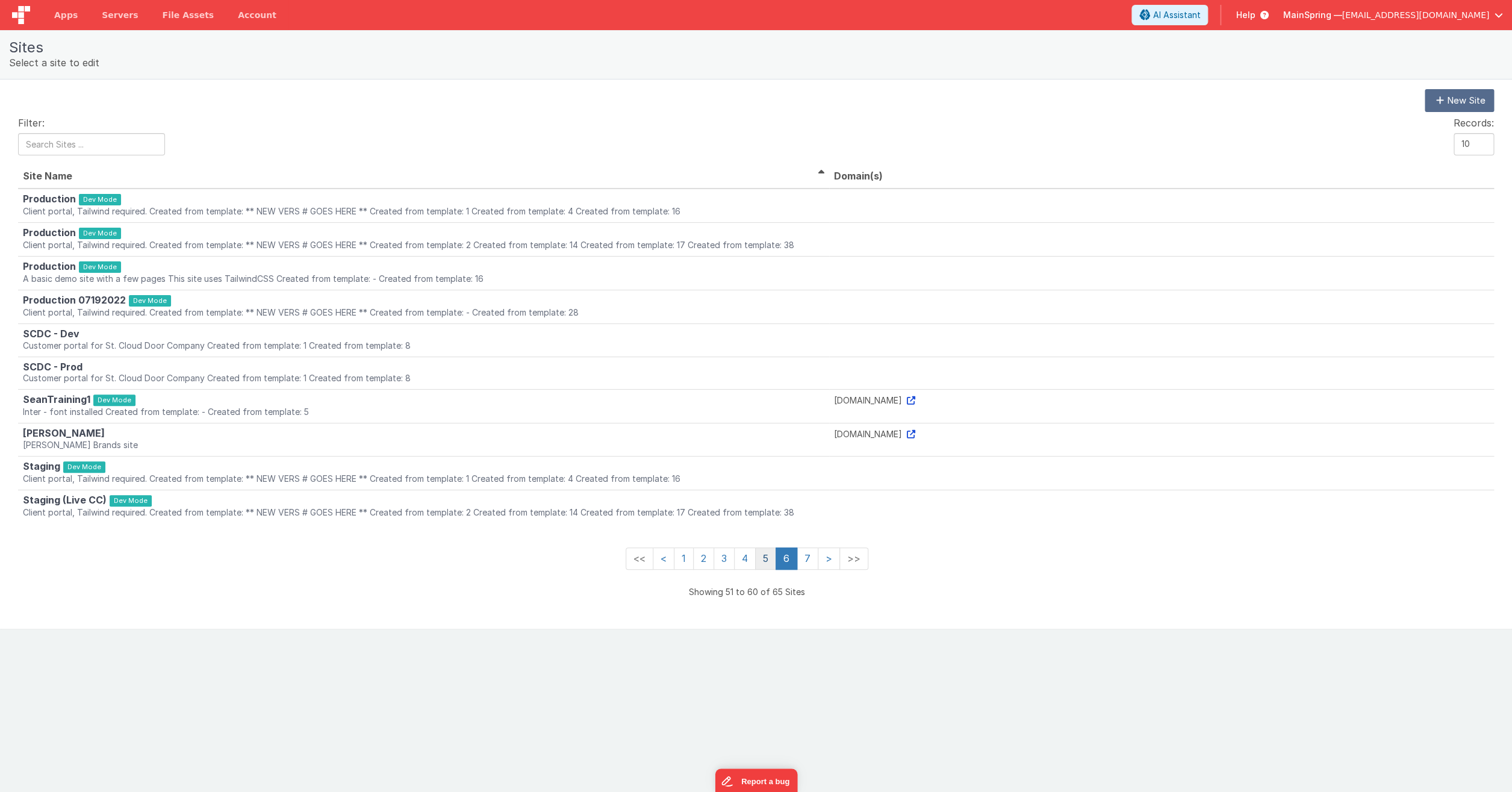
click at [769, 562] on link "5" at bounding box center [765, 558] width 21 height 22
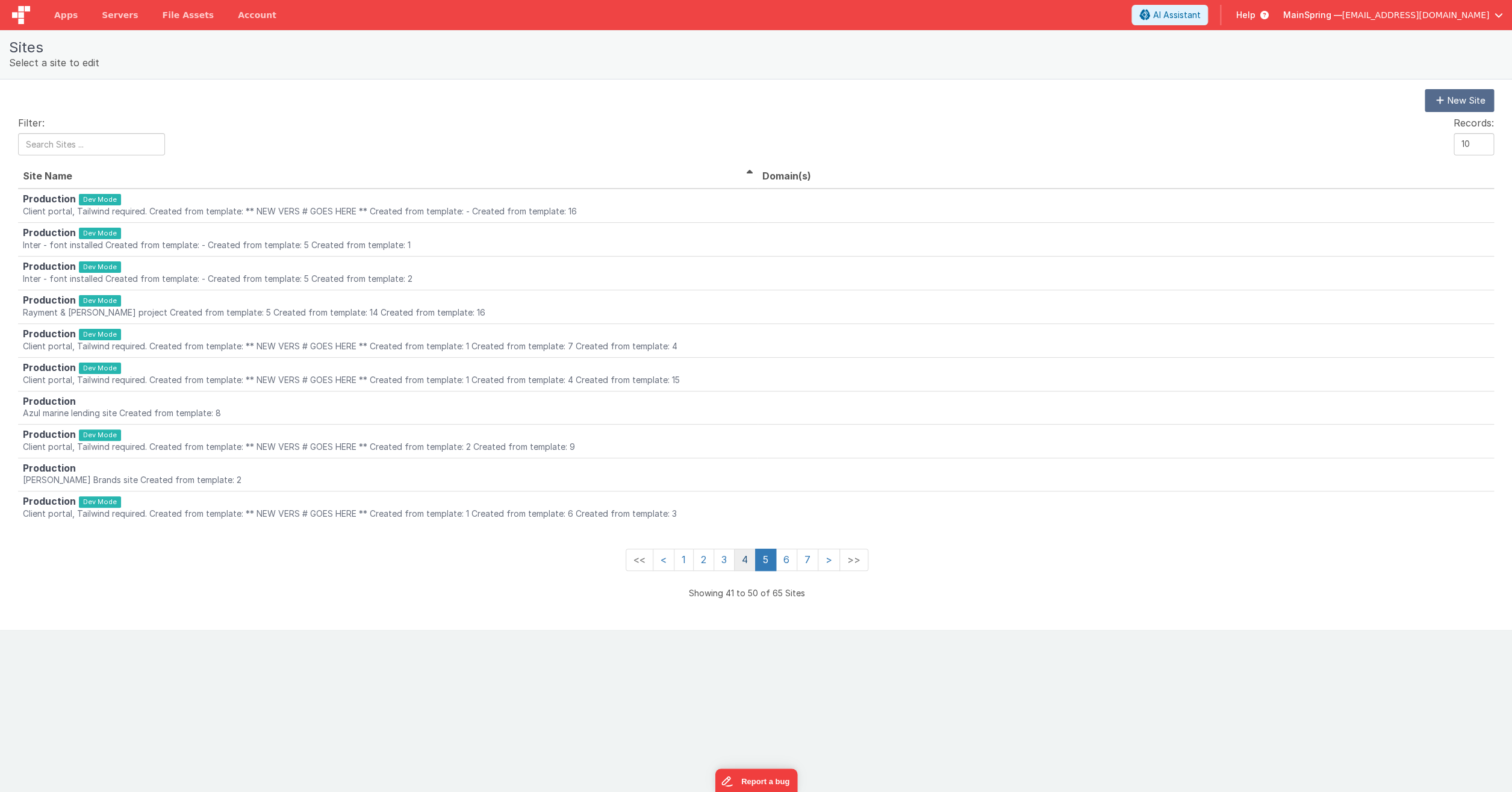
click at [750, 569] on link "4" at bounding box center [744, 559] width 22 height 22
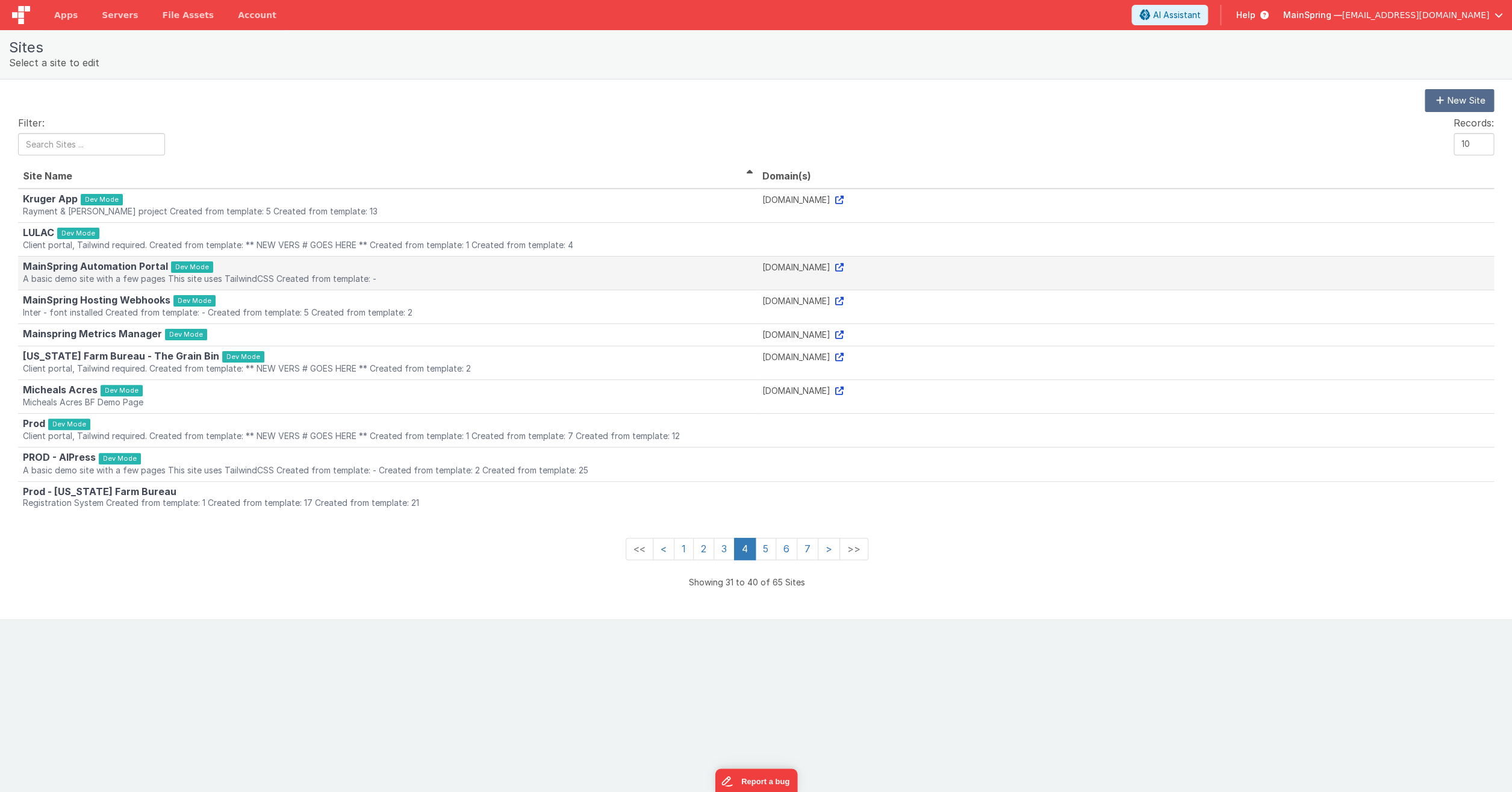
click at [844, 268] on icon at bounding box center [837, 267] width 13 height 8
click at [64, 277] on p "A basic demo site with a few pagesThis site uses TailwindCSS Created from tem…" at bounding box center [388, 279] width 730 height 12
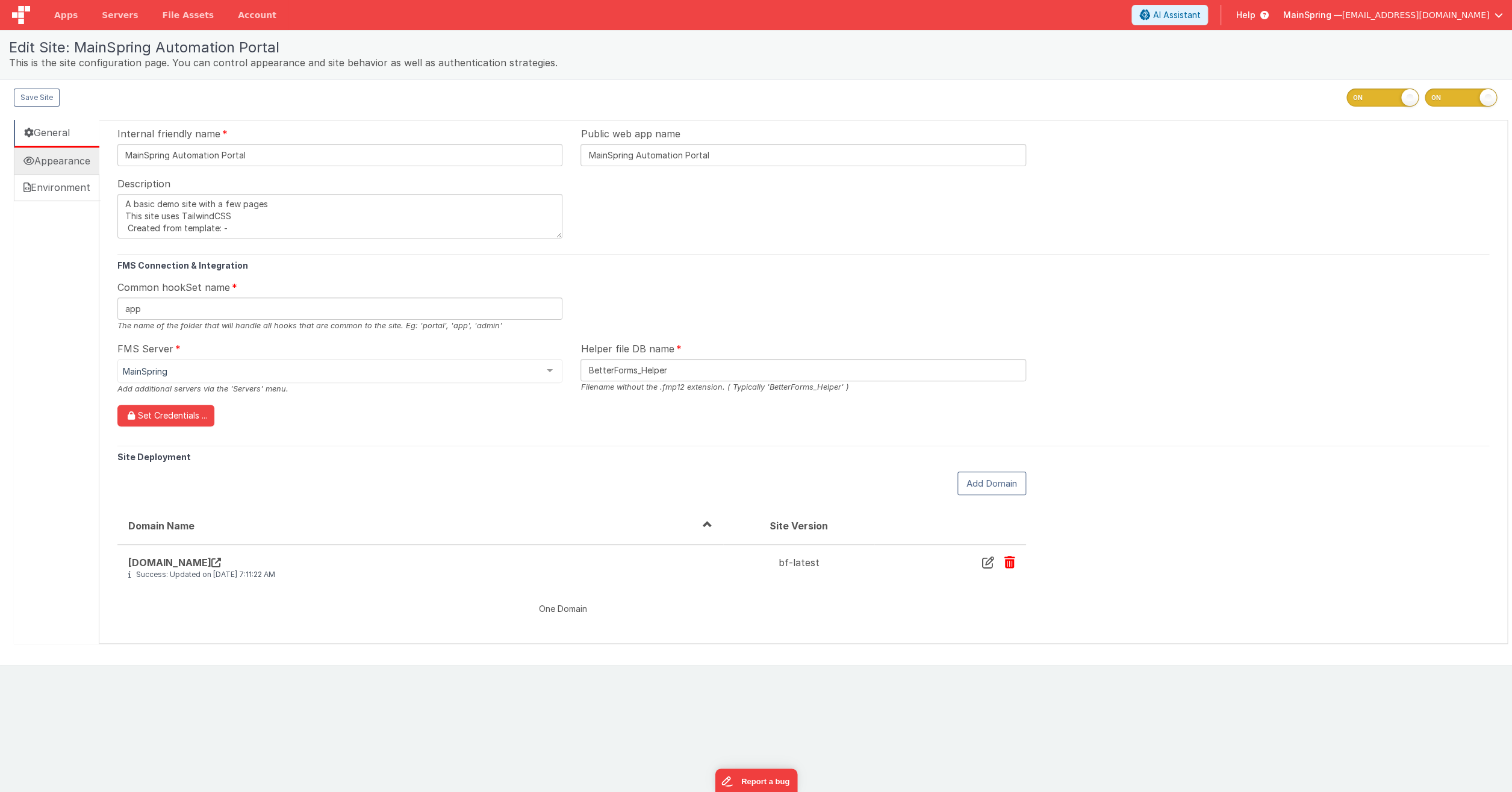
click at [78, 166] on link "Appearance" at bounding box center [57, 161] width 86 height 27
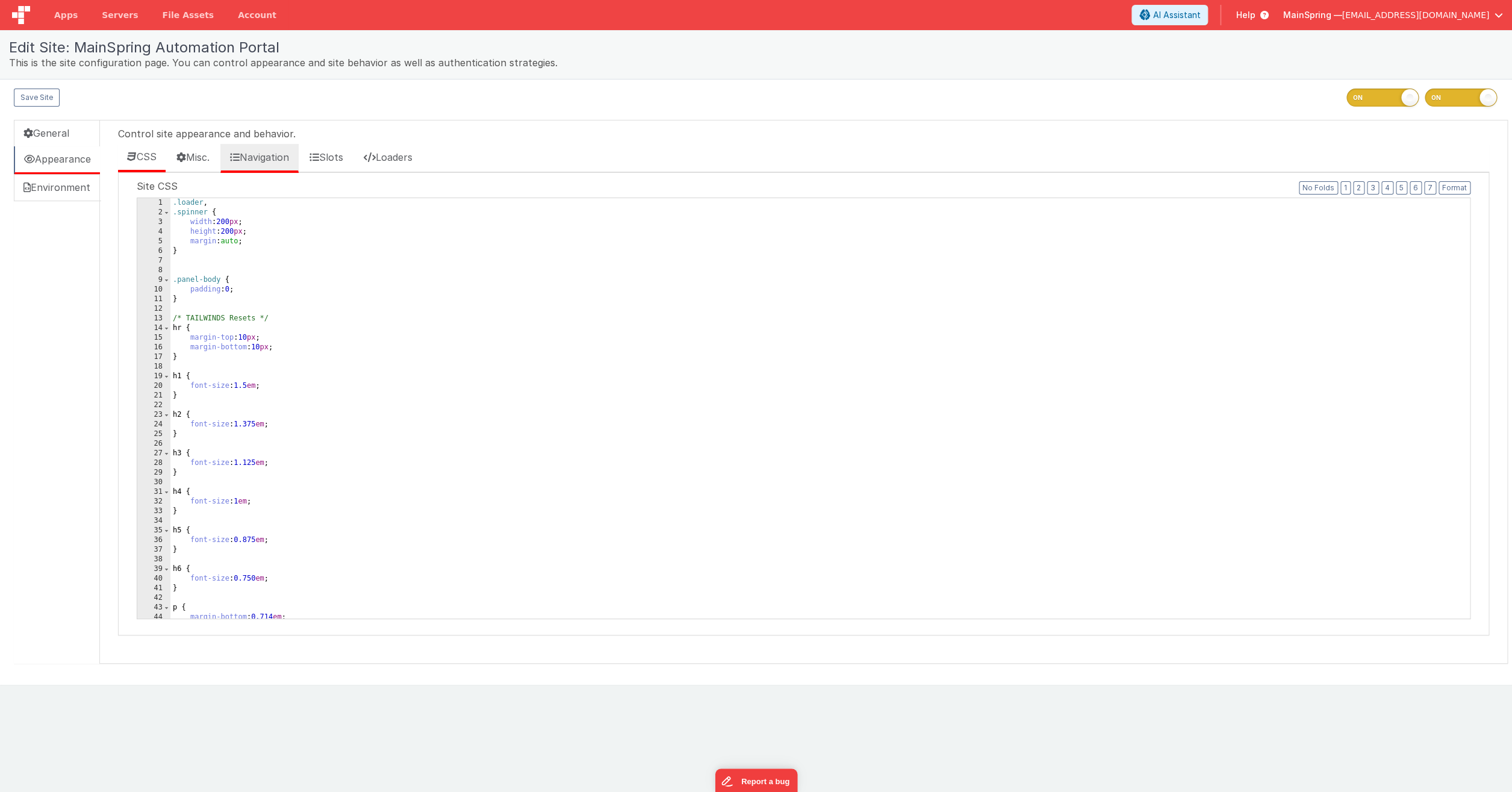
click at [288, 150] on link "Navigation" at bounding box center [259, 158] width 78 height 29
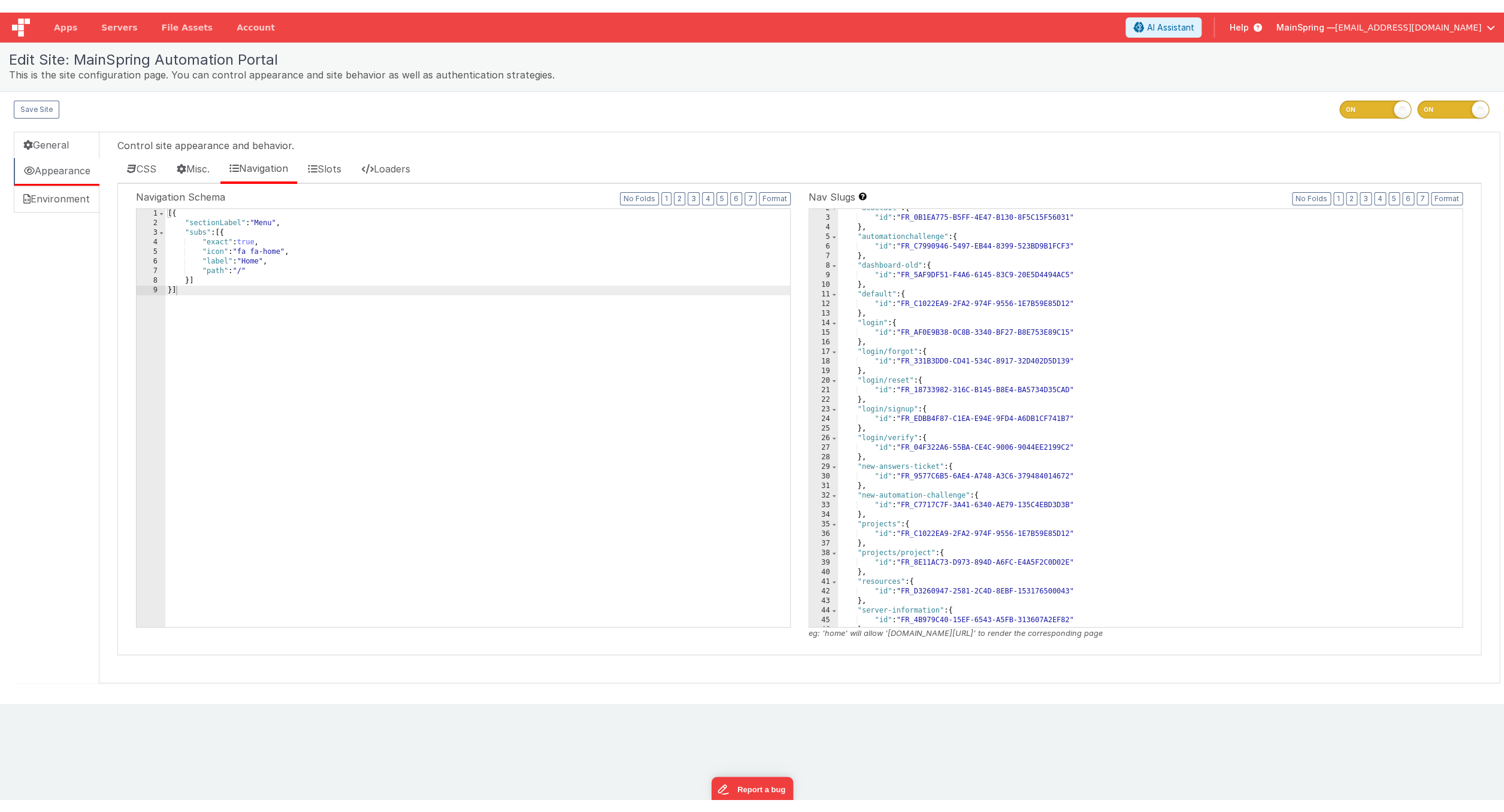
scroll to position [32, 0]
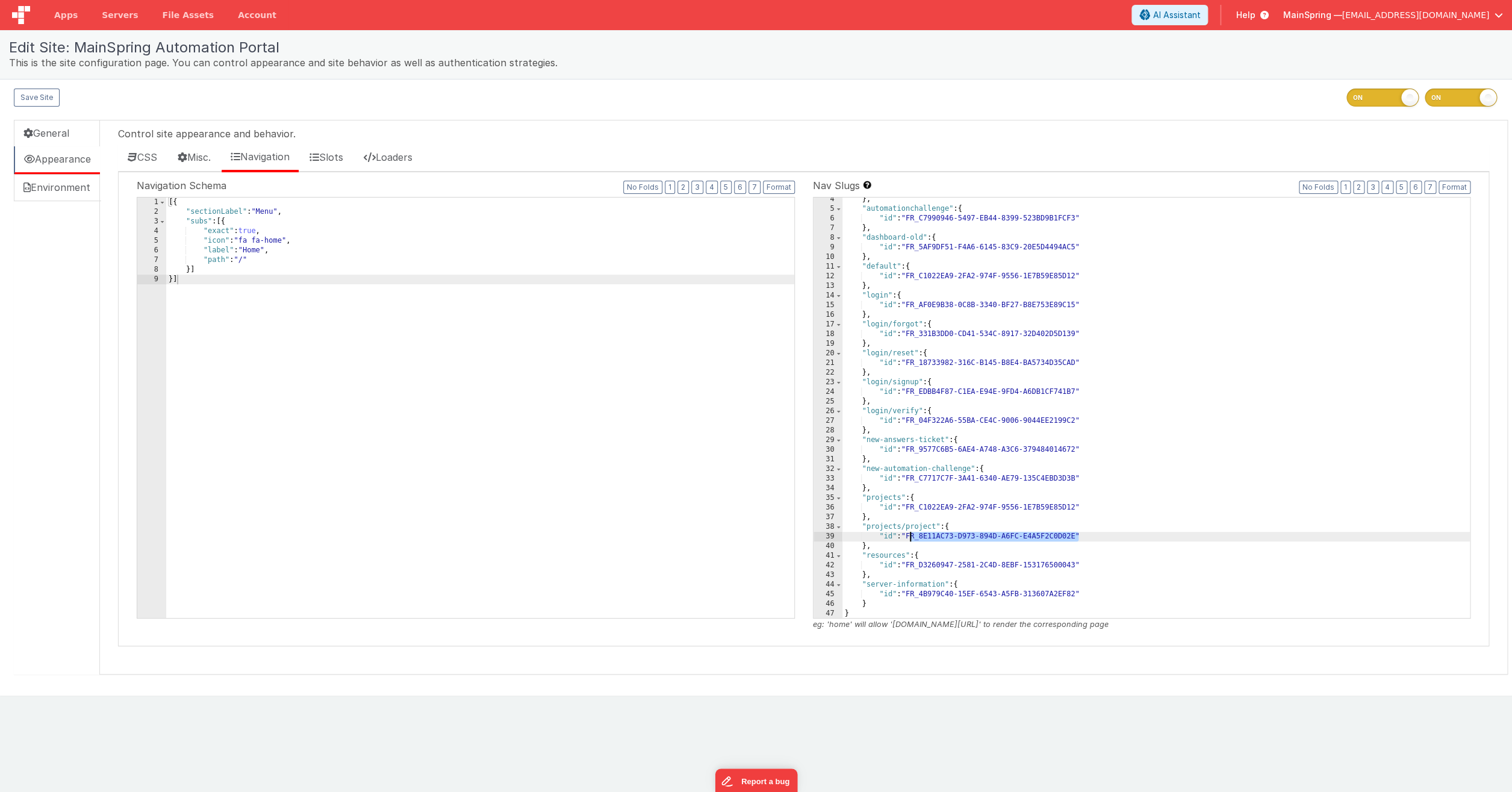
drag, startPoint x: 1079, startPoint y: 537, endPoint x: 913, endPoint y: 537, distance: 166.0
click at [913, 537] on div "} , "automationchallenge" : { "id" : "FR_C7990946-5497-EB44-8399-523BD9B1FCF3" …" at bounding box center [1156, 414] width 628 height 440
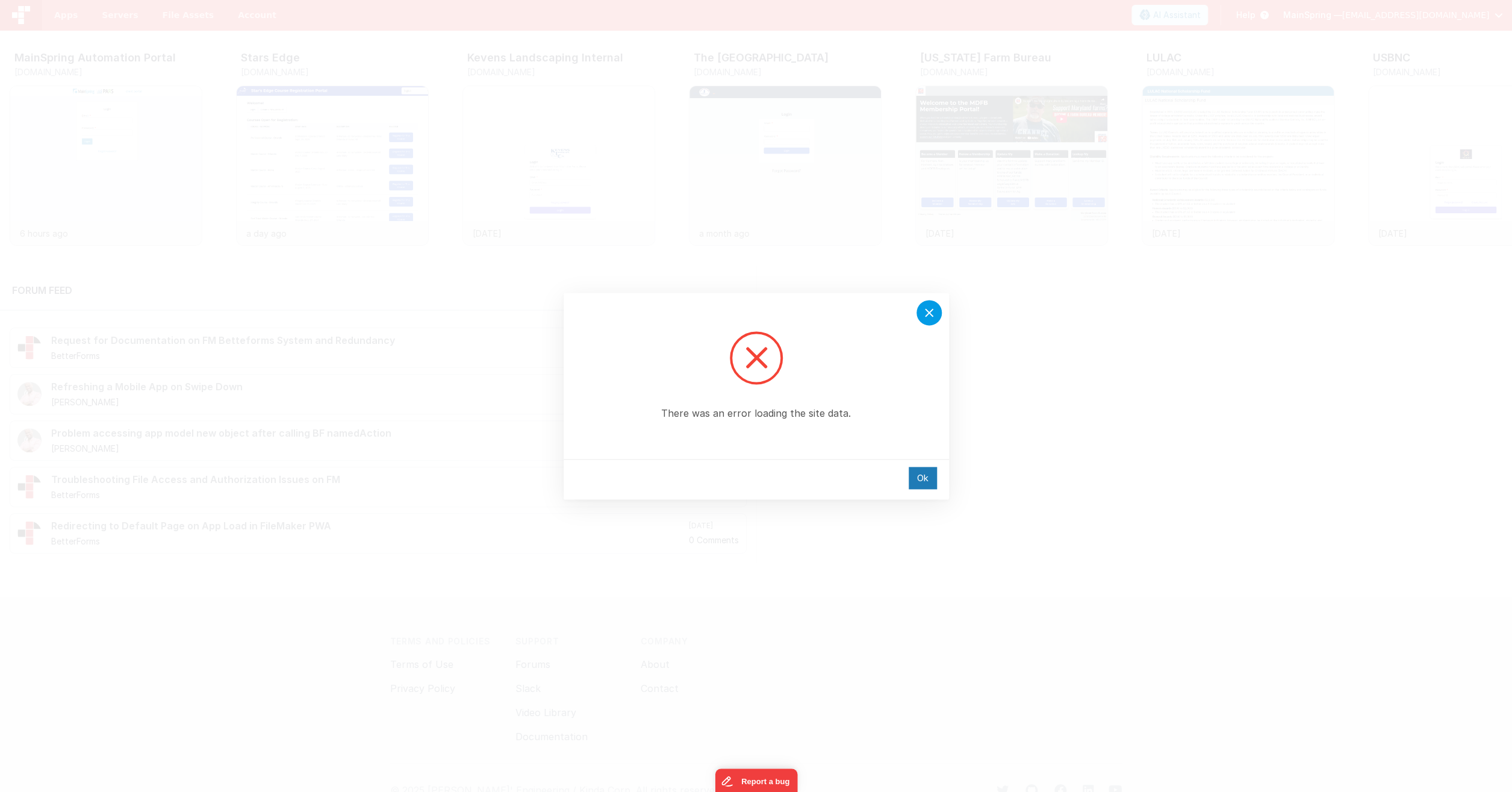
click at [932, 310] on icon at bounding box center [929, 313] width 15 height 15
click at [925, 311] on icon at bounding box center [929, 313] width 15 height 15
click at [931, 312] on icon at bounding box center [929, 312] width 8 height 8
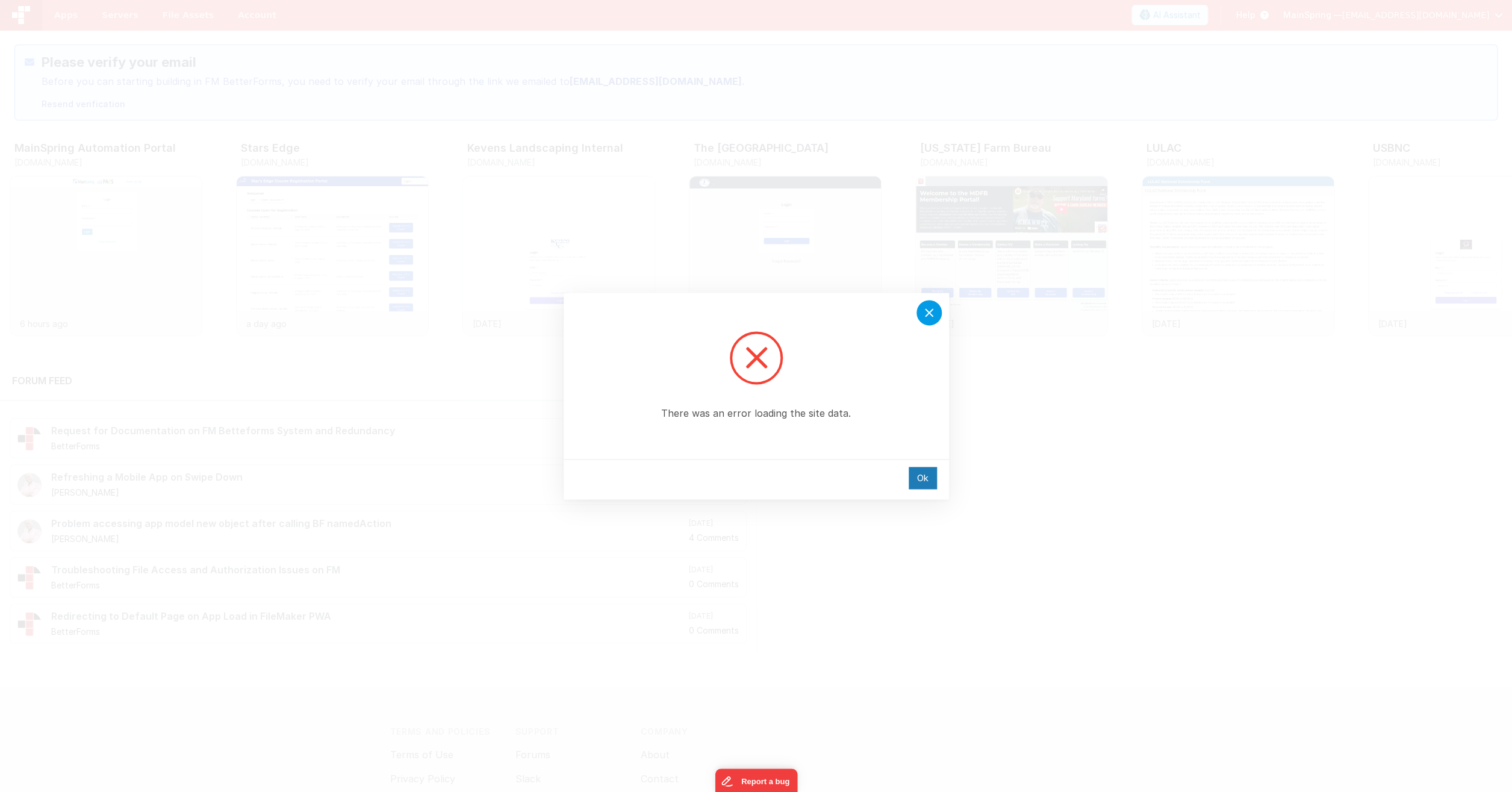
click at [935, 309] on icon at bounding box center [929, 313] width 15 height 15
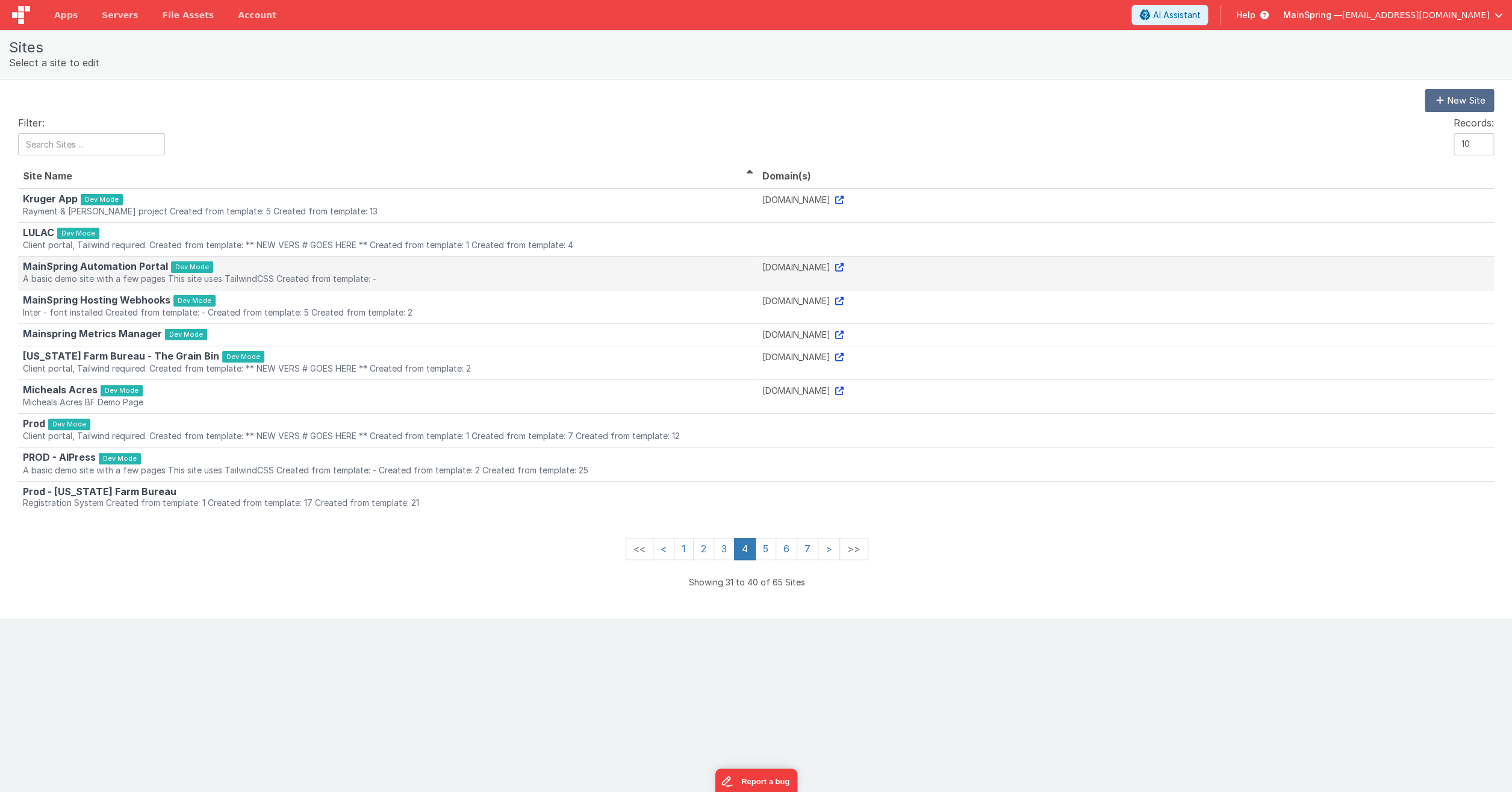
click at [70, 270] on strong "MainSpring Automation Portal" at bounding box center [95, 266] width 145 height 12
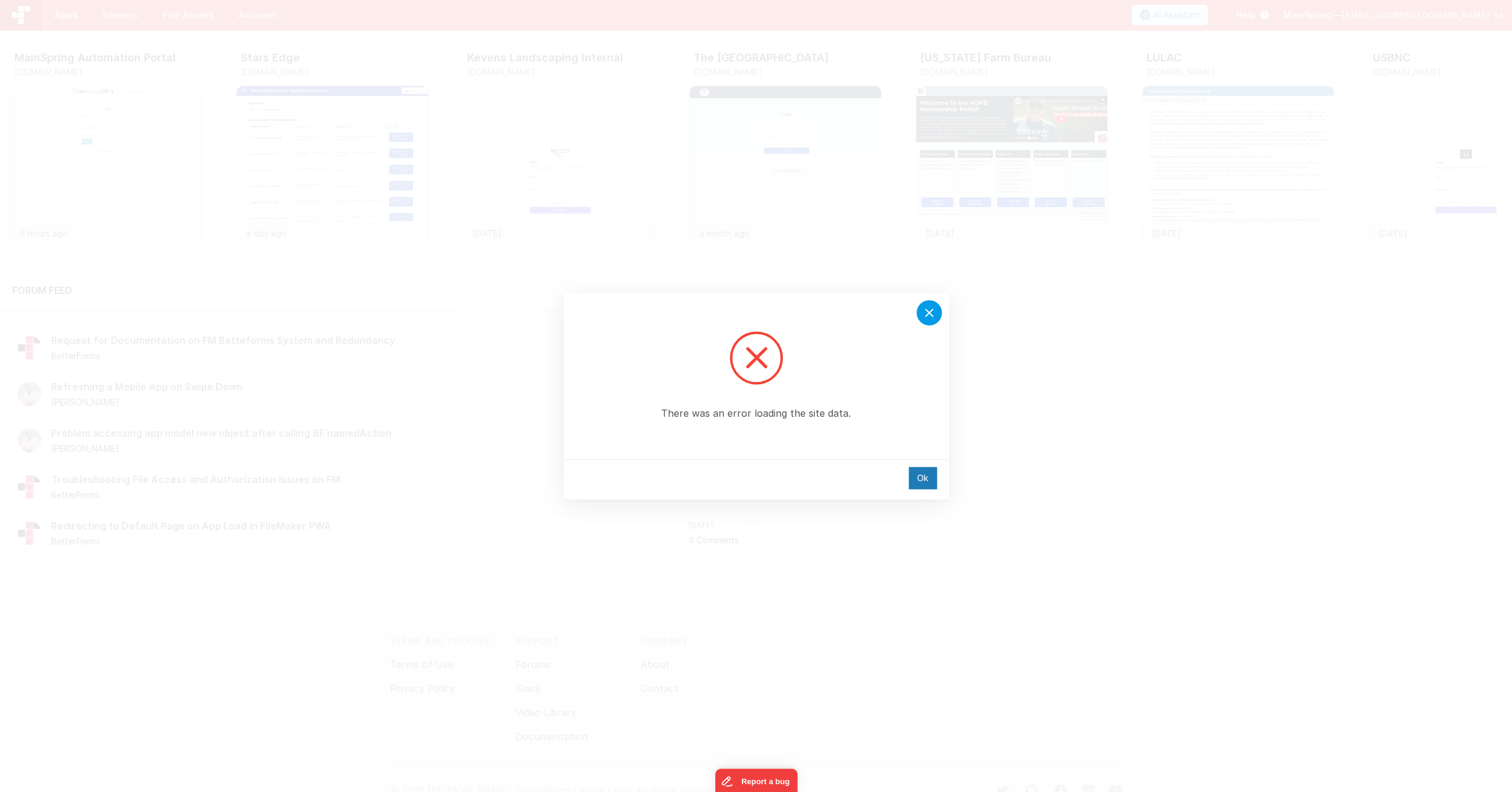
click at [922, 307] on icon at bounding box center [929, 313] width 15 height 15
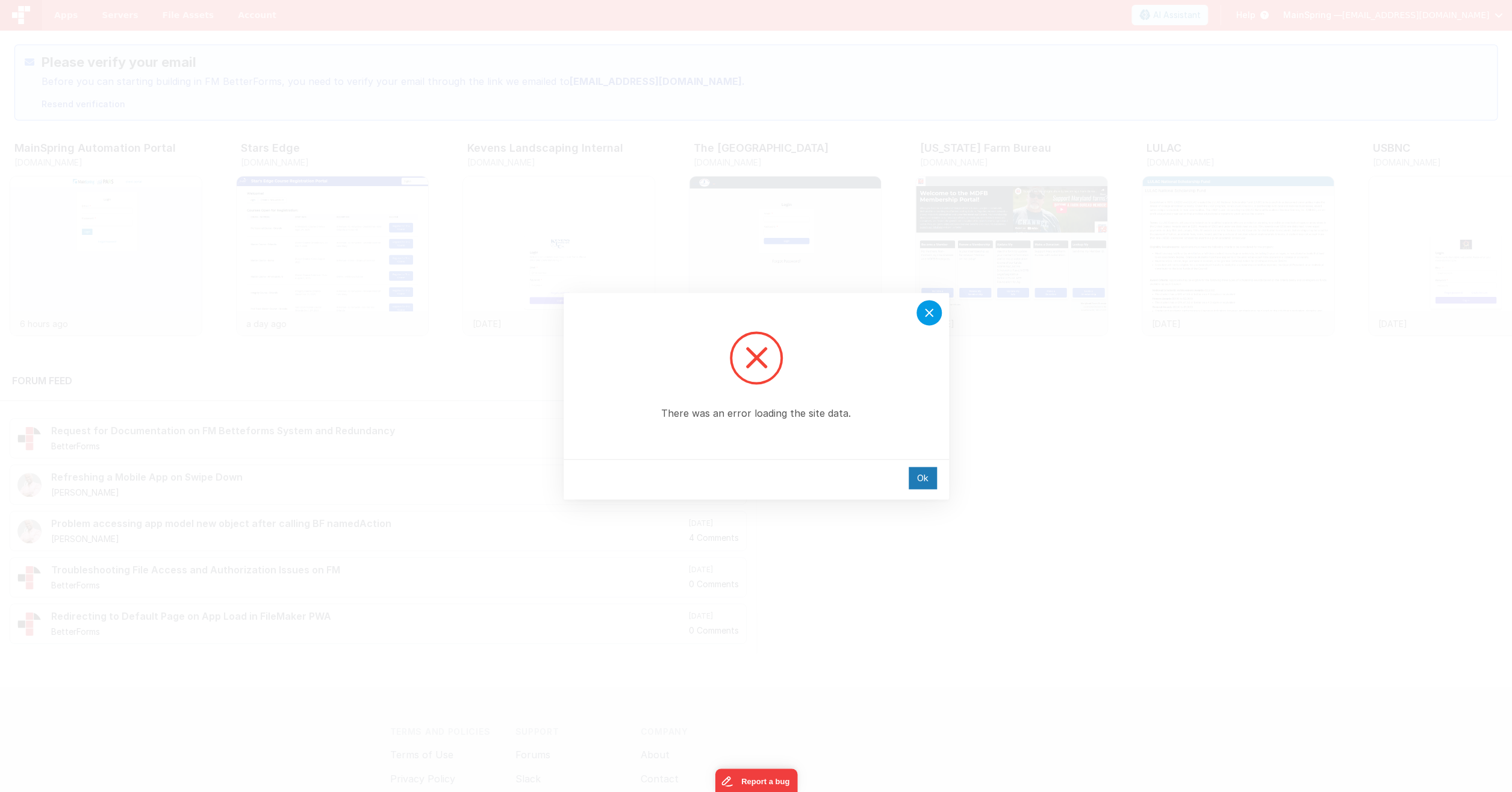
click at [934, 318] on icon at bounding box center [929, 313] width 15 height 15
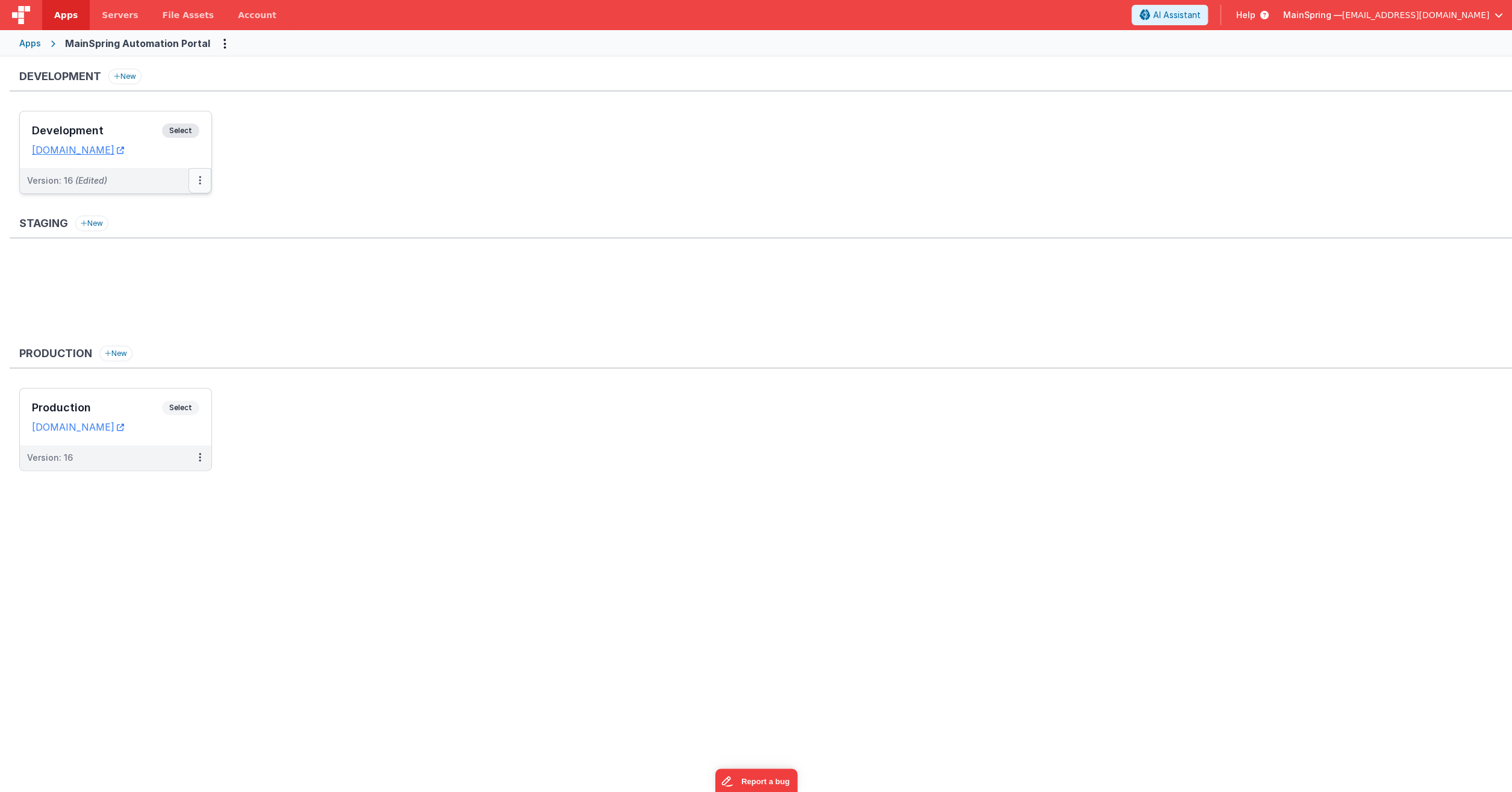
click at [201, 181] on icon at bounding box center [200, 180] width 3 height 1
click at [160, 213] on link "Edit" at bounding box center [158, 208] width 106 height 22
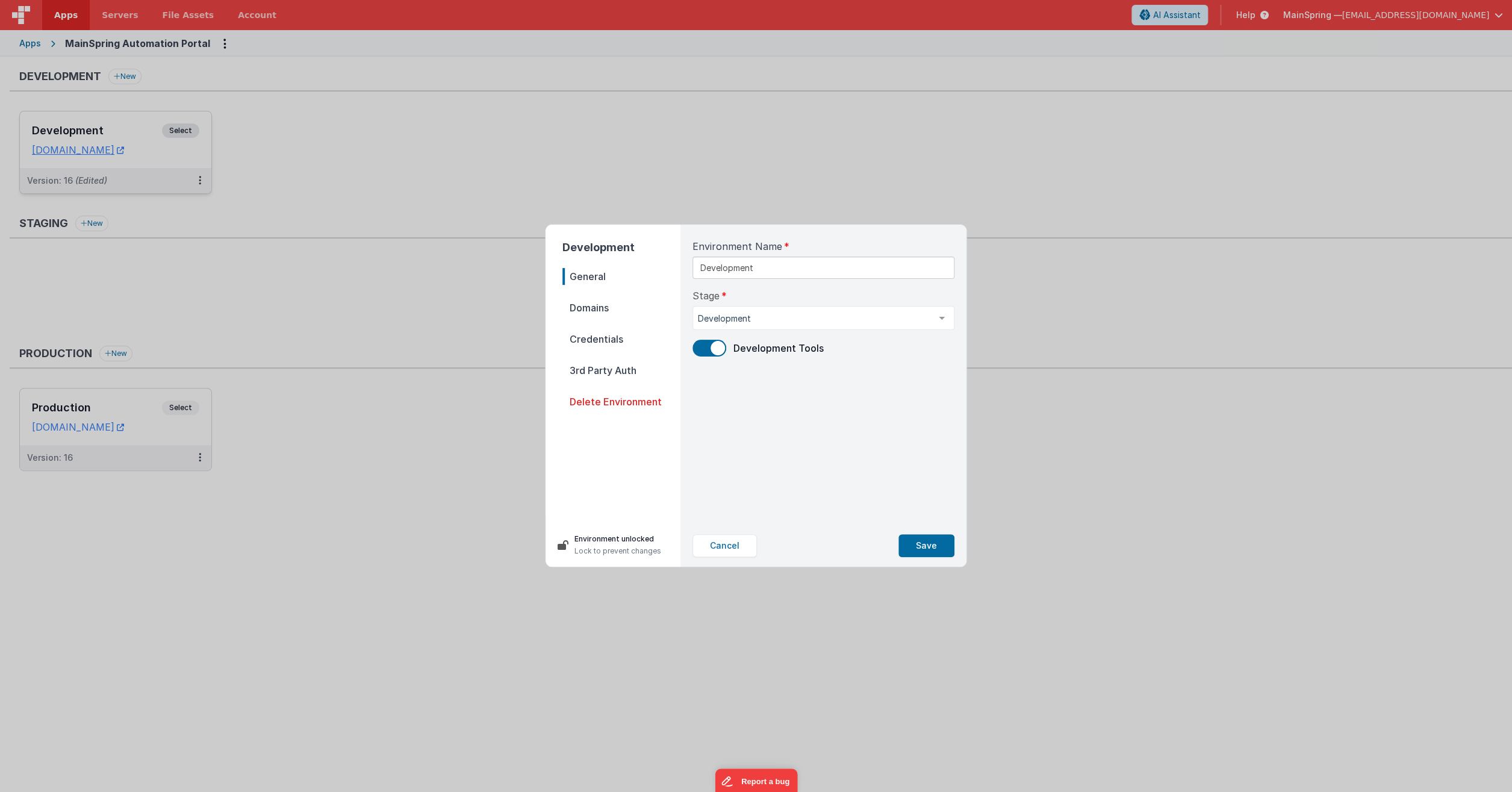
click at [616, 309] on span "Domains" at bounding box center [621, 307] width 118 height 17
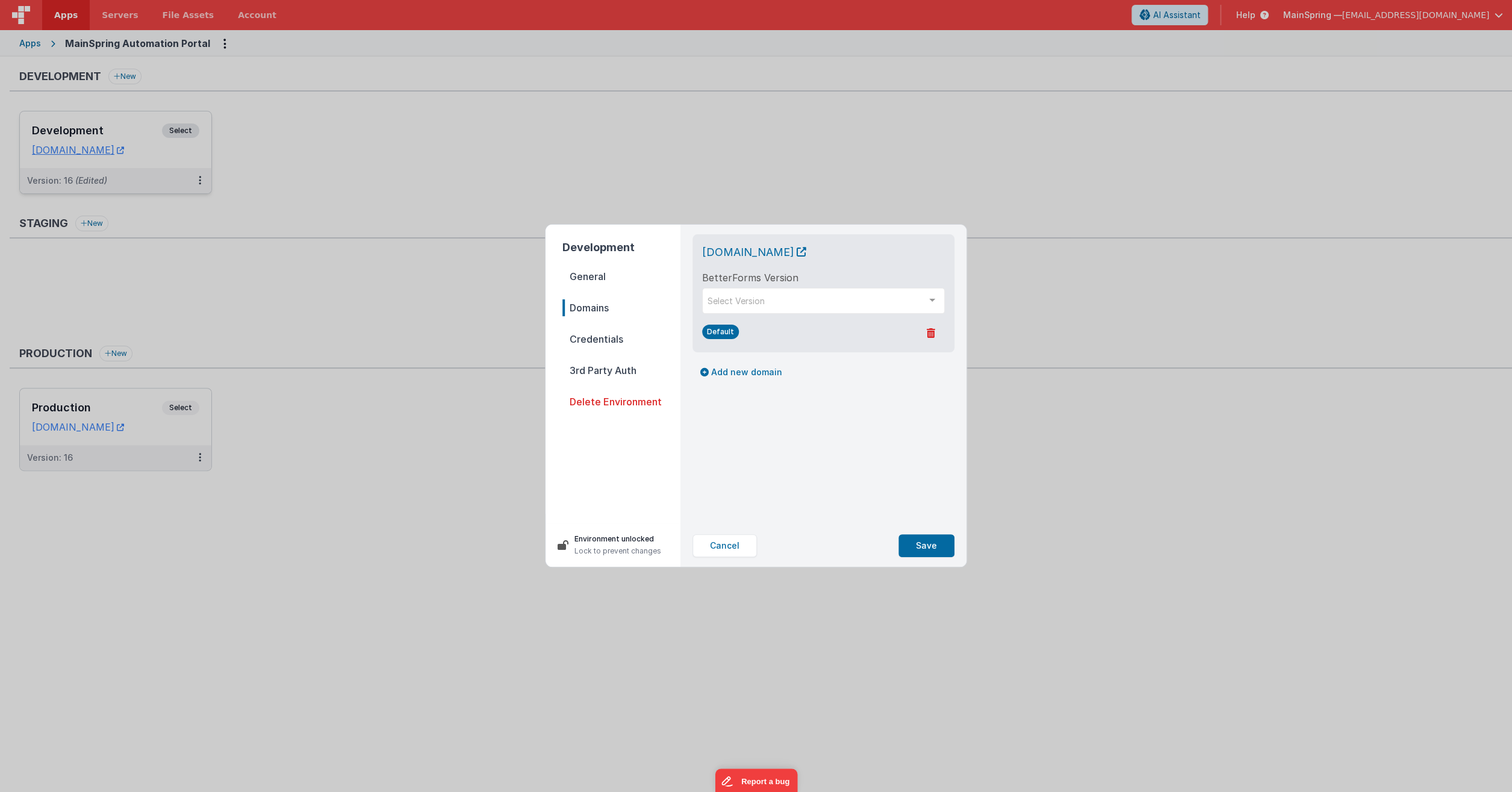
click at [593, 265] on div "Development General Domains Credentials 3rd Party Auth Delete Environment" at bounding box center [613, 369] width 135 height 289
click at [590, 279] on span "General" at bounding box center [621, 276] width 118 height 17
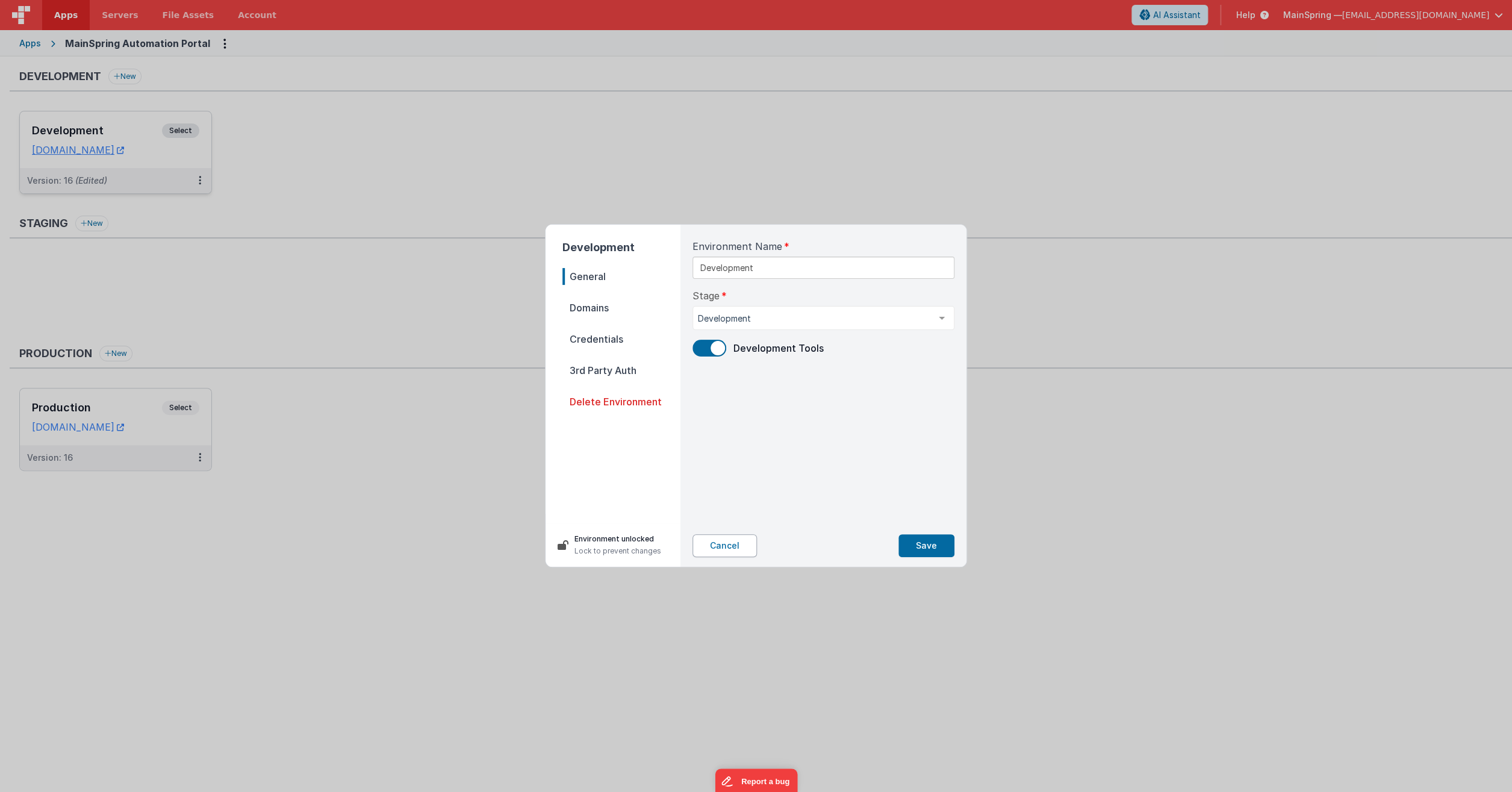
click at [727, 552] on button "Cancel" at bounding box center [724, 546] width 65 height 23
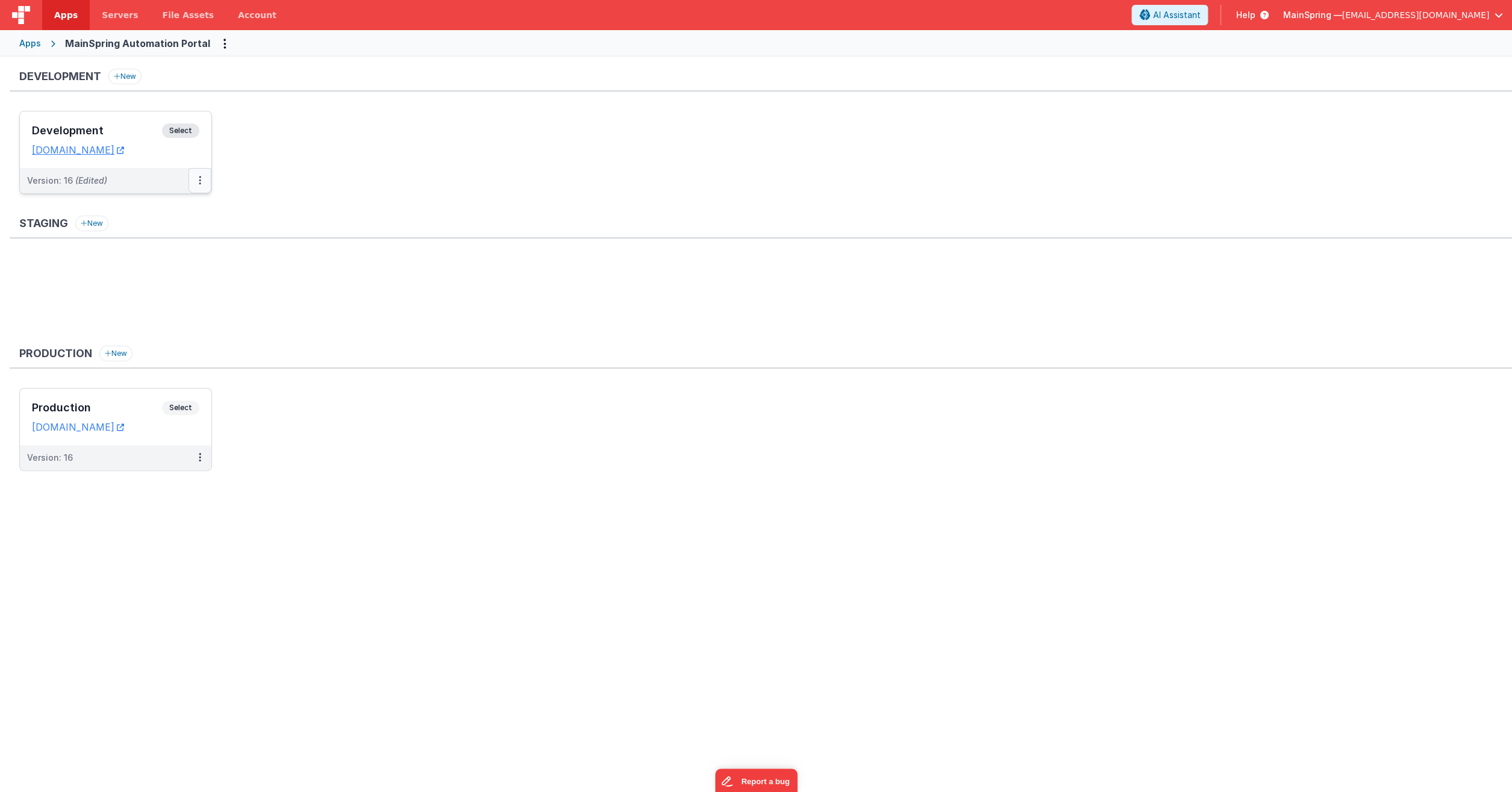
click at [201, 175] on button at bounding box center [200, 181] width 23 height 26
click at [350, 134] on div at bounding box center [756, 396] width 1512 height 792
click at [84, 151] on link "[DOMAIN_NAME]" at bounding box center [78, 150] width 92 height 12
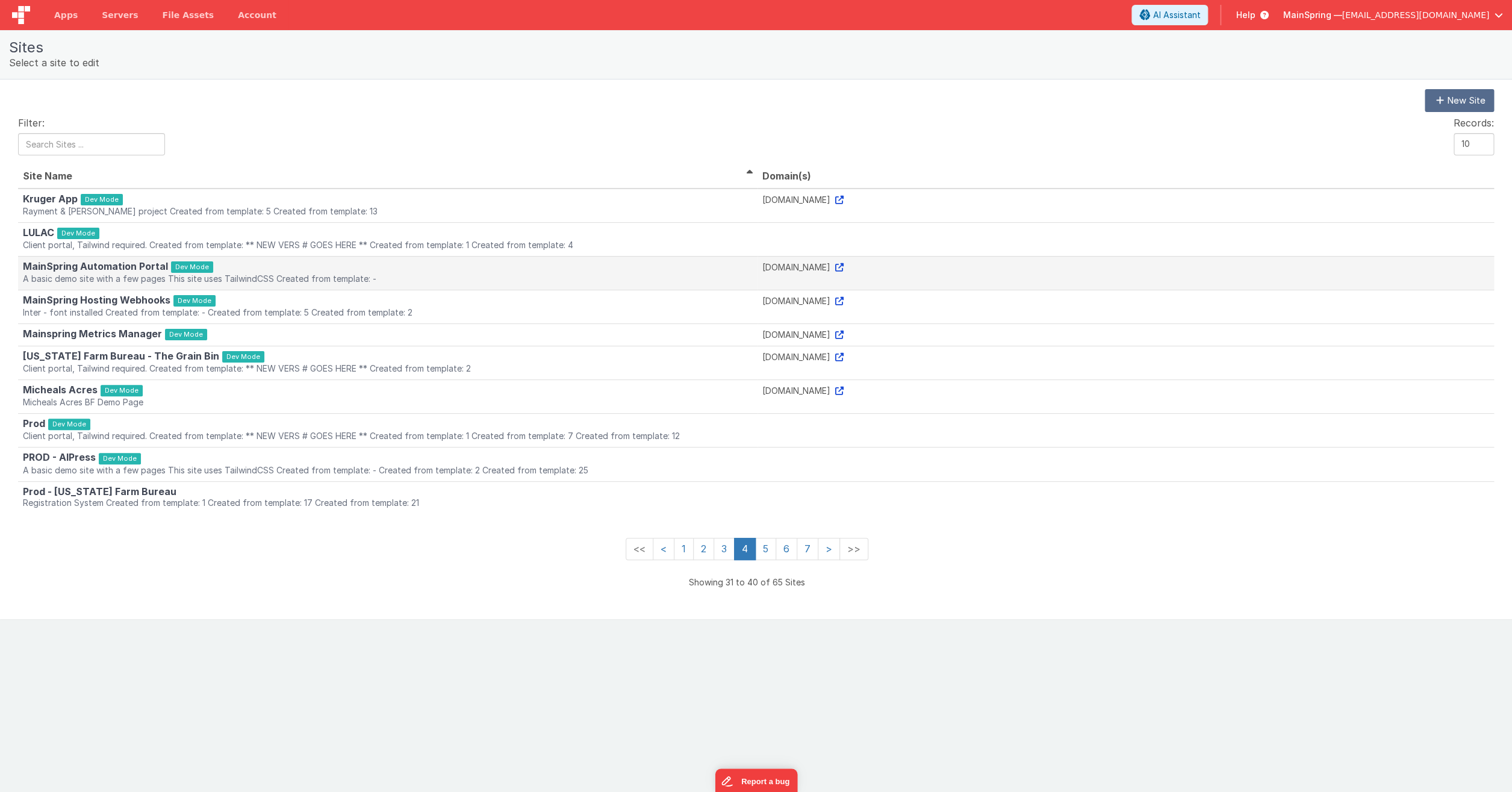
click at [75, 268] on strong "MainSpring Automation Portal" at bounding box center [95, 266] width 145 height 12
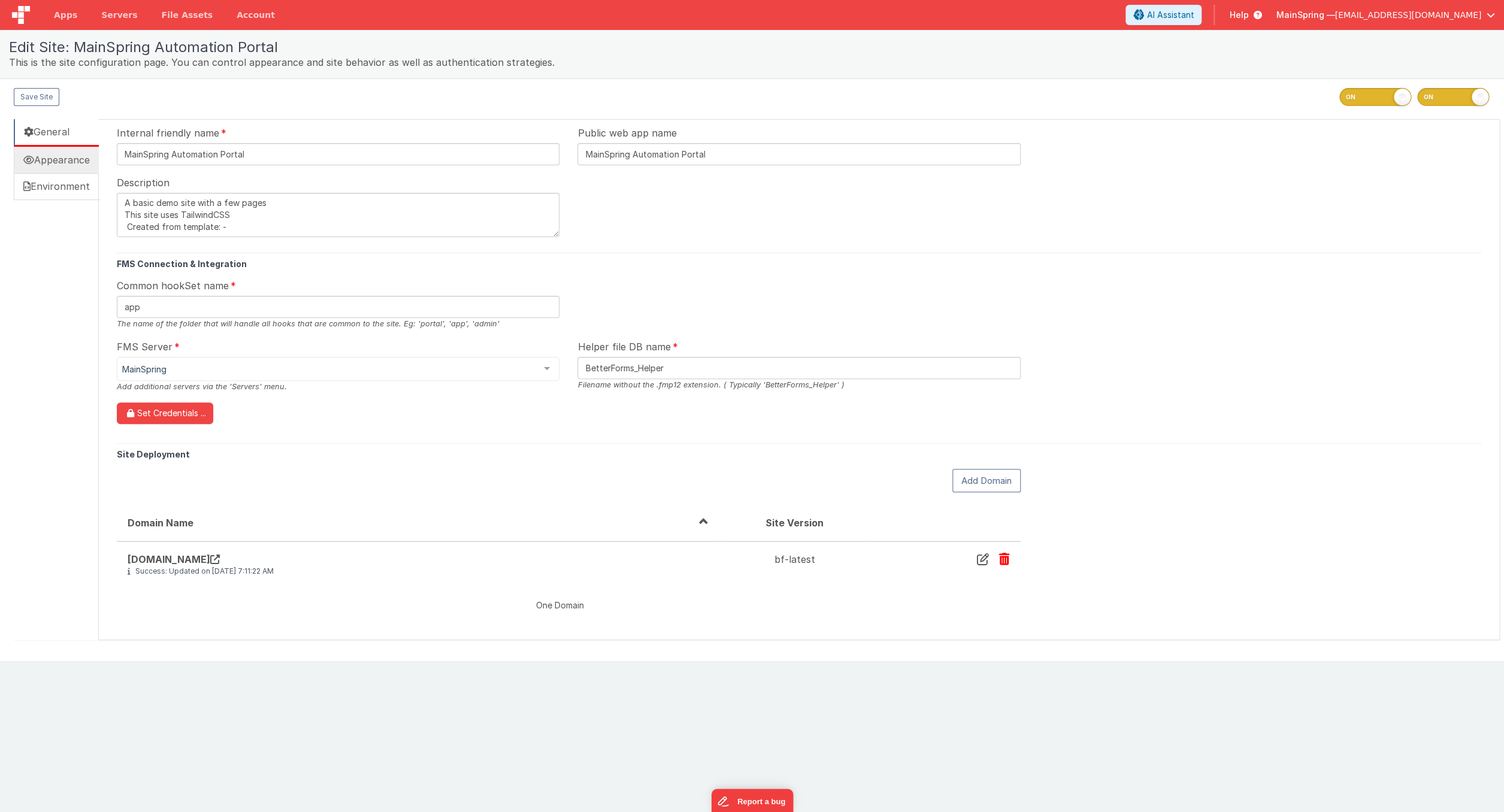
click at [93, 155] on link "Appearance" at bounding box center [57, 160] width 85 height 27
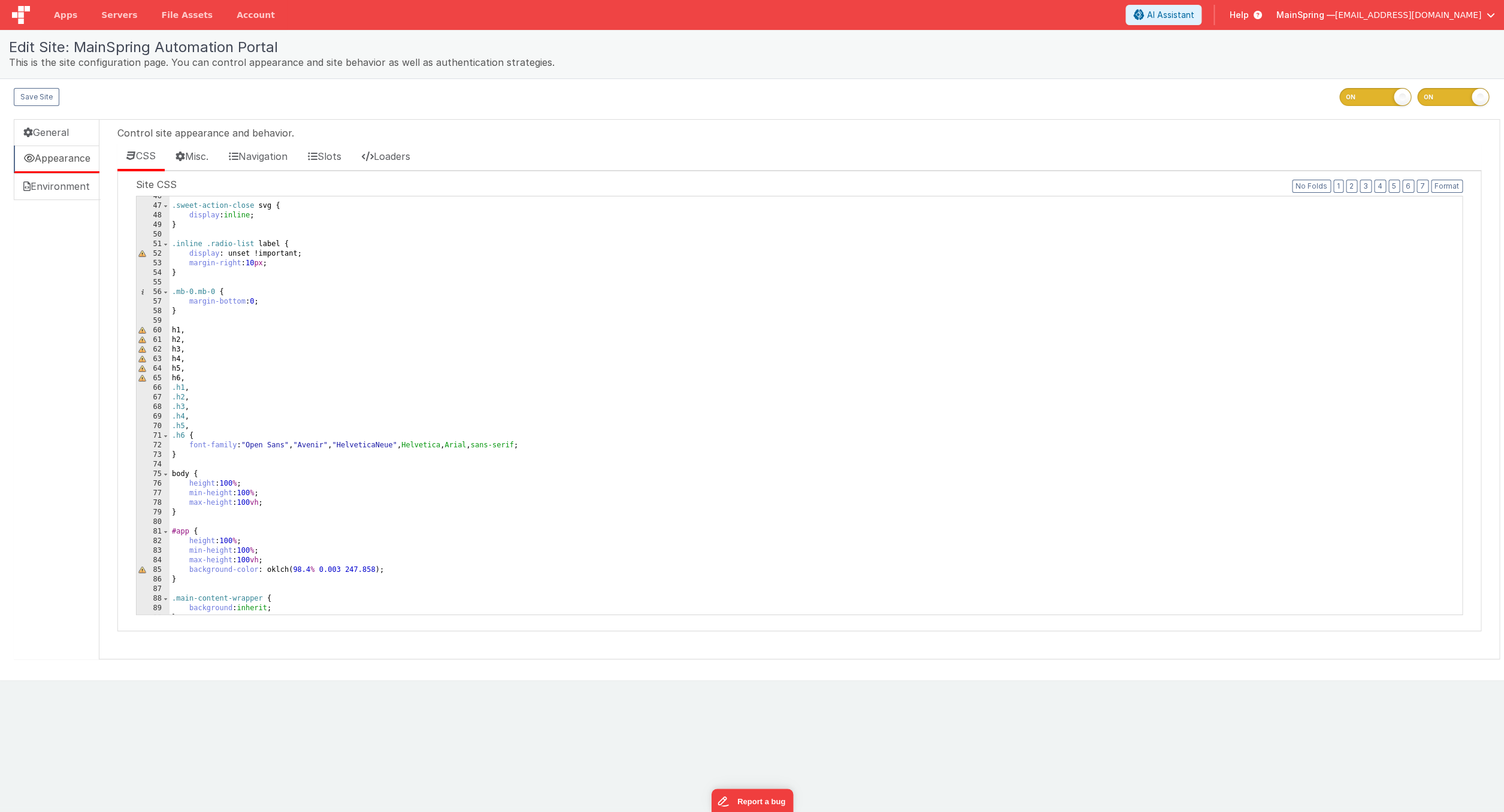
scroll to position [441, 0]
click at [345, 158] on link "Slots" at bounding box center [324, 157] width 53 height 29
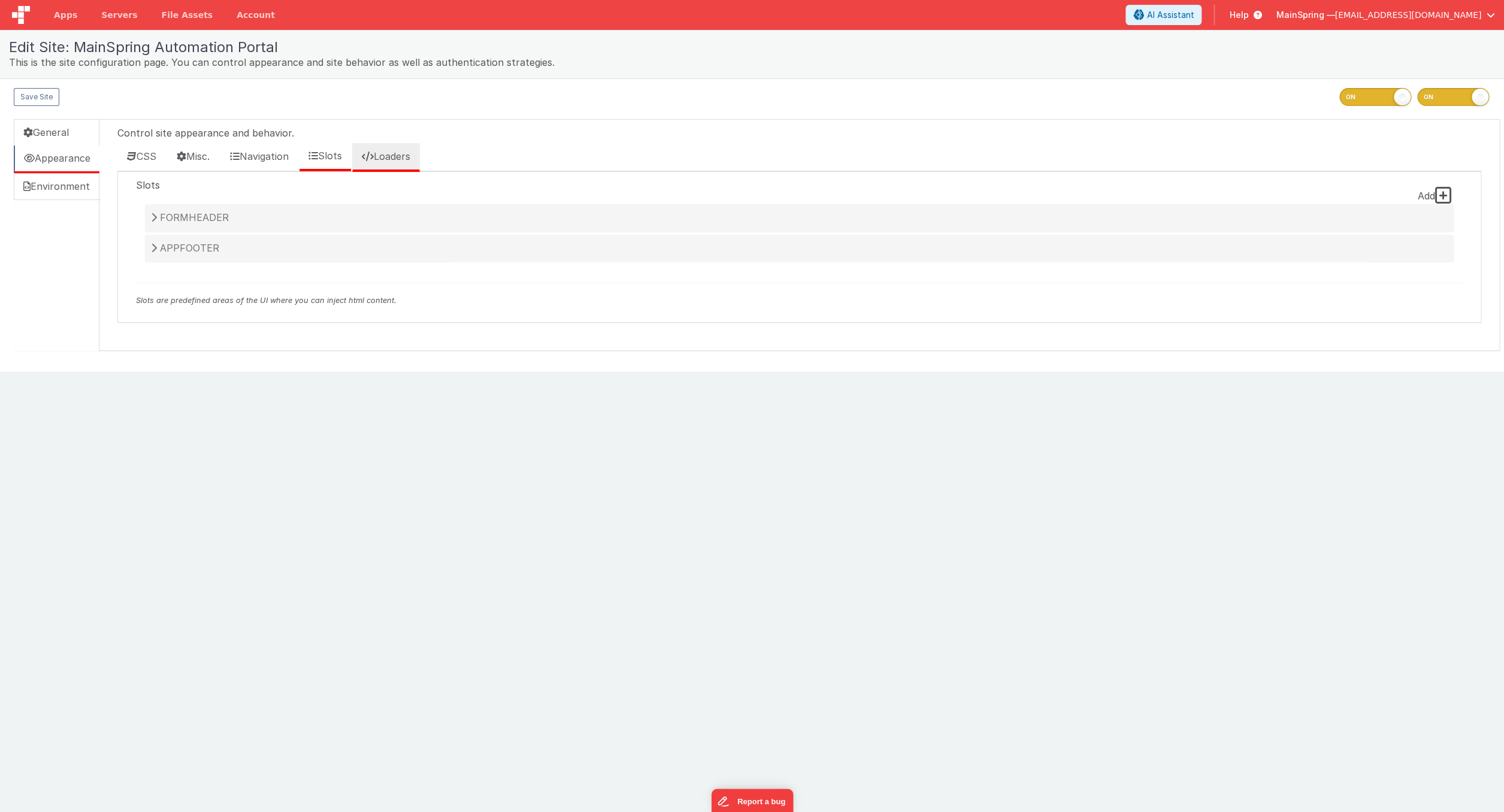
click at [406, 156] on link "Loaders" at bounding box center [386, 157] width 67 height 29
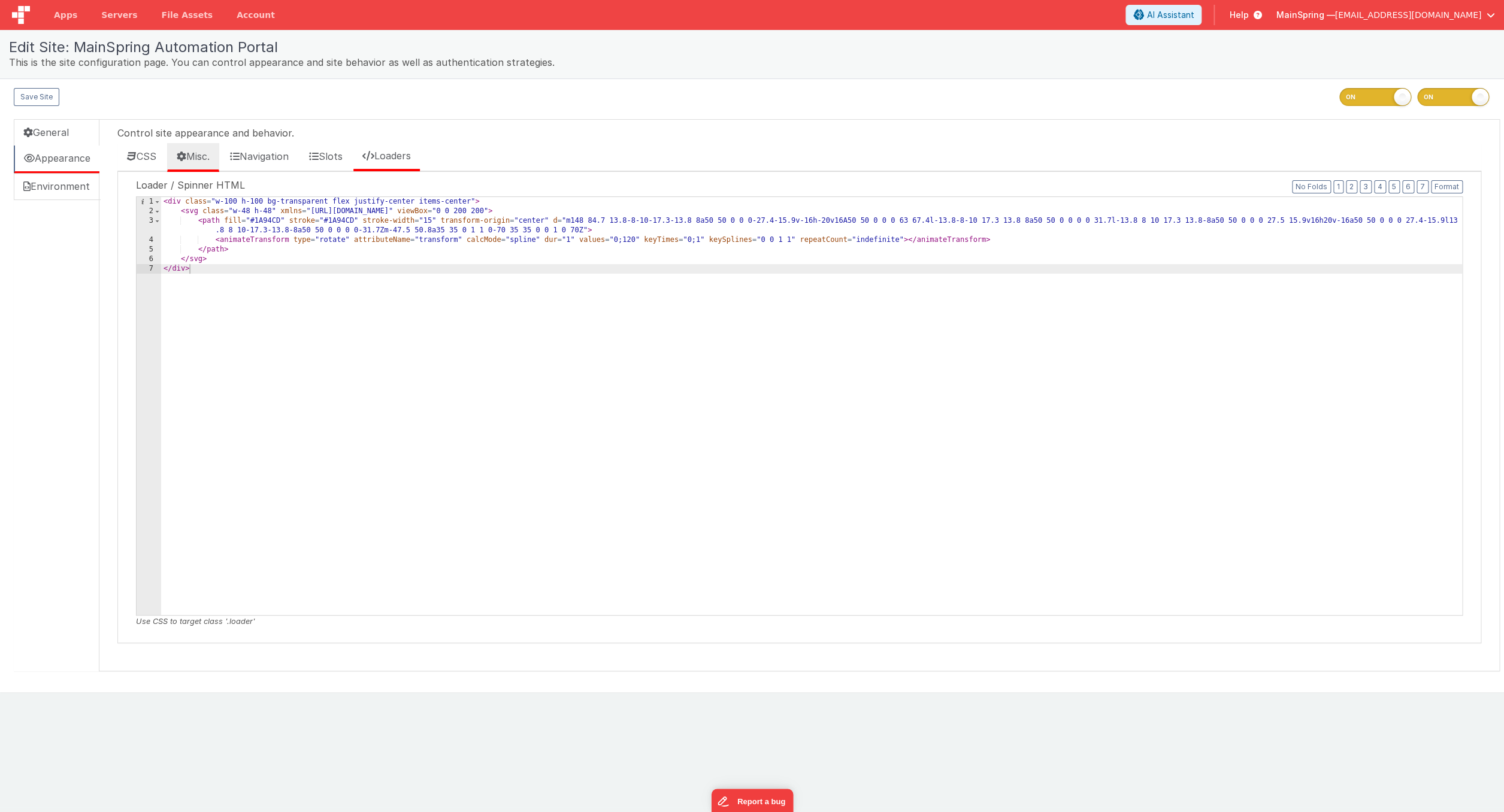
click at [217, 162] on link "Misc." at bounding box center [193, 157] width 52 height 29
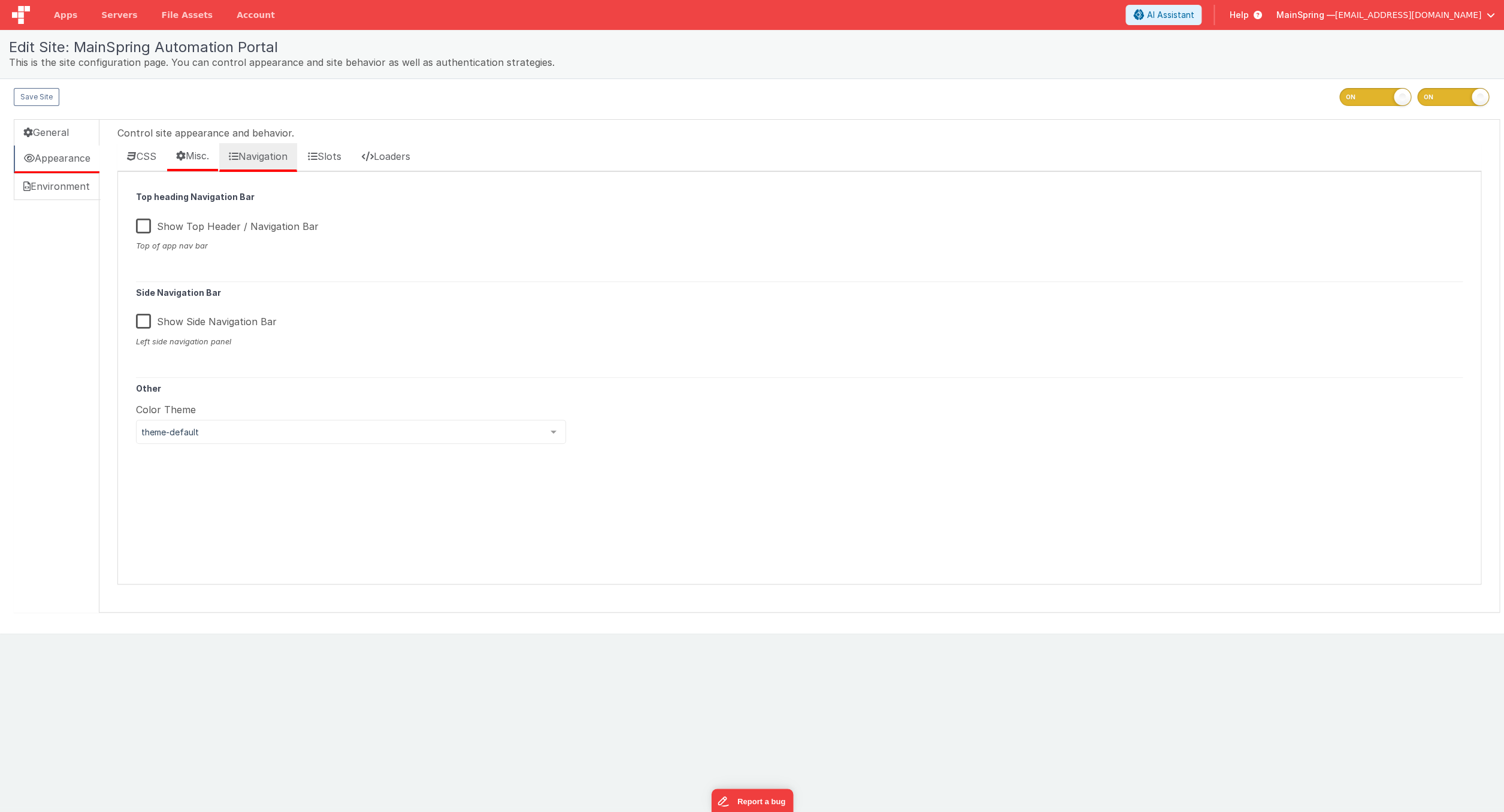
click at [285, 160] on link "Navigation" at bounding box center [258, 157] width 78 height 29
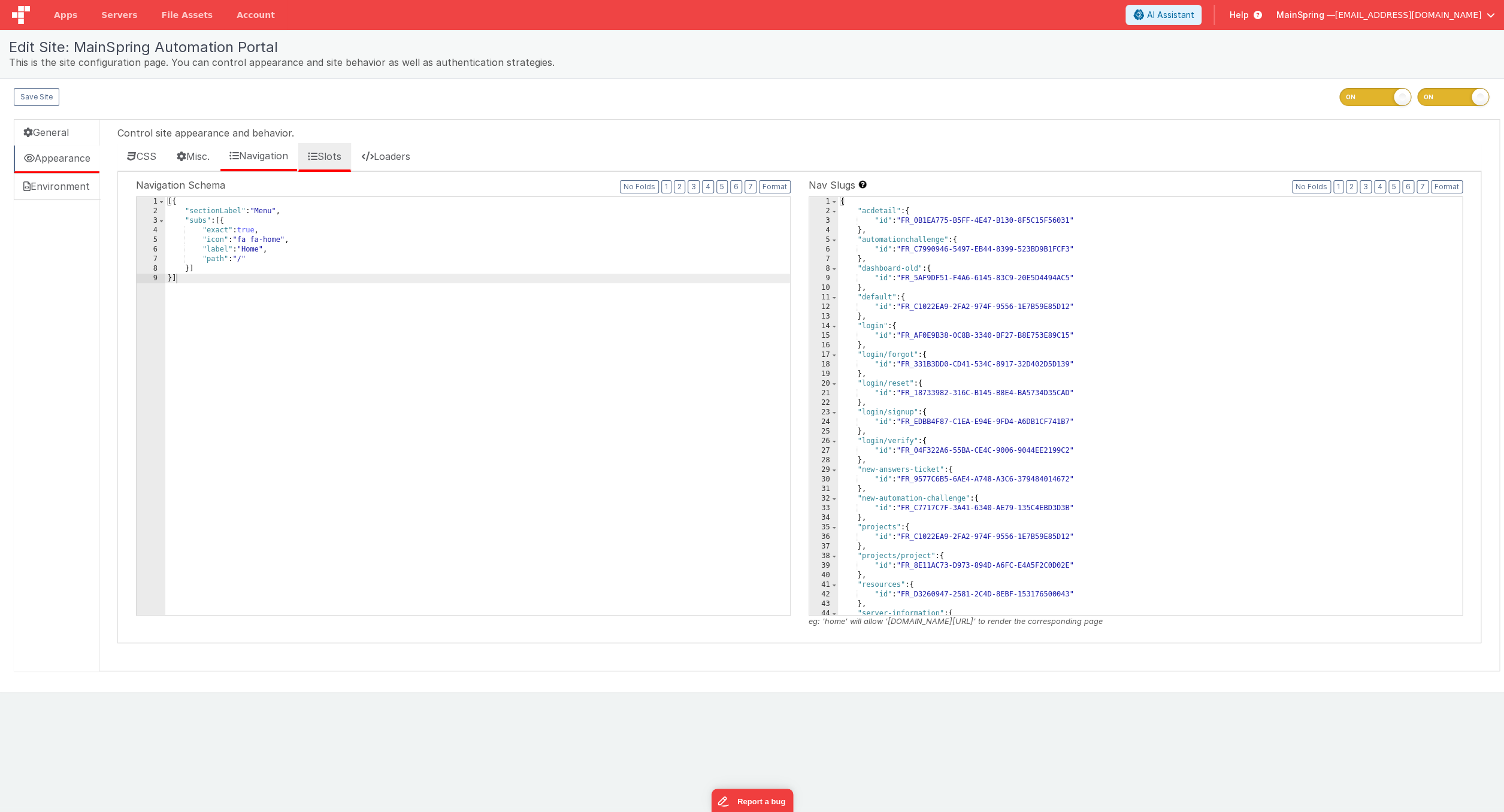
click at [346, 157] on link "Slots" at bounding box center [324, 157] width 53 height 29
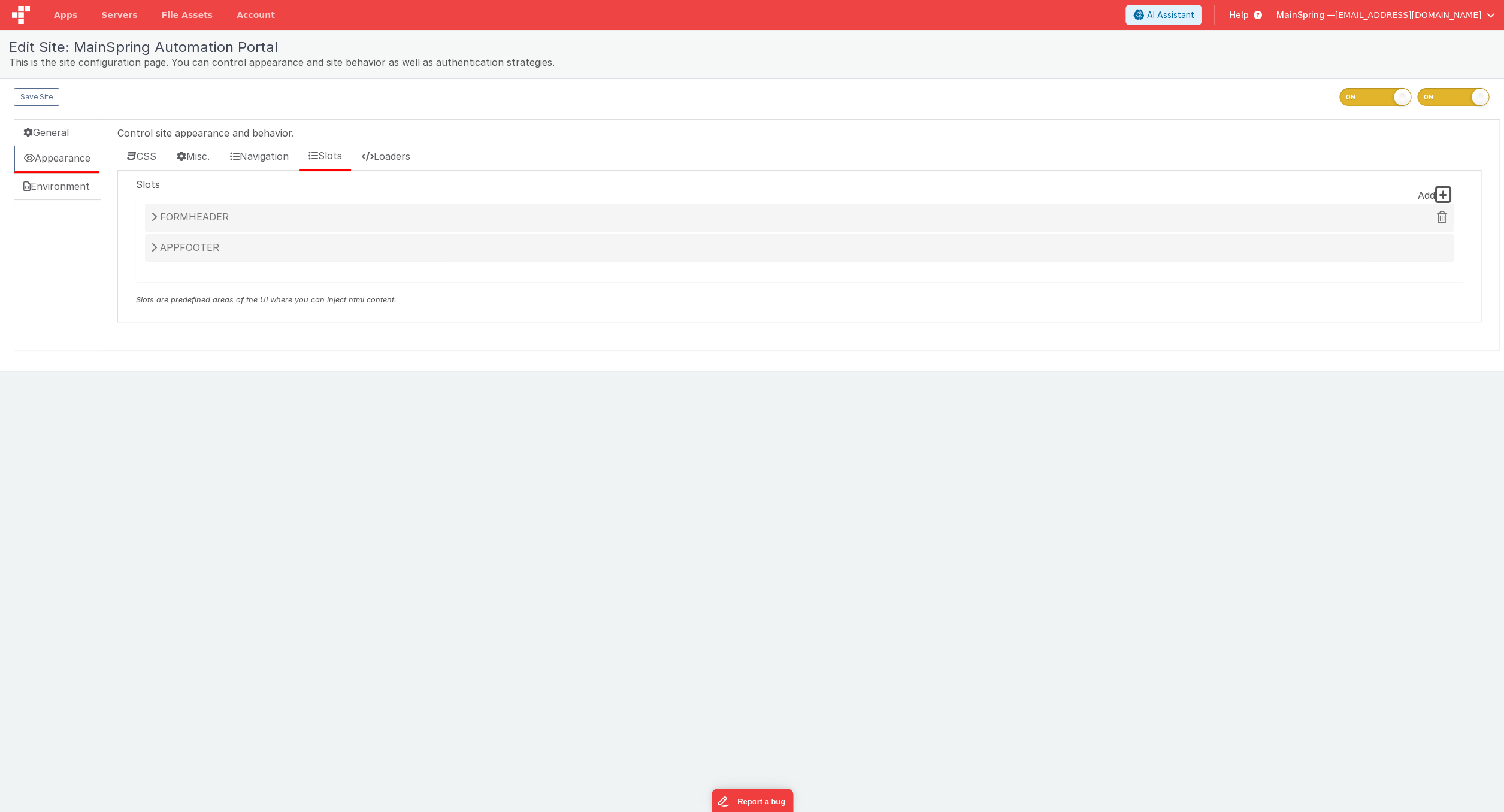
click at [171, 222] on h4 "formHeader" at bounding box center [799, 217] width 1297 height 11
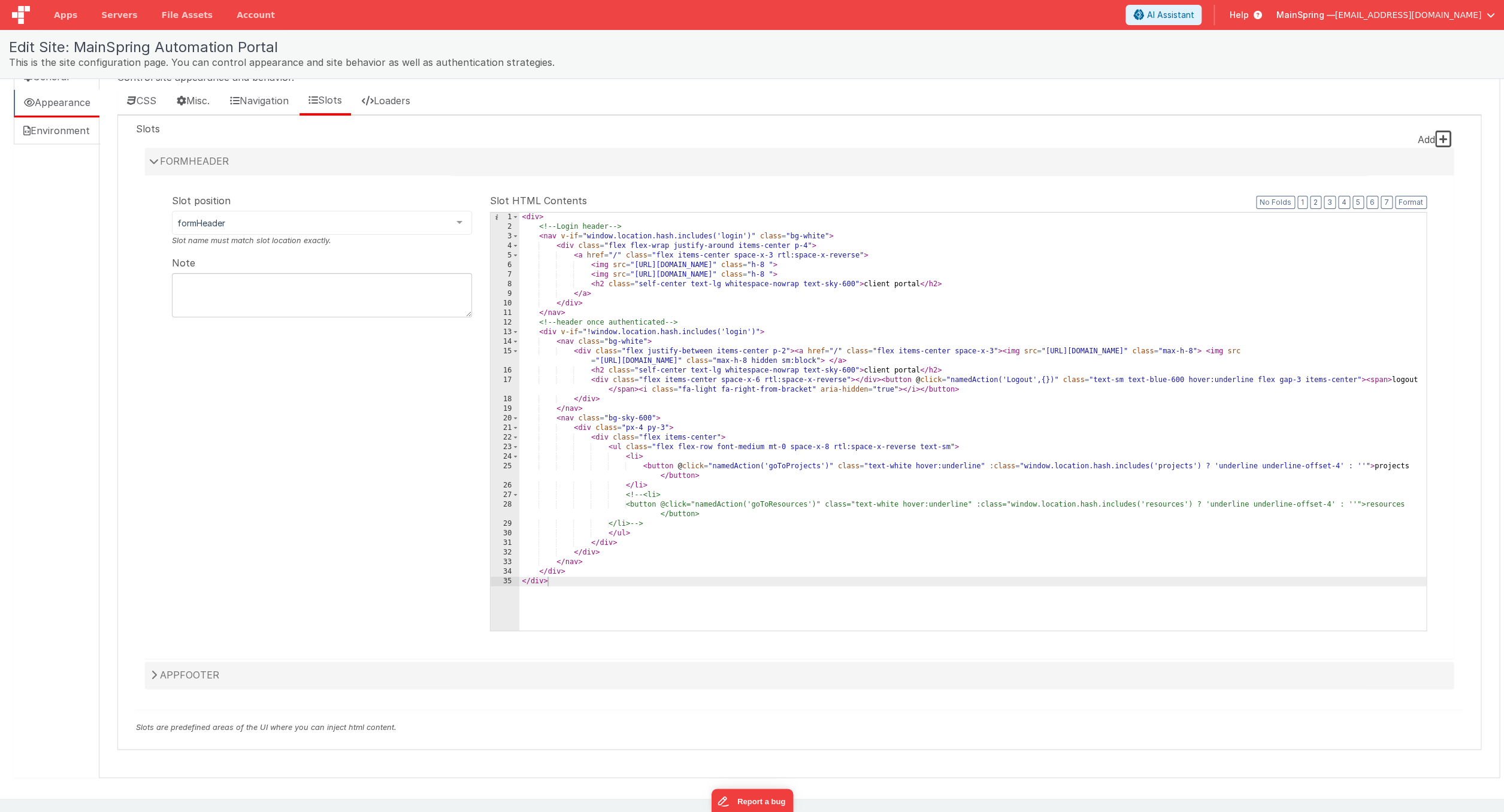
scroll to position [51, 0]
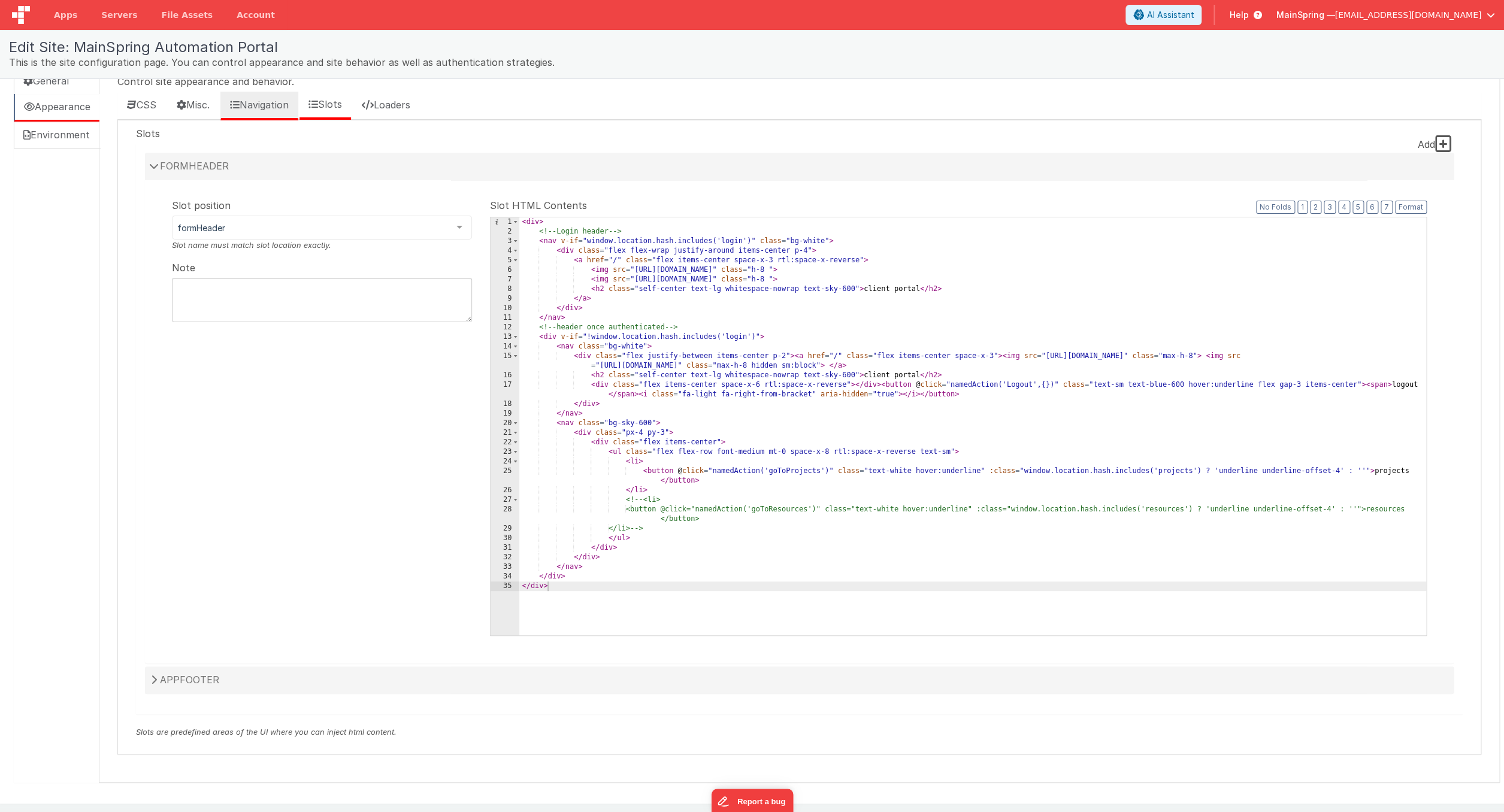
click at [261, 105] on link "Navigation" at bounding box center [259, 105] width 78 height 29
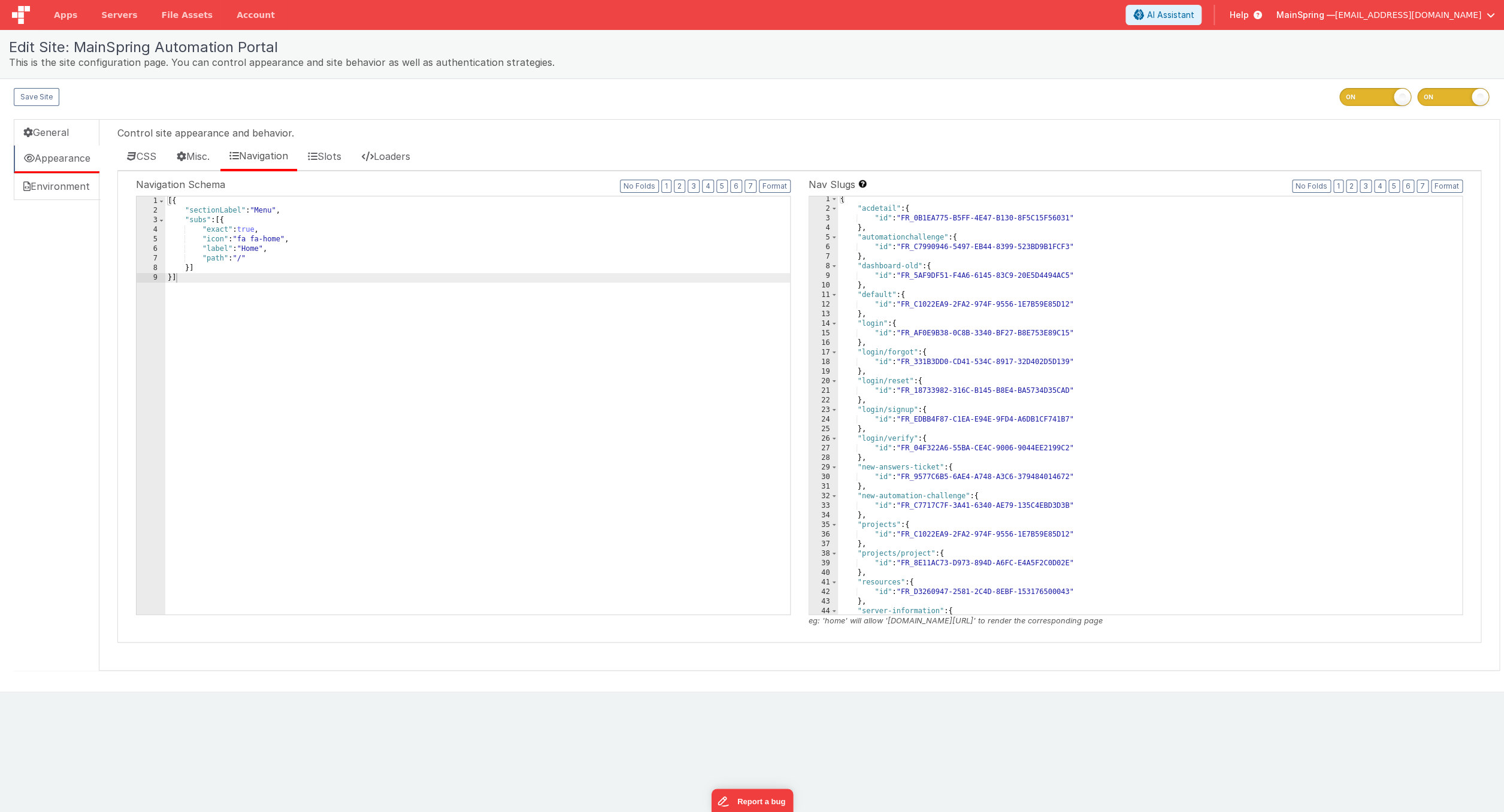
scroll to position [0, 0]
click at [43, 13] on link "Apps" at bounding box center [65, 15] width 47 height 30
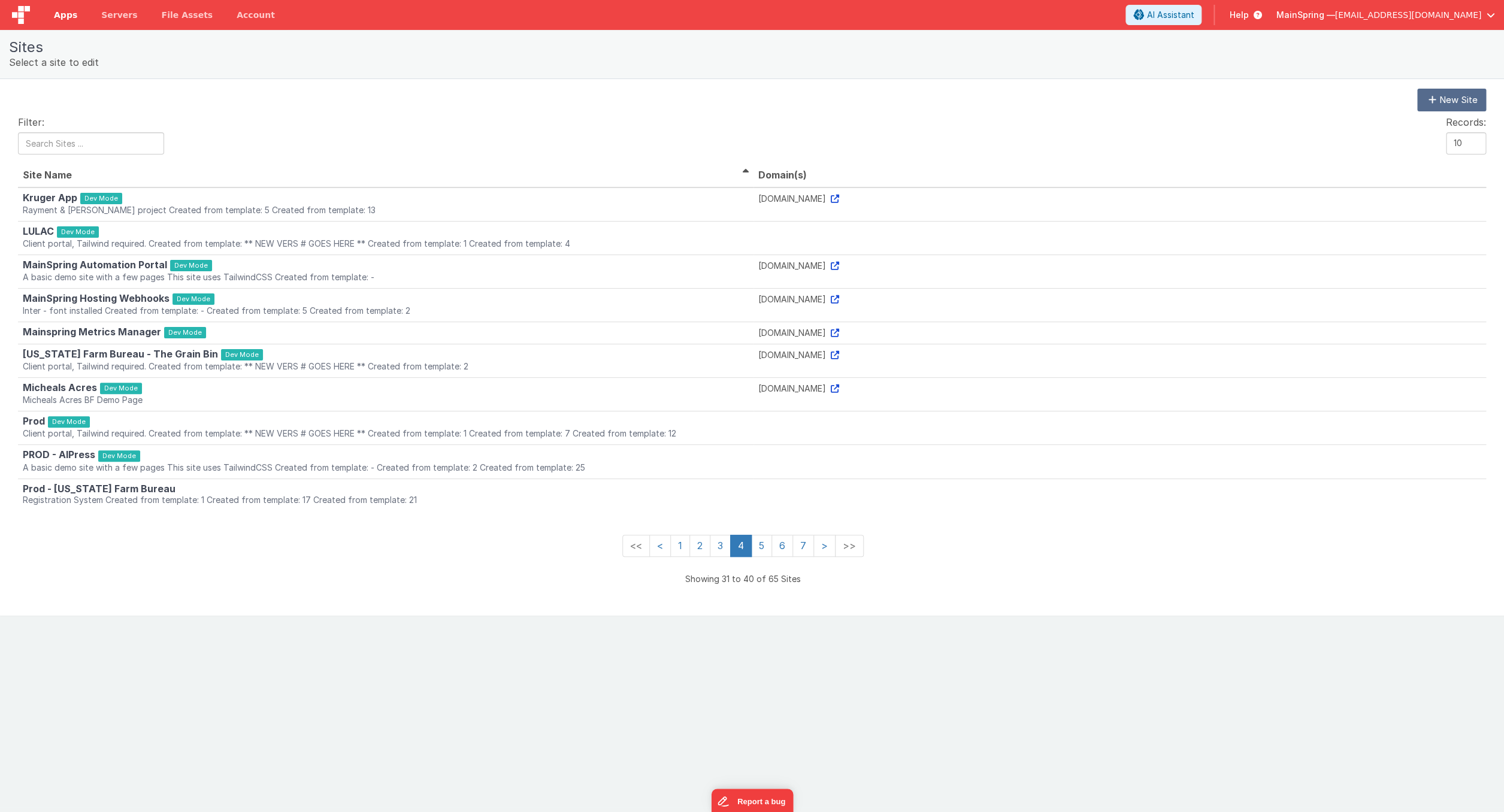
click at [70, 21] on span "Apps" at bounding box center [65, 15] width 24 height 12
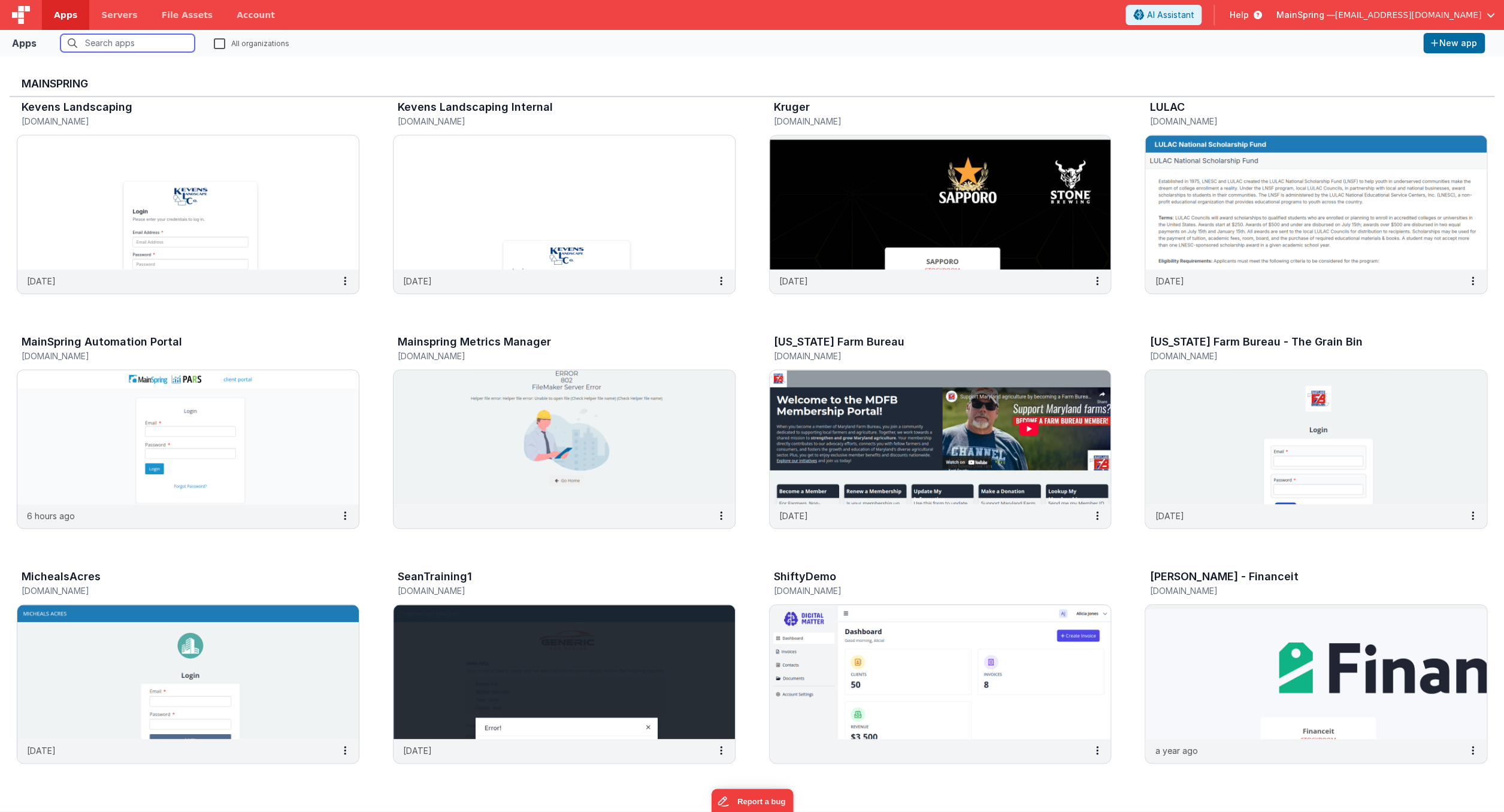
scroll to position [517, 0]
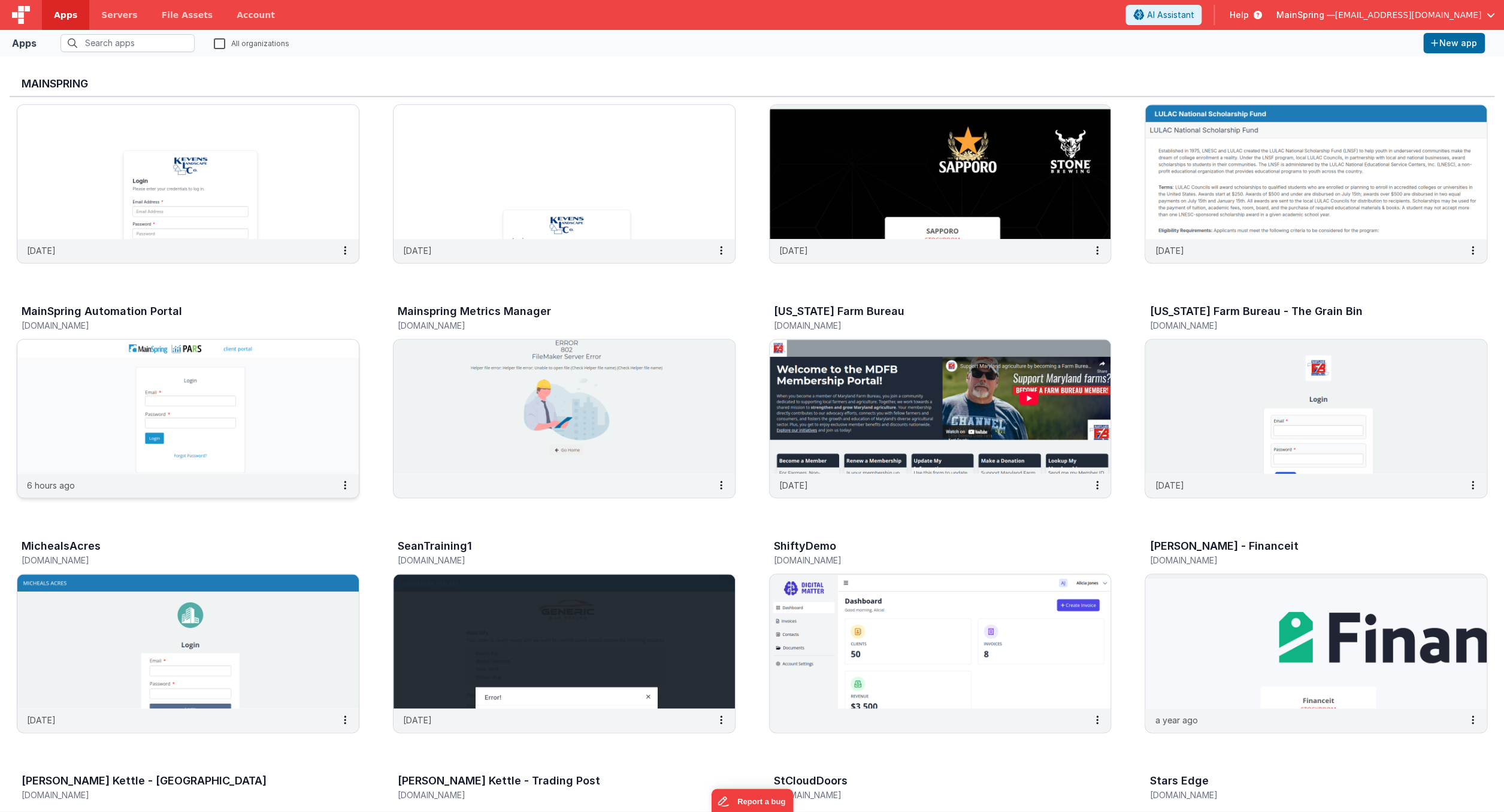
click at [307, 460] on img at bounding box center [188, 406] width 341 height 134
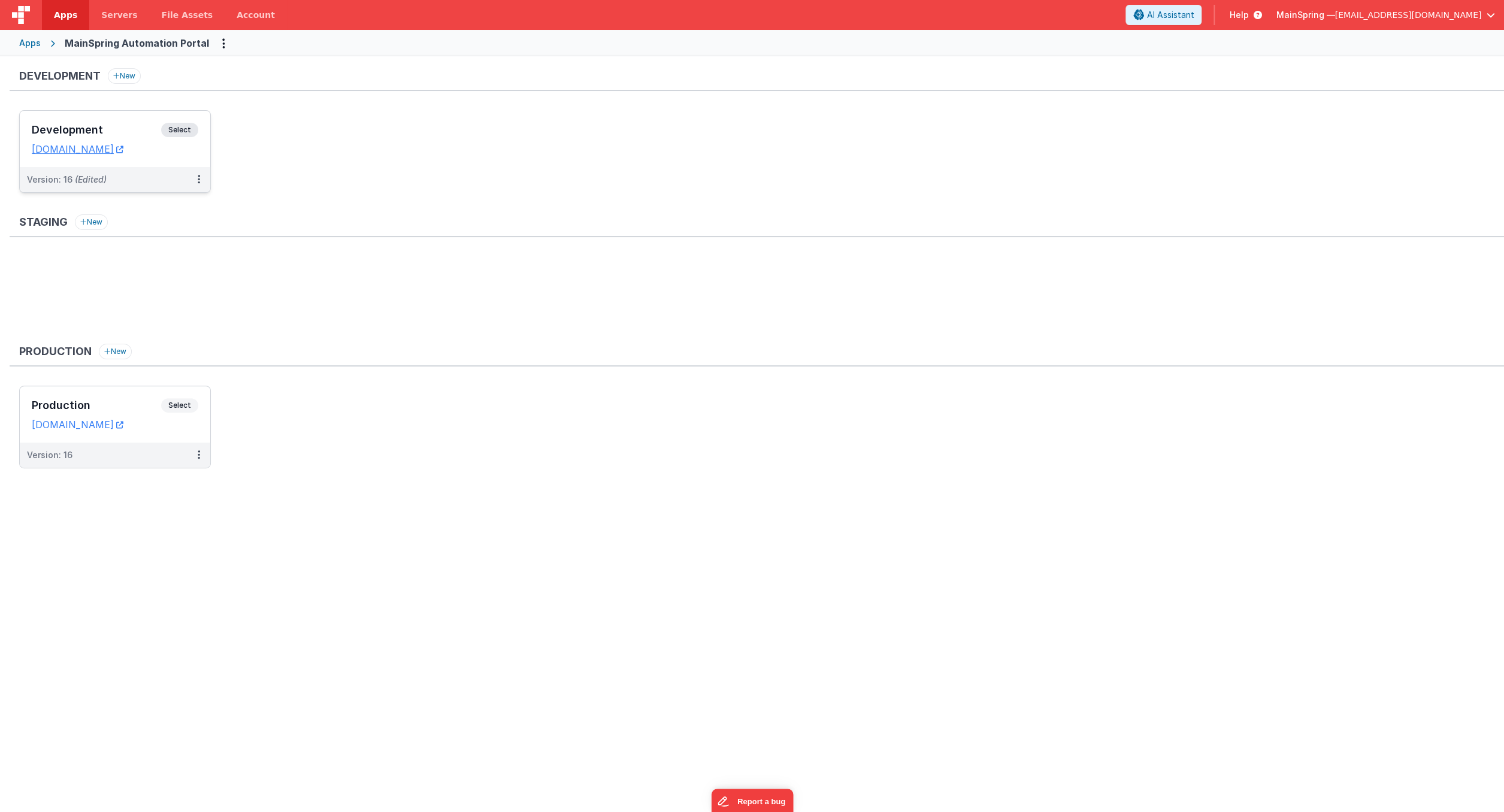
click at [184, 153] on dd "[DOMAIN_NAME]" at bounding box center [115, 149] width 167 height 12
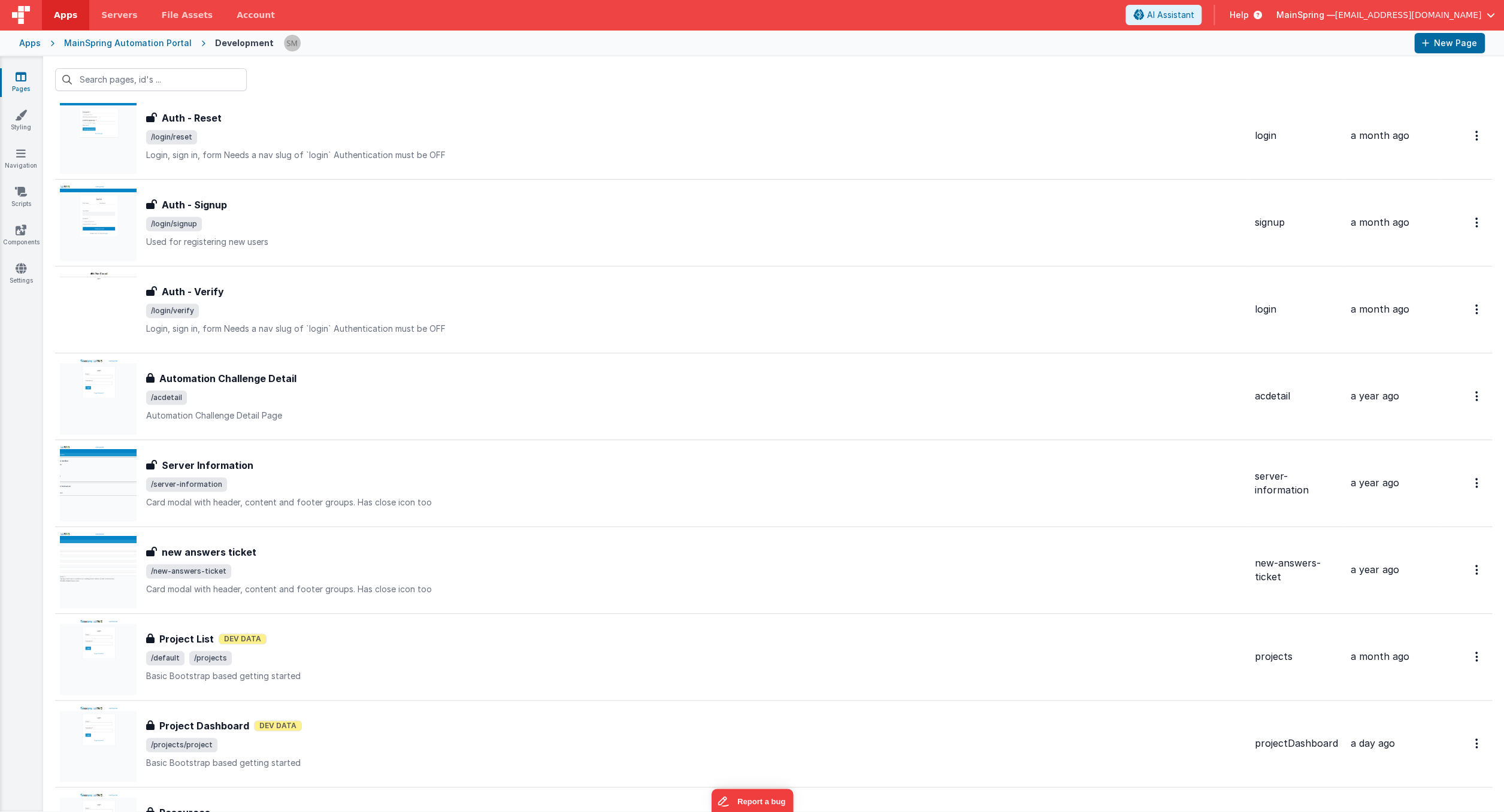
scroll to position [380, 0]
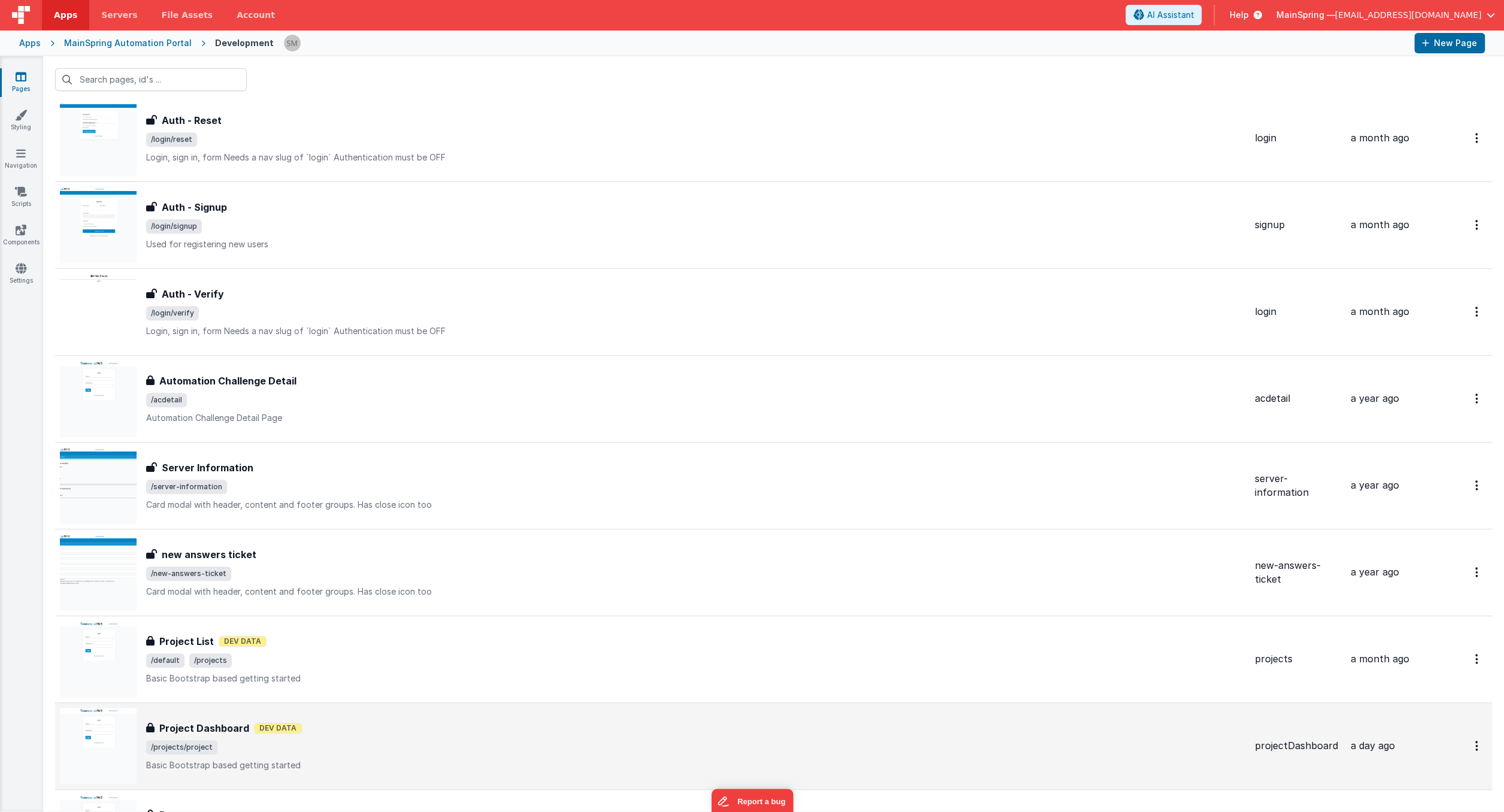
click at [418, 740] on span "/projects/project" at bounding box center [695, 747] width 1099 height 15
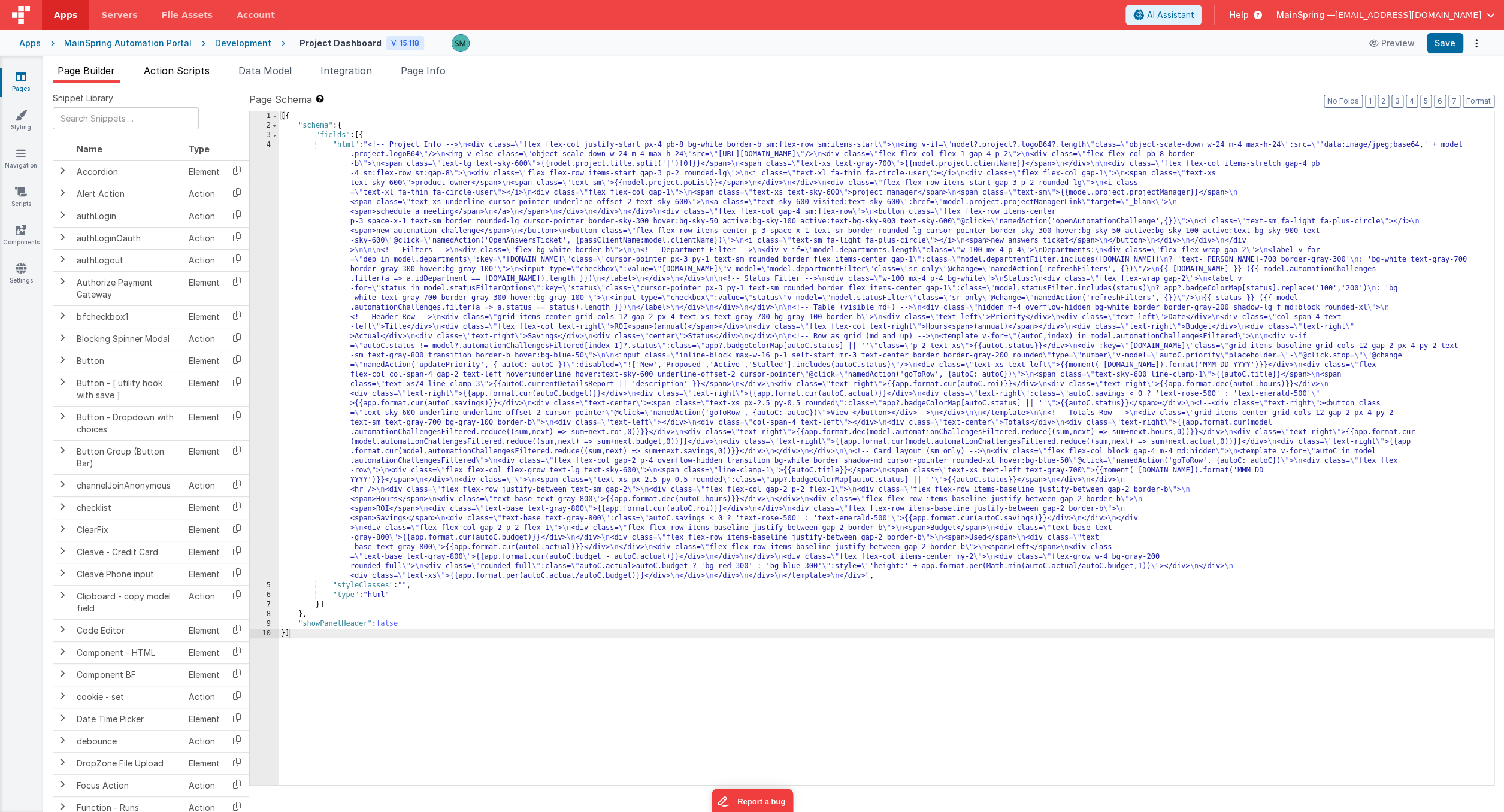
click at [163, 71] on span "Action Scripts" at bounding box center [177, 71] width 66 height 12
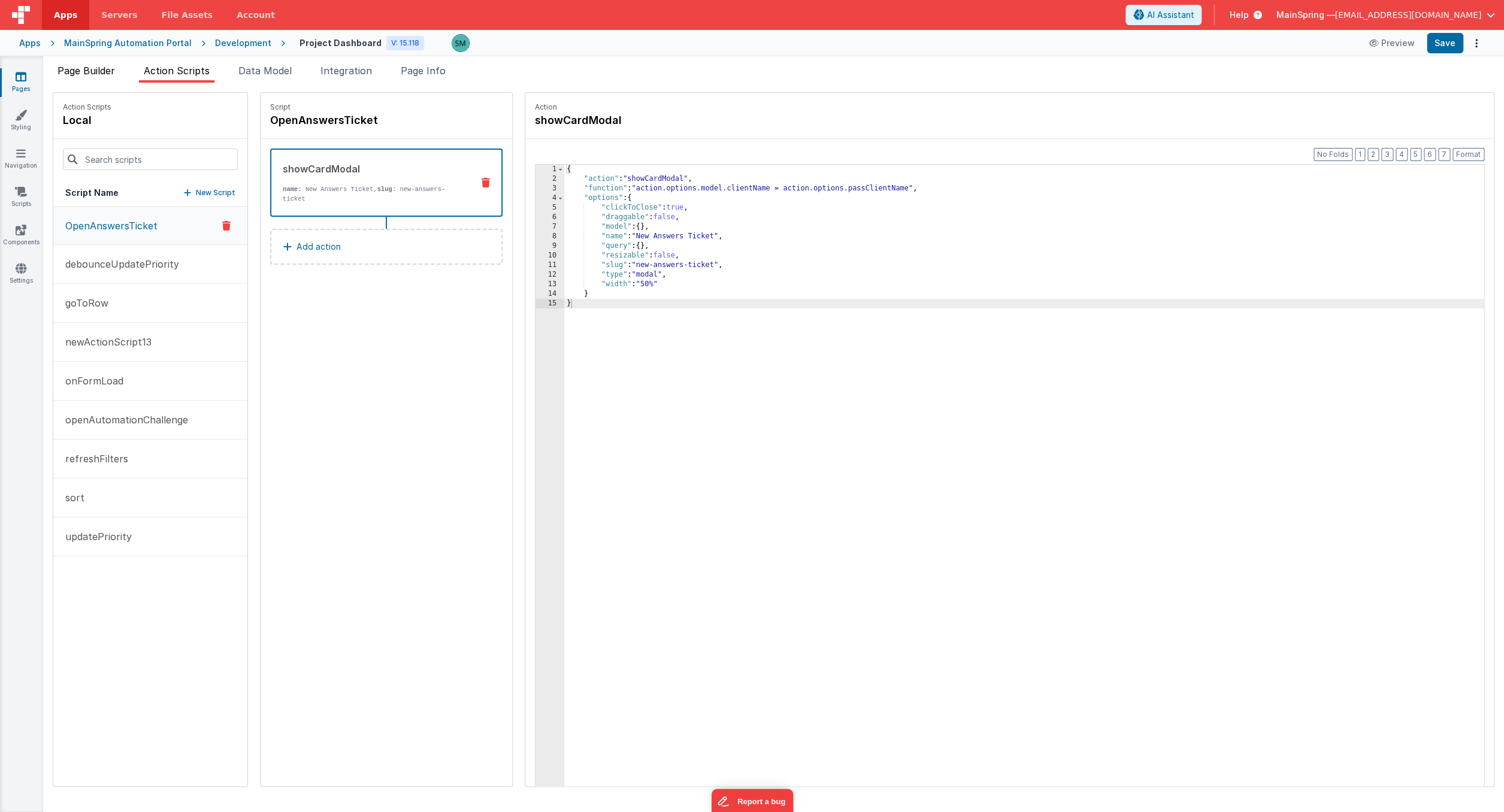
click at [100, 78] on li "Page Builder" at bounding box center [86, 73] width 67 height 19
